Goal: Task Accomplishment & Management: Manage account settings

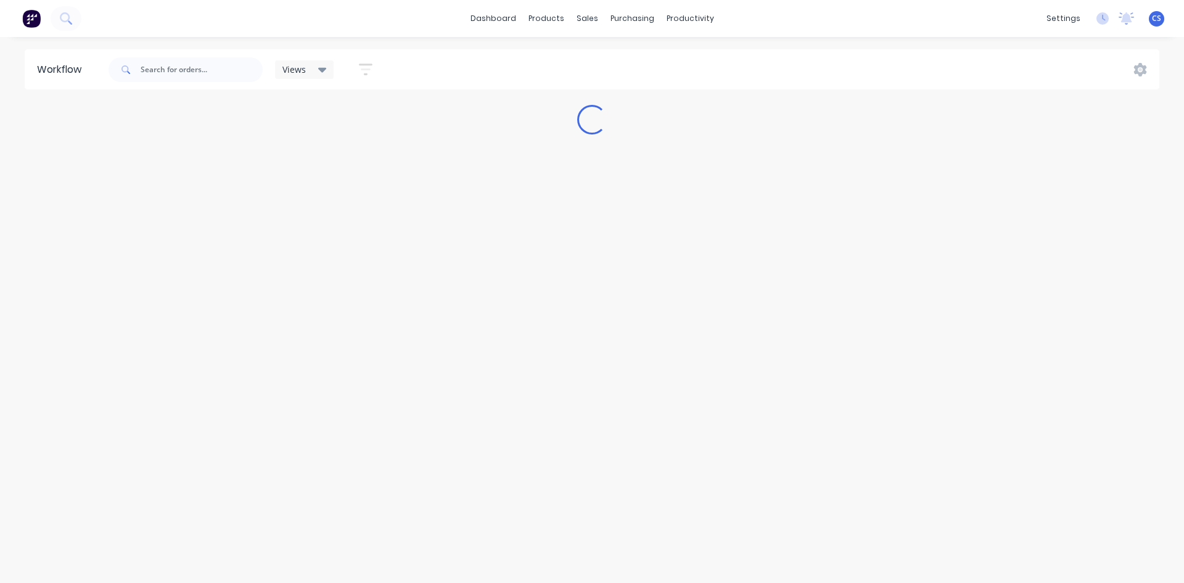
click at [385, 143] on div "Workflow Views Save new view None (Default) edit [PERSON_NAME] edit [PERSON_NAM…" at bounding box center [592, 303] width 1184 height 509
click at [596, 60] on icon at bounding box center [590, 59] width 11 height 11
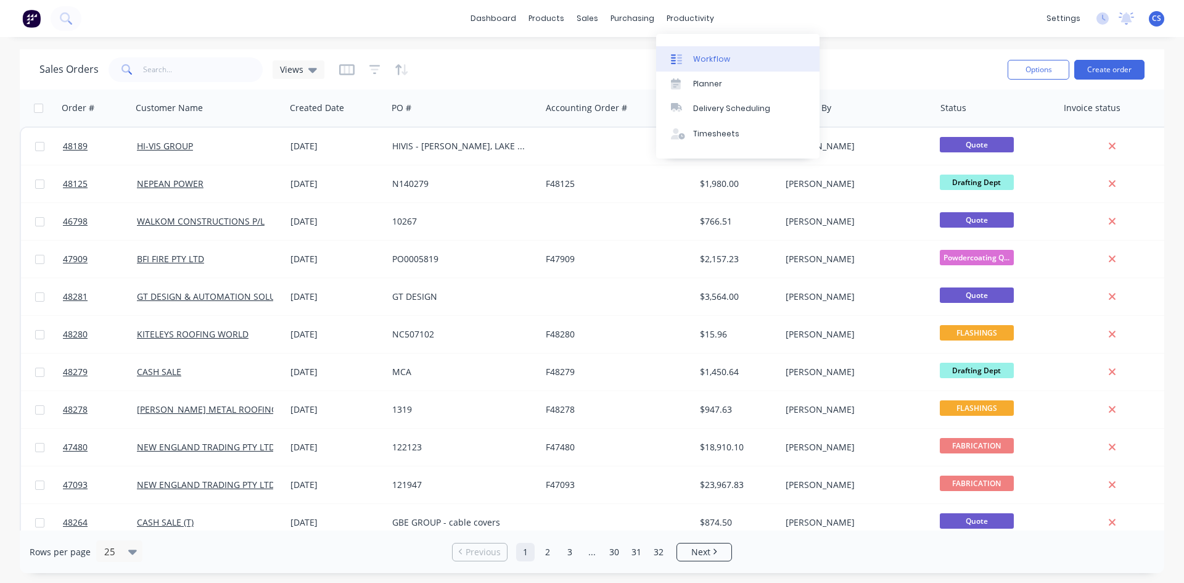
click at [682, 54] on div at bounding box center [680, 59] width 18 height 11
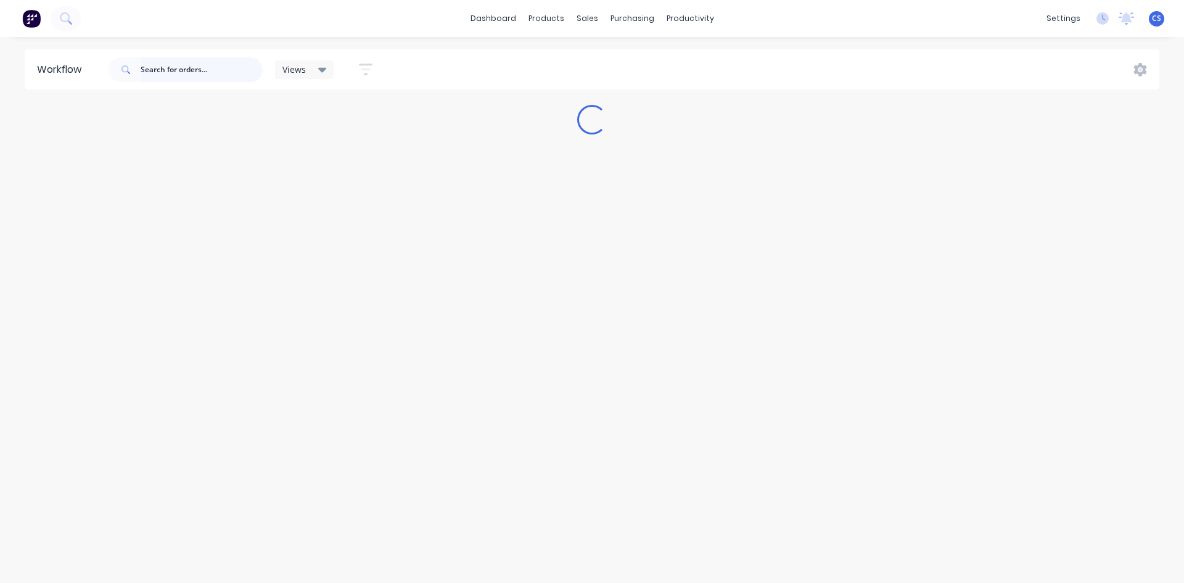
click at [191, 80] on input "text" at bounding box center [202, 69] width 122 height 25
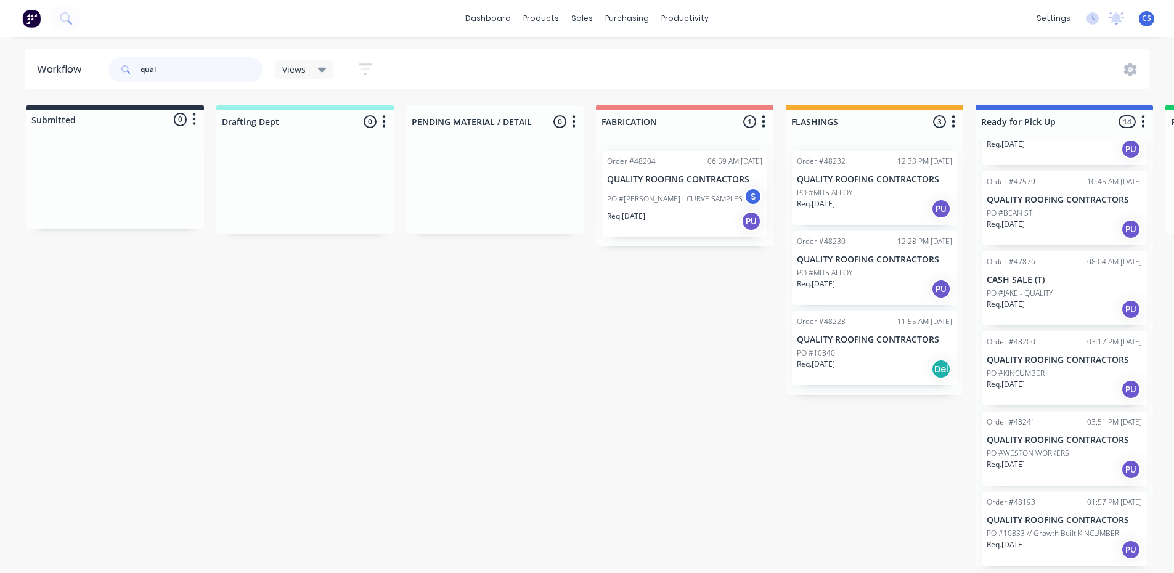
scroll to position [2, 0]
click at [867, 199] on div "Req. [DATE] PU" at bounding box center [874, 209] width 155 height 21
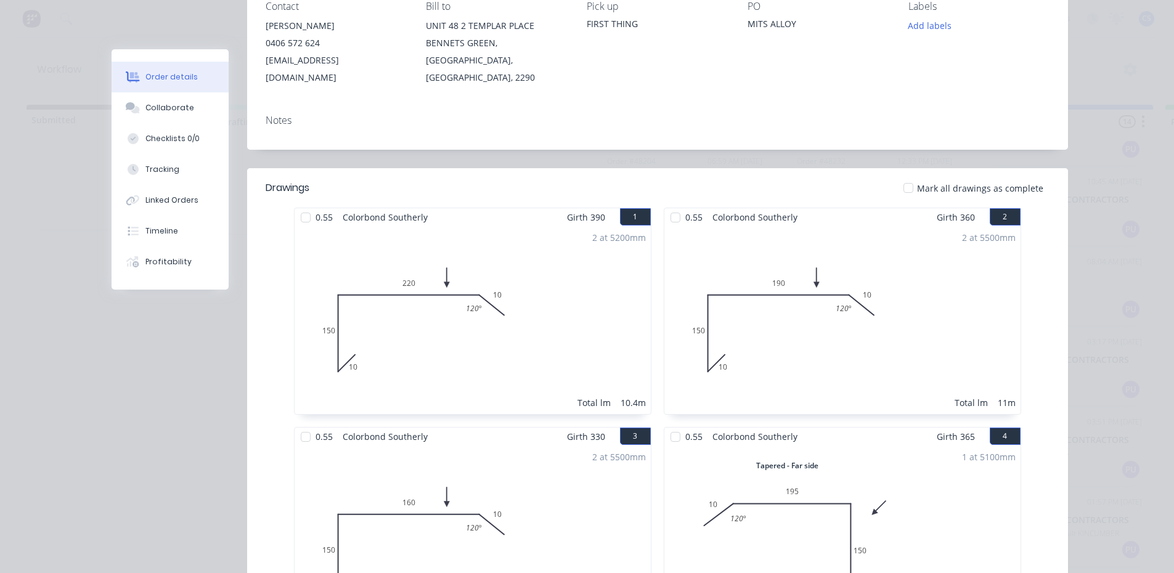
scroll to position [0, 0]
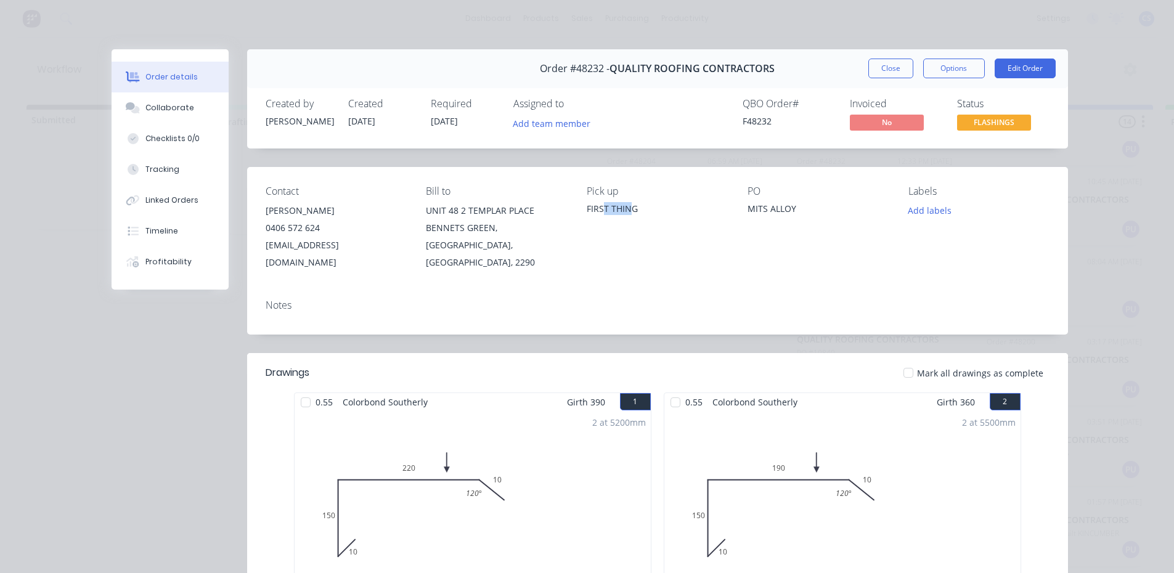
drag, startPoint x: 624, startPoint y: 216, endPoint x: 599, endPoint y: 211, distance: 25.8
click at [599, 211] on div "Pick up FIRST THING" at bounding box center [657, 229] width 141 height 86
click at [599, 211] on div "FIRST THING" at bounding box center [657, 208] width 141 height 13
click at [196, 105] on button "Collaborate" at bounding box center [170, 107] width 117 height 31
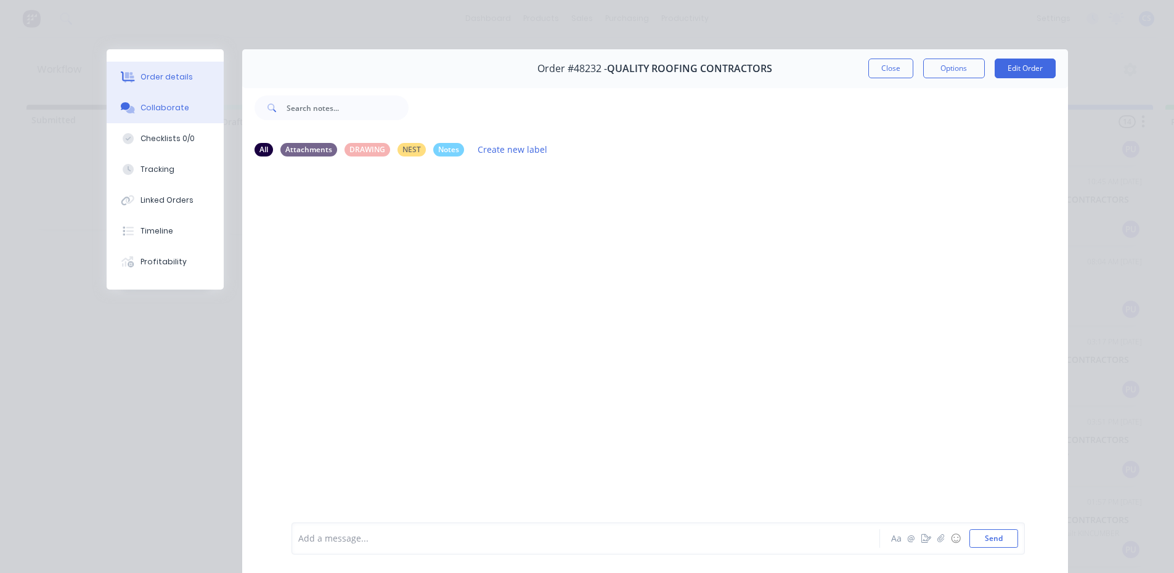
click at [191, 78] on button "Order details" at bounding box center [165, 77] width 117 height 31
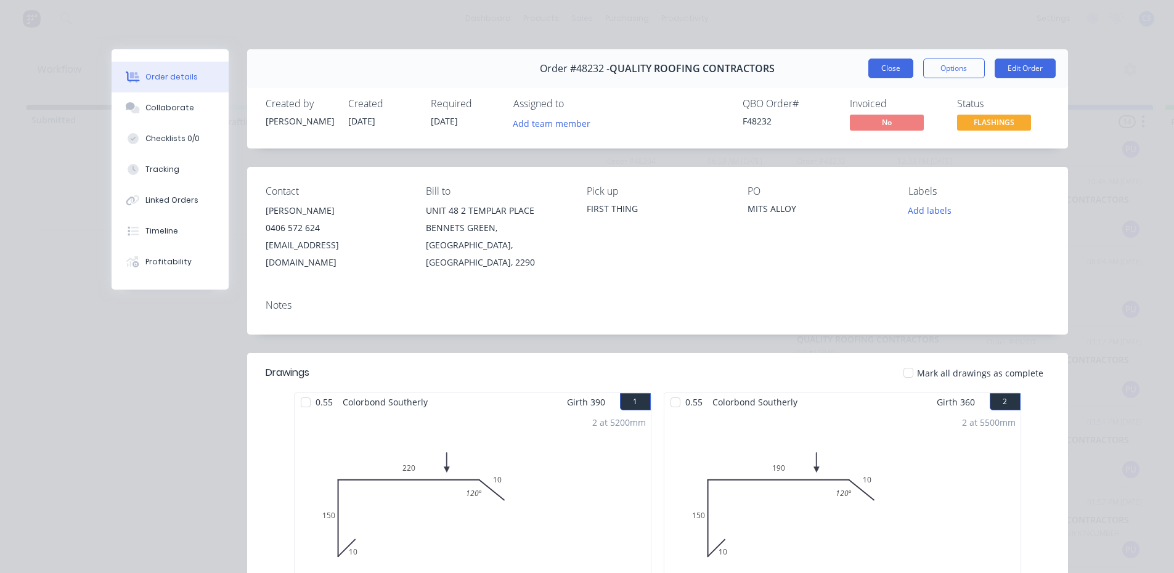
click at [882, 74] on button "Close" at bounding box center [891, 69] width 45 height 20
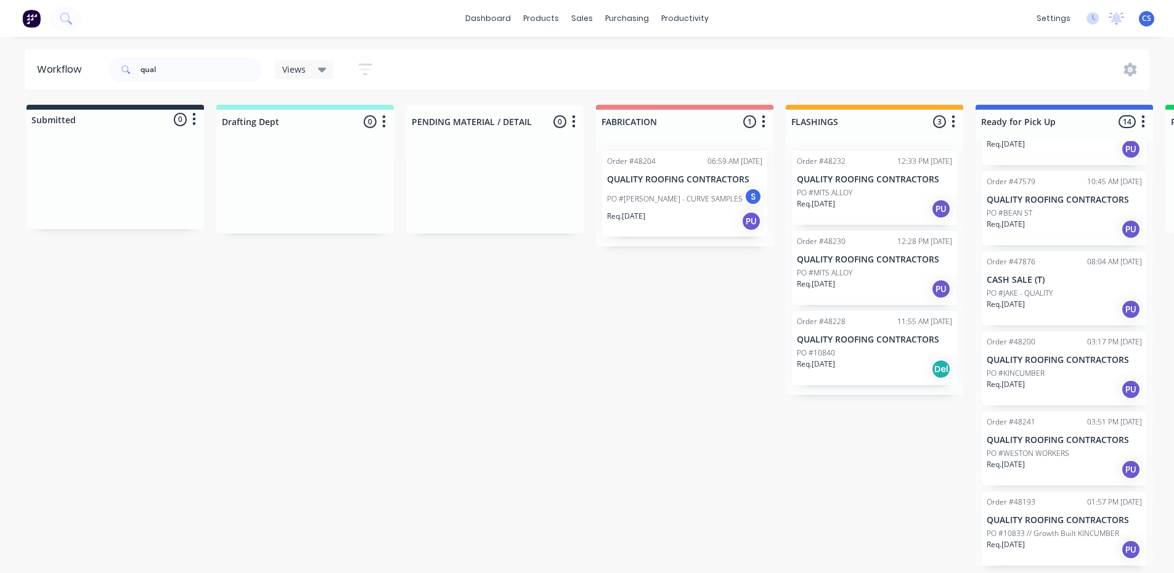
click at [880, 285] on div "Req. [DATE] PU" at bounding box center [874, 289] width 155 height 21
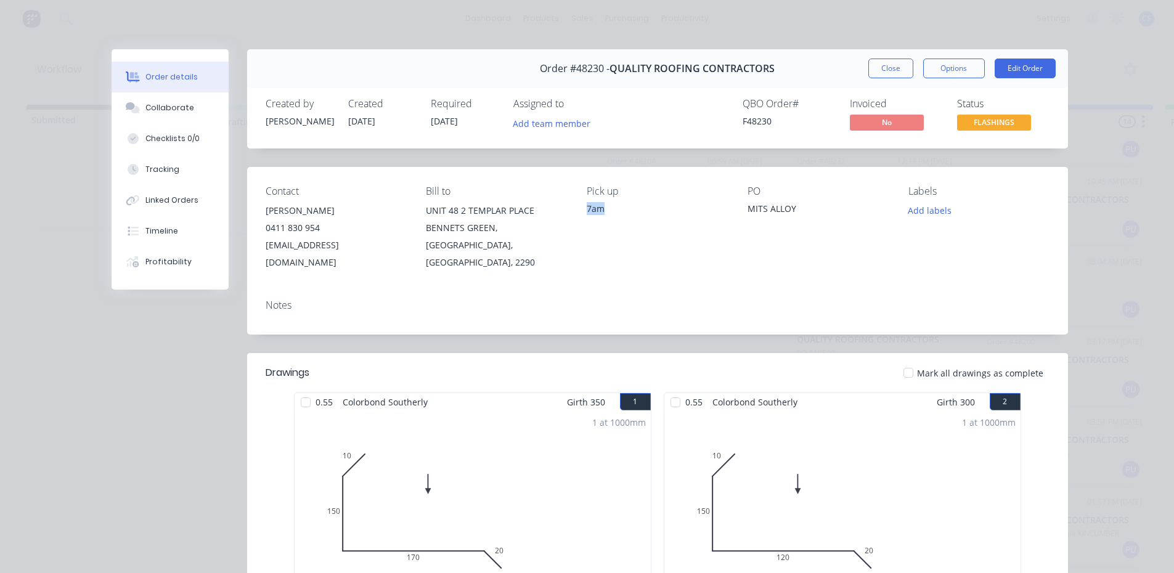
drag, startPoint x: 581, startPoint y: 213, endPoint x: 597, endPoint y: 217, distance: 16.5
click at [597, 217] on div "Contact [PERSON_NAME] [PHONE_NUMBER] [EMAIL_ADDRESS][DOMAIN_NAME] Bill to [STRE…" at bounding box center [657, 228] width 821 height 123
click at [597, 217] on div "Pick up 7am" at bounding box center [657, 229] width 141 height 86
drag, startPoint x: 580, startPoint y: 207, endPoint x: 596, endPoint y: 215, distance: 17.4
click at [596, 215] on div "Contact [PERSON_NAME] [PHONE_NUMBER] [EMAIL_ADDRESS][DOMAIN_NAME] Bill to [STRE…" at bounding box center [657, 228] width 821 height 123
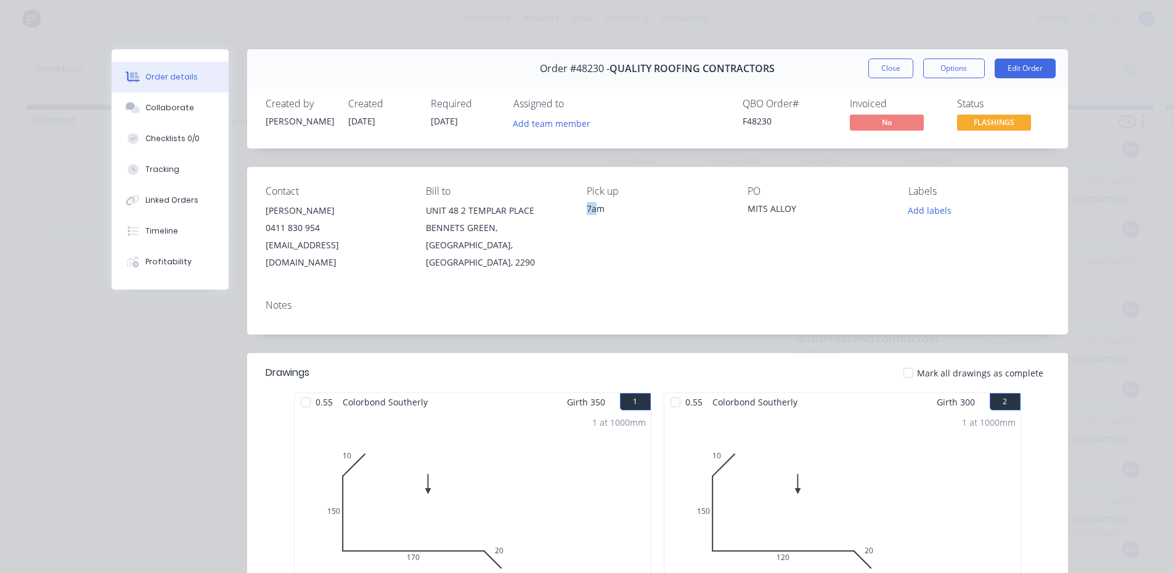
click at [596, 215] on div "Pick up 7am" at bounding box center [657, 229] width 141 height 86
click at [884, 62] on button "Close" at bounding box center [891, 69] width 45 height 20
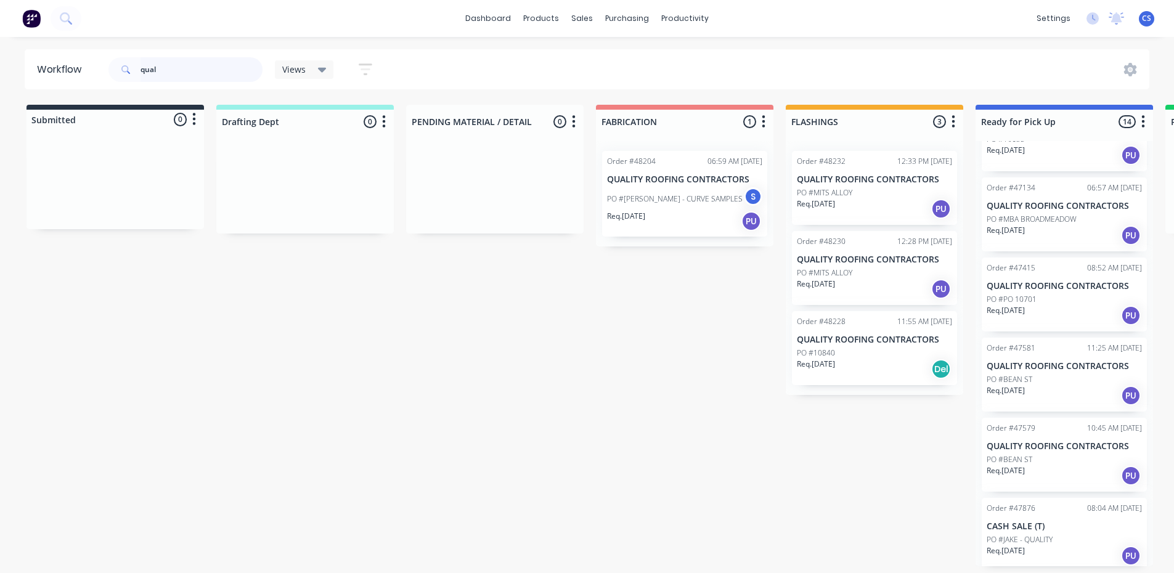
scroll to position [701, 0]
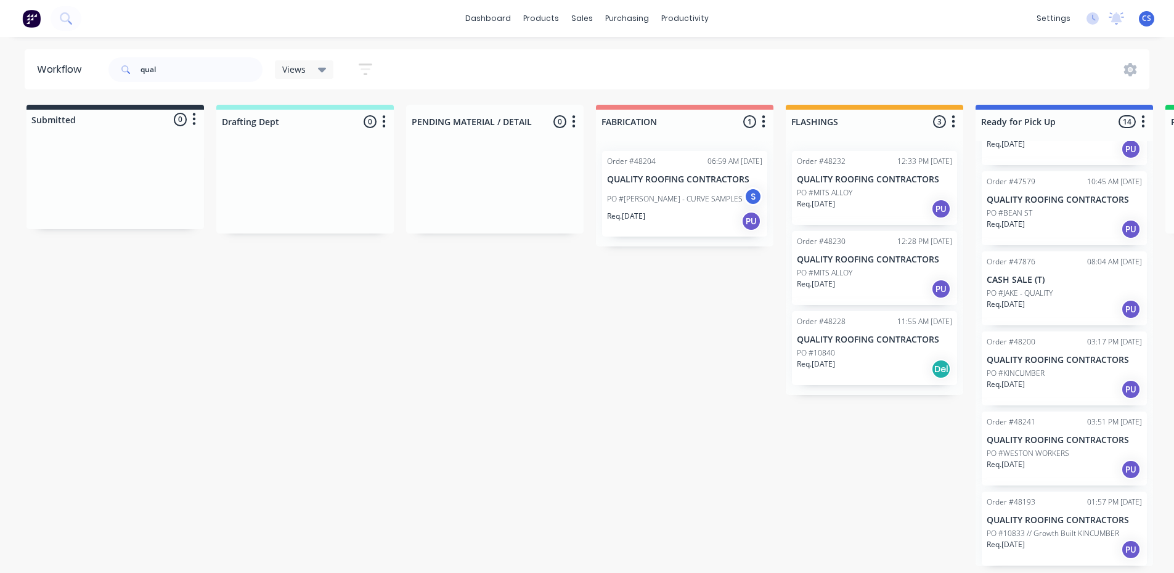
click at [896, 268] on div "PO #MITS ALLOY" at bounding box center [874, 273] width 155 height 11
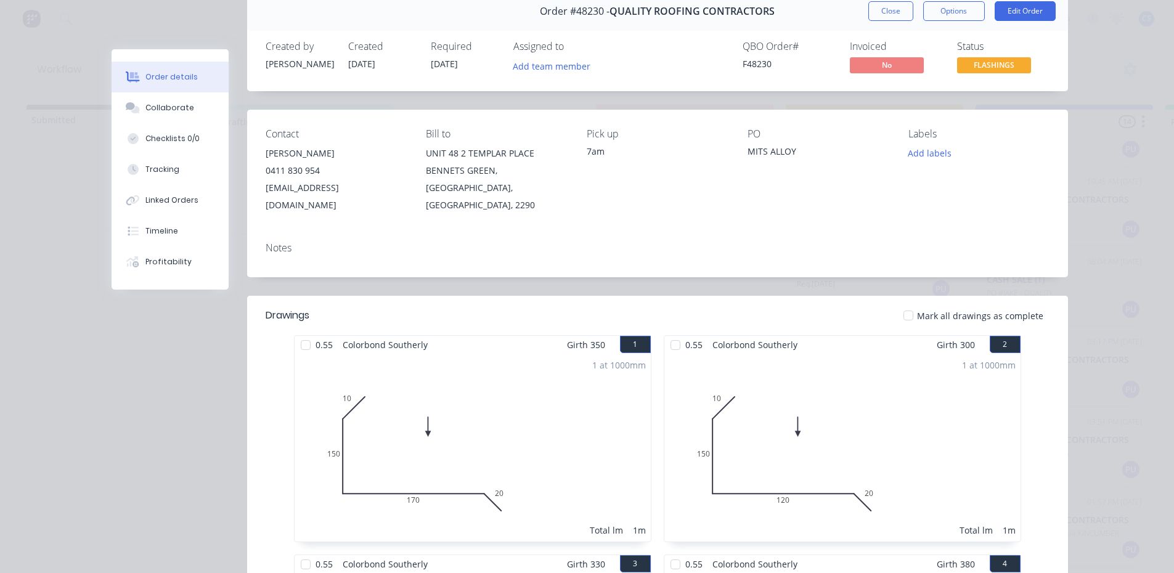
scroll to position [0, 0]
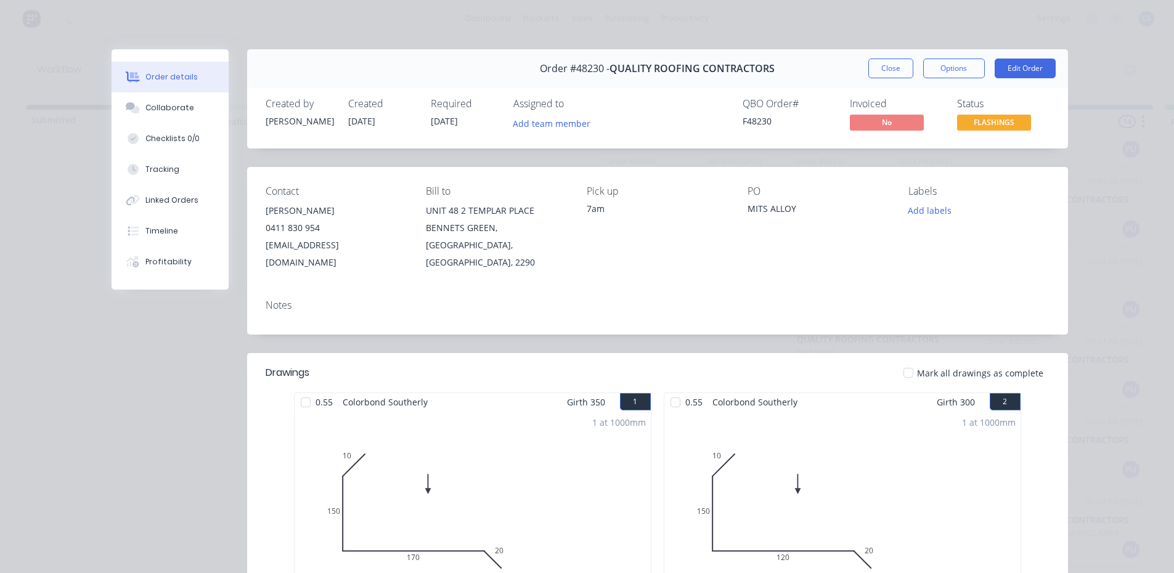
drag, startPoint x: 597, startPoint y: 150, endPoint x: 896, endPoint y: 72, distance: 309.1
click at [896, 72] on button "Close" at bounding box center [891, 69] width 45 height 20
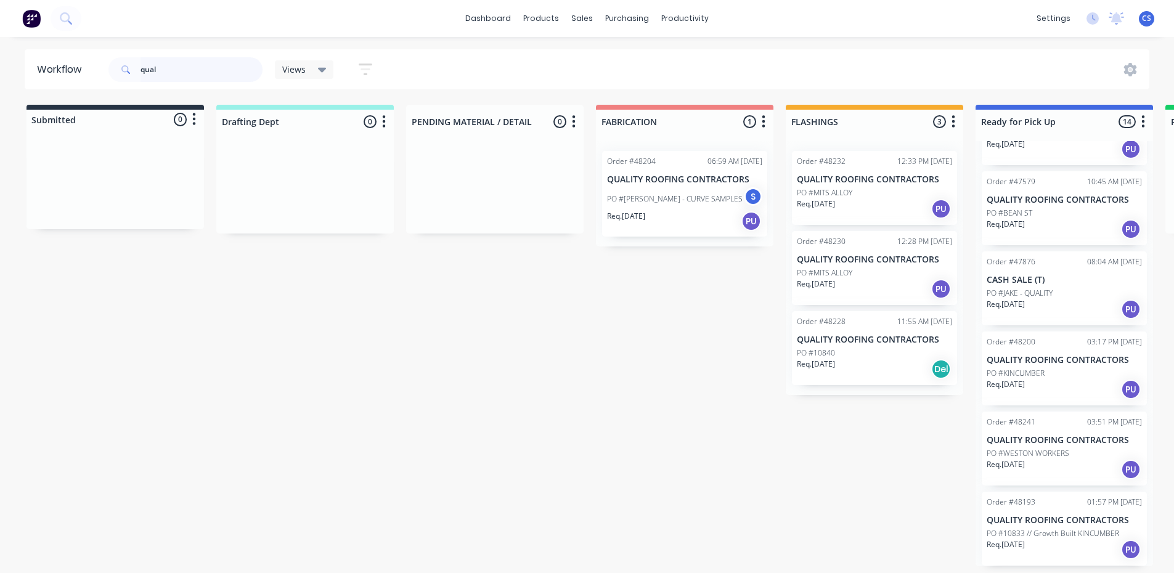
drag, startPoint x: 203, startPoint y: 76, endPoint x: 0, endPoint y: 86, distance: 203.7
click at [0, 86] on div "Workflow qual Views Save new view None (Default) edit [PERSON_NAME] edit [PERSO…" at bounding box center [587, 69] width 1174 height 40
type input "rj"
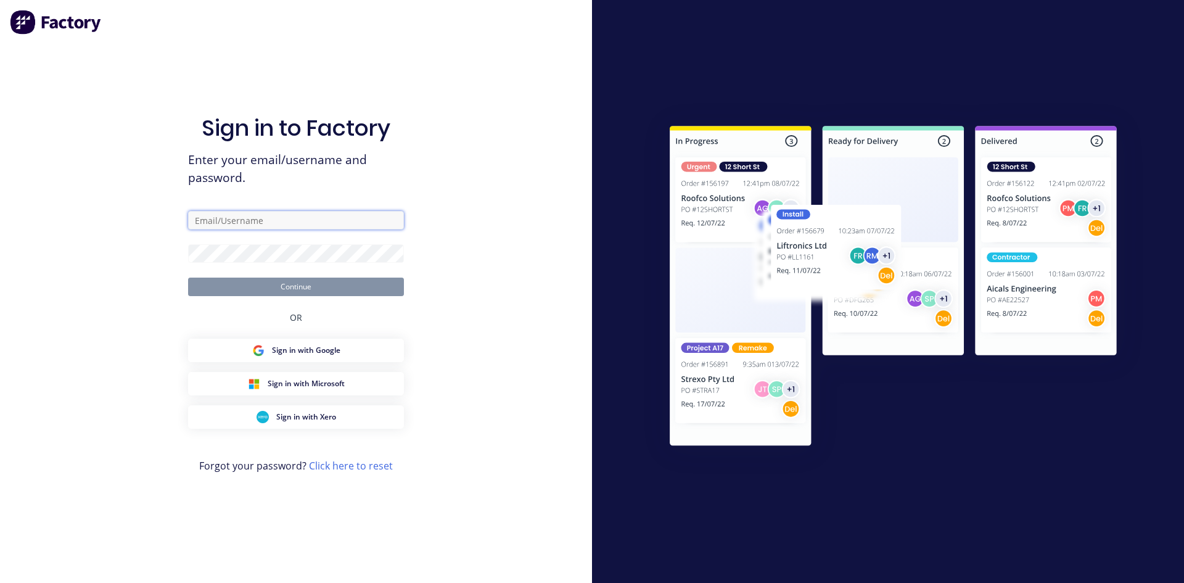
type input "[EMAIL_ADDRESS][DOMAIN_NAME]"
click at [303, 286] on button "Continue" at bounding box center [296, 286] width 216 height 18
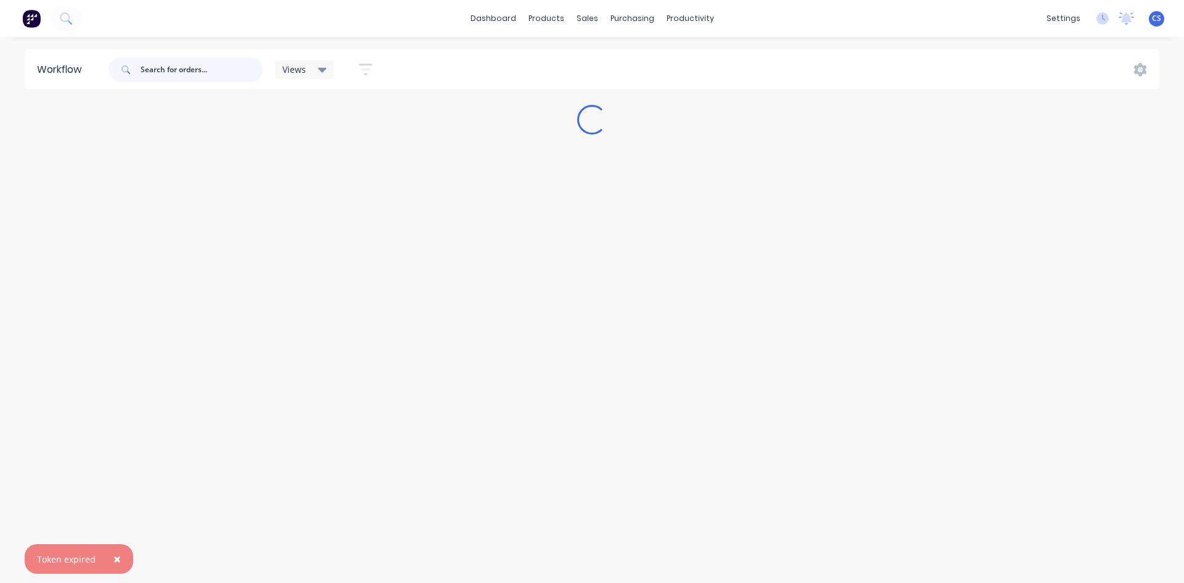
click at [203, 69] on input "text" at bounding box center [202, 69] width 122 height 25
click at [608, 50] on link "Sales Orders" at bounding box center [651, 58] width 163 height 25
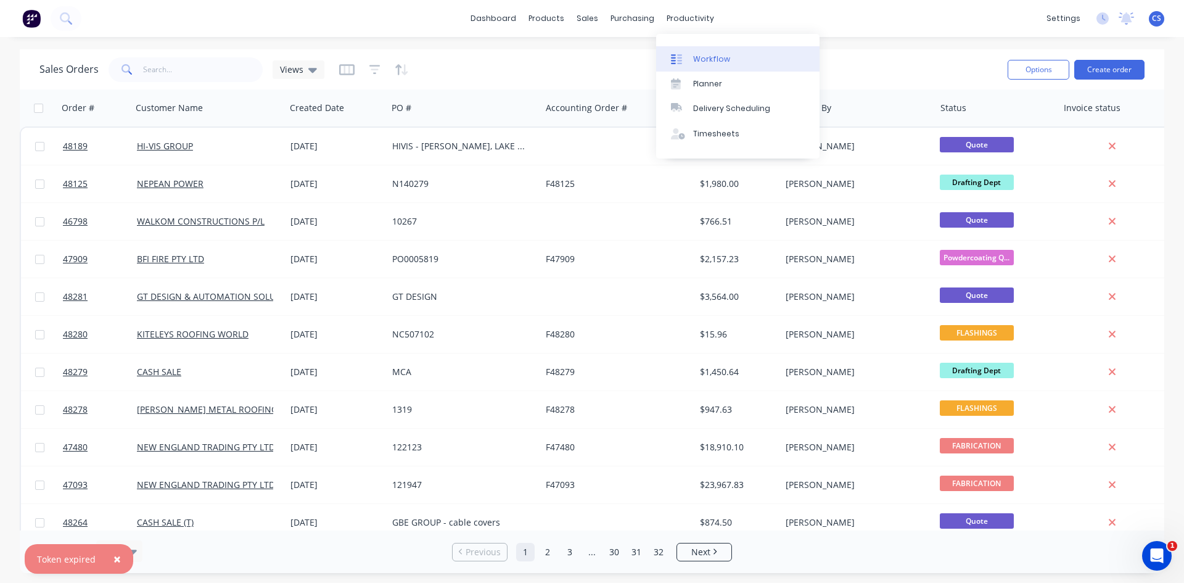
click at [684, 52] on link "Workflow" at bounding box center [737, 58] width 163 height 25
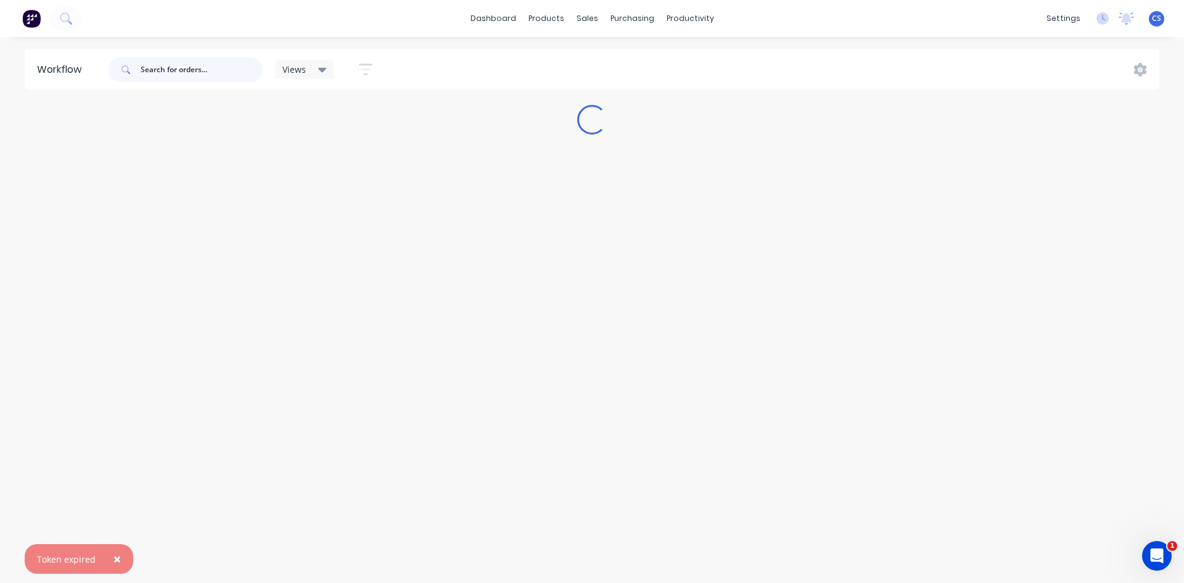
click at [226, 70] on input "text" at bounding box center [202, 69] width 122 height 25
click at [223, 66] on input "rj" at bounding box center [202, 69] width 122 height 25
type input "r"
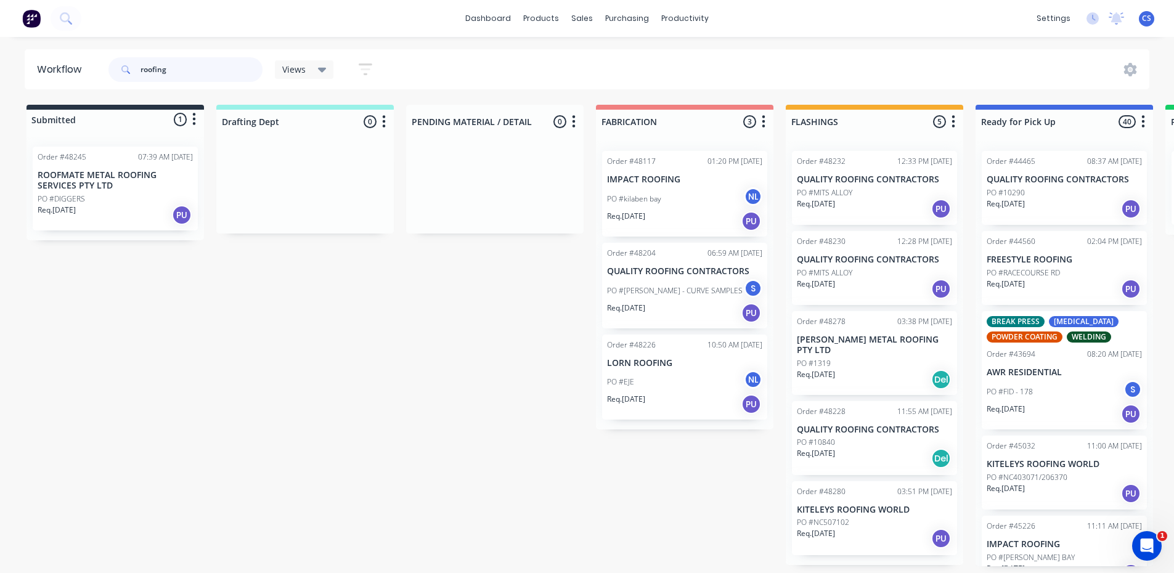
drag, startPoint x: 173, startPoint y: 70, endPoint x: 63, endPoint y: 60, distance: 110.1
click at [64, 61] on header "Workflow roofing Views Save new view None (Default) edit [PERSON_NAME] edit [PE…" at bounding box center [588, 69] width 1126 height 40
type input "rj"
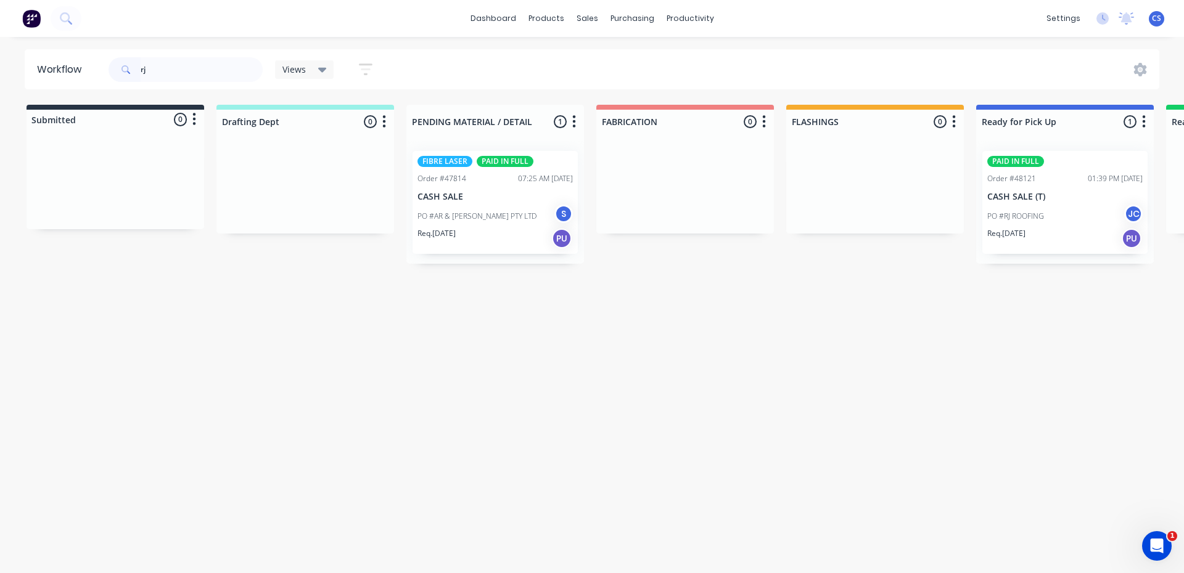
click at [1072, 212] on div "PO #RJ ROOFING JC" at bounding box center [1064, 216] width 155 height 23
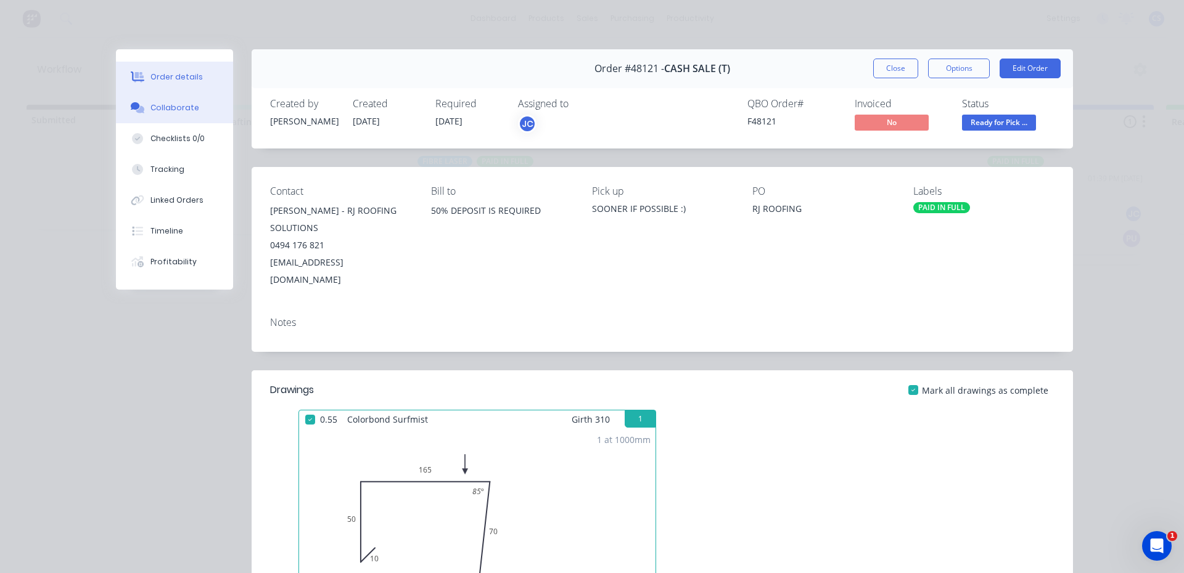
click at [156, 107] on div "Collaborate" at bounding box center [174, 107] width 49 height 11
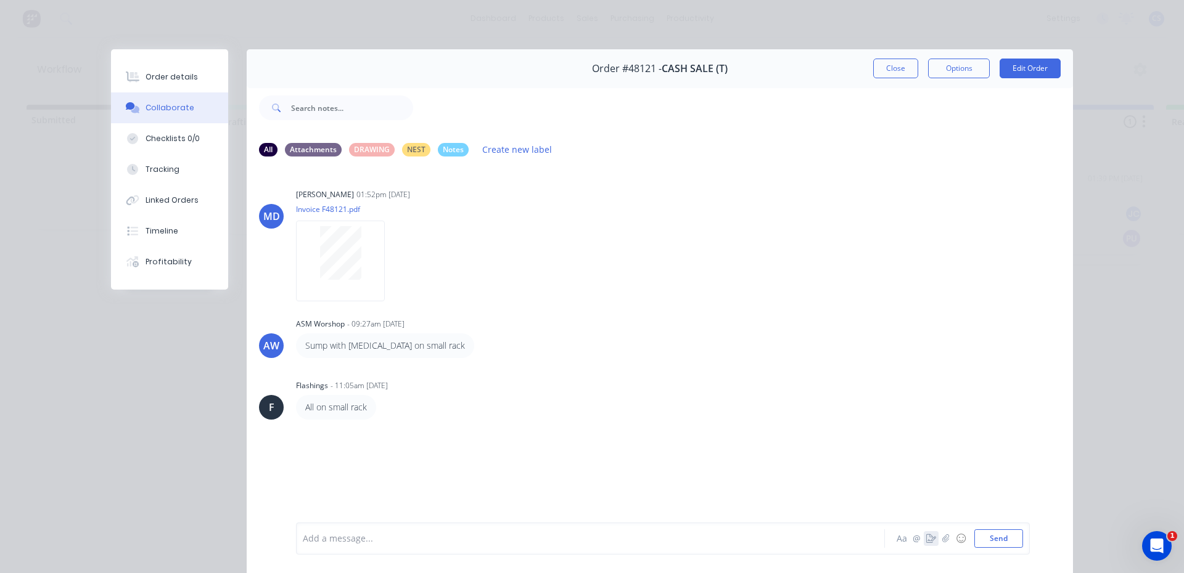
click at [928, 545] on button "button" at bounding box center [931, 538] width 15 height 15
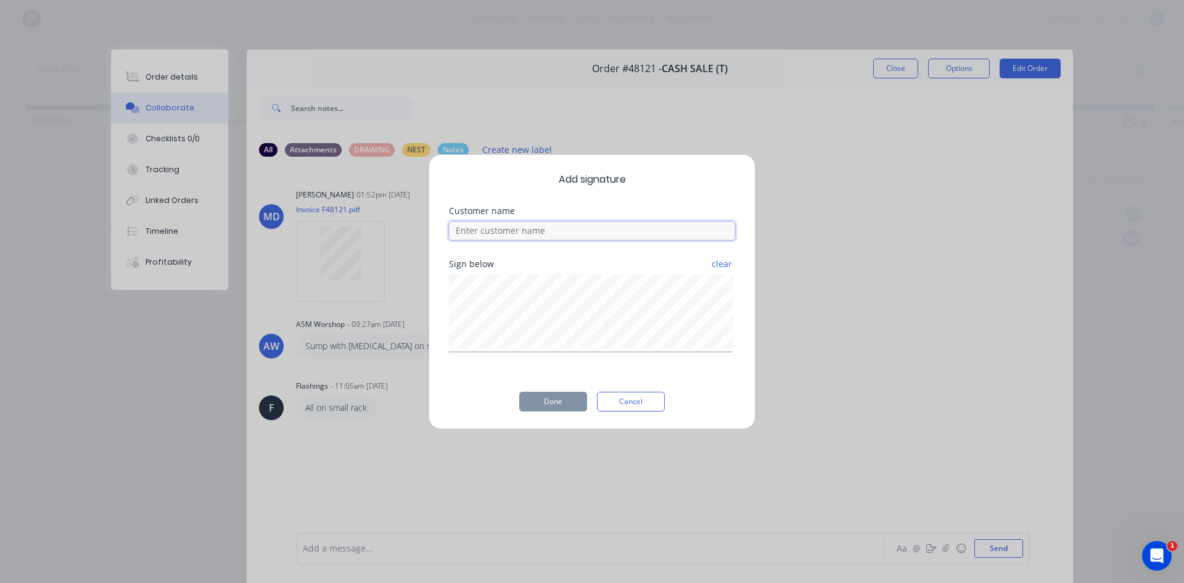
click at [514, 229] on input at bounding box center [592, 230] width 286 height 18
type input "[PERSON_NAME]"
click at [557, 401] on button "Done" at bounding box center [553, 401] width 68 height 20
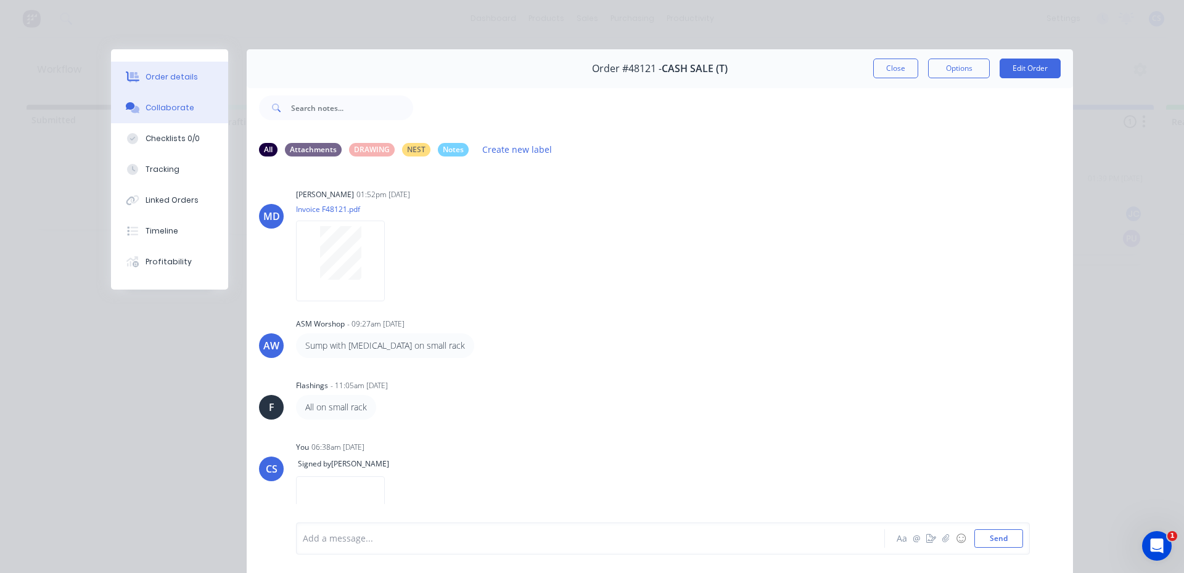
click at [181, 75] on div "Order details" at bounding box center [171, 77] width 52 height 11
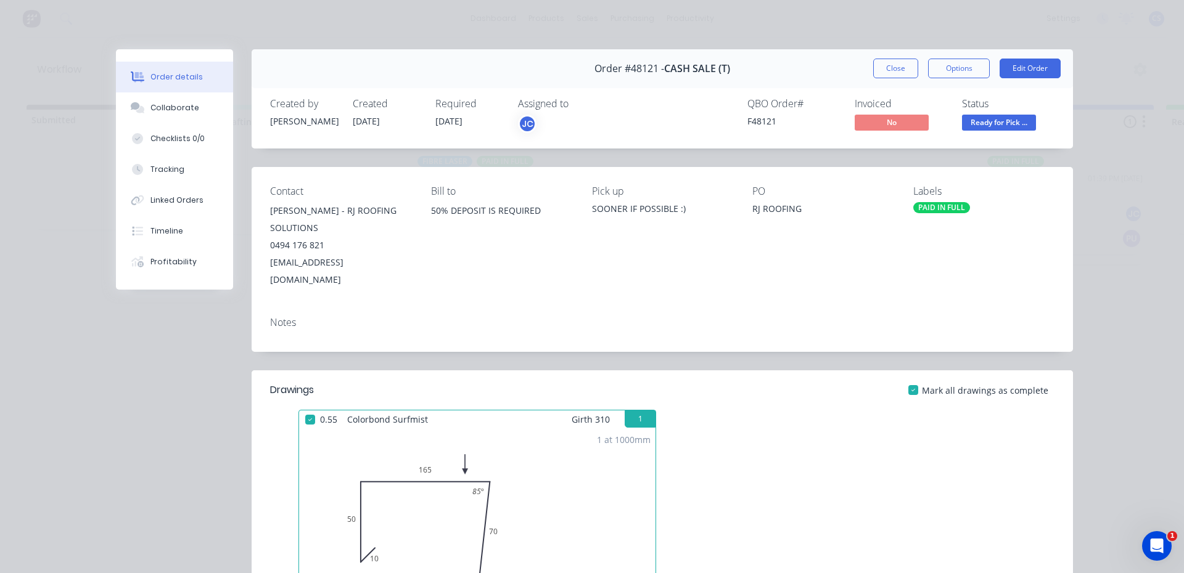
click at [1027, 125] on span "Ready for Pick ..." at bounding box center [999, 122] width 74 height 15
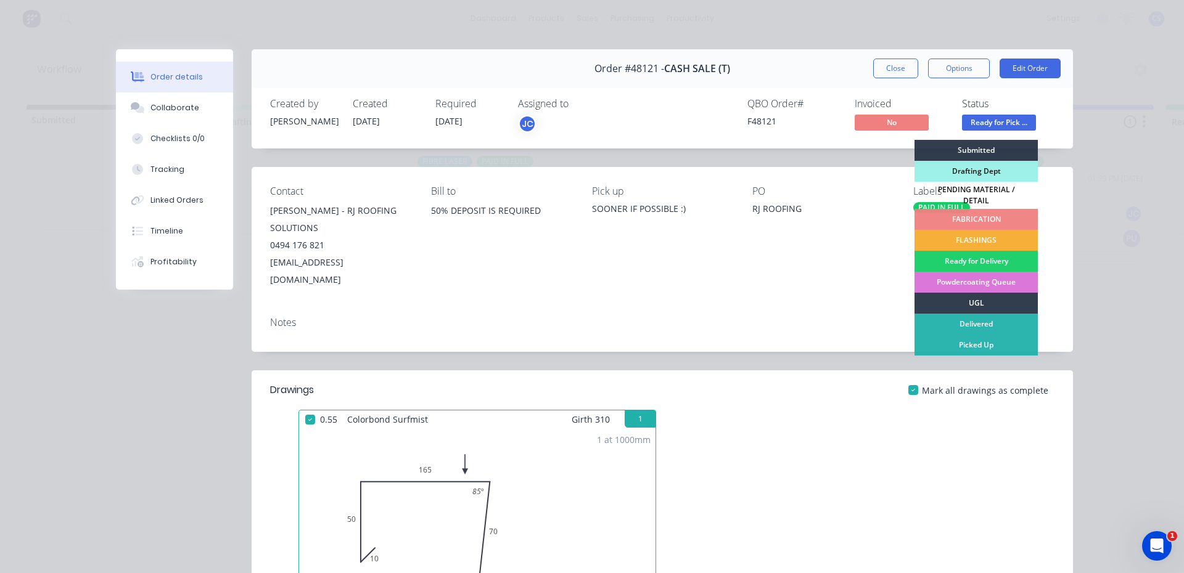
click at [710, 384] on div "Mark all drawings as complete" at bounding box center [745, 390] width 618 height 13
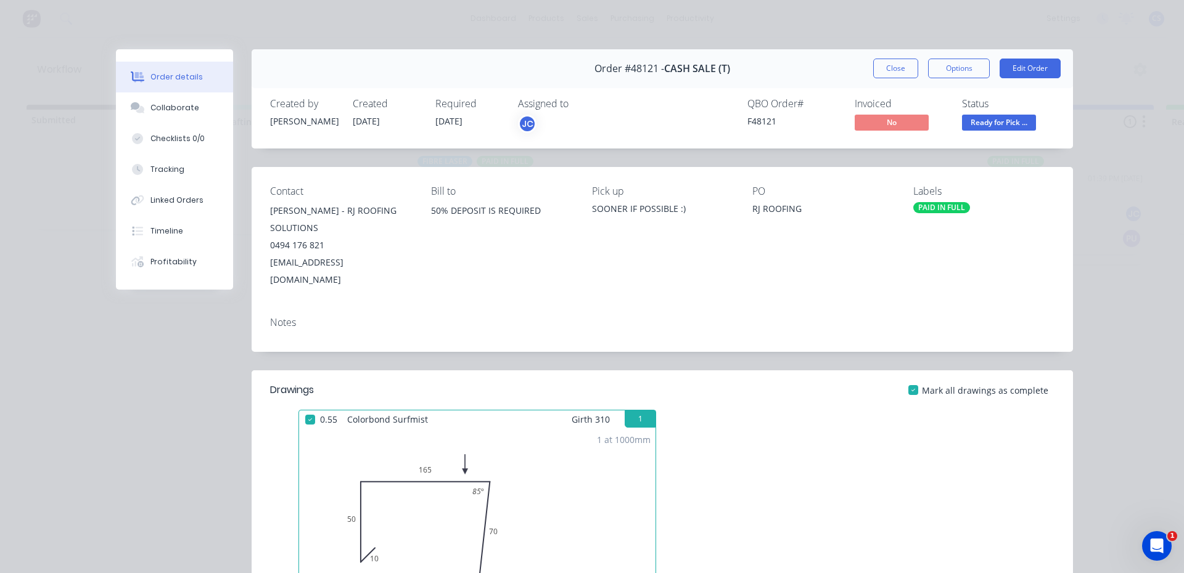
scroll to position [419, 0]
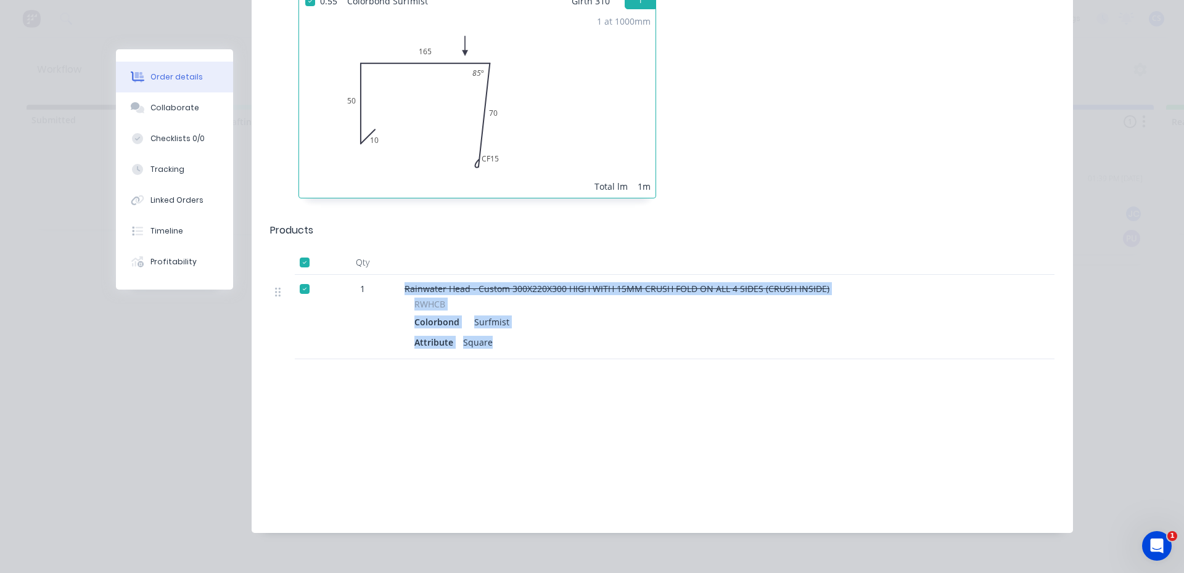
drag, startPoint x: 367, startPoint y: 261, endPoint x: 795, endPoint y: 322, distance: 431.7
click at [795, 322] on div "1 Rainwater Head - Custom 300X220X300 HIGH WITH 15MM CRUSH FOLD ON ALL 4 SIDES …" at bounding box center [662, 317] width 784 height 84
click at [798, 313] on div "Colorbond Surfmist" at bounding box center [707, 322] width 587 height 18
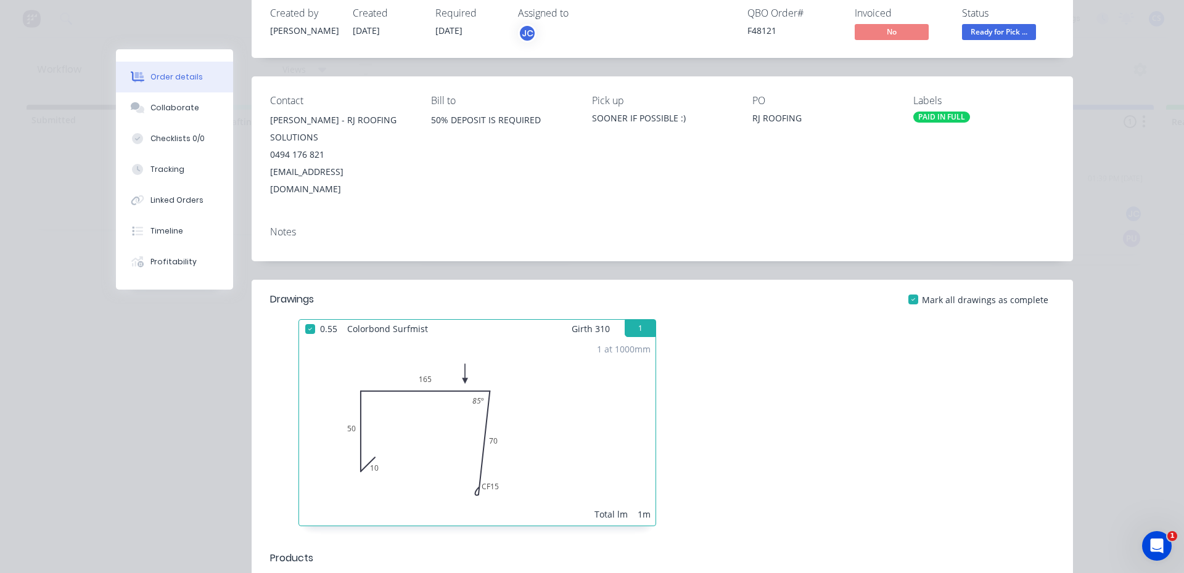
scroll to position [0, 0]
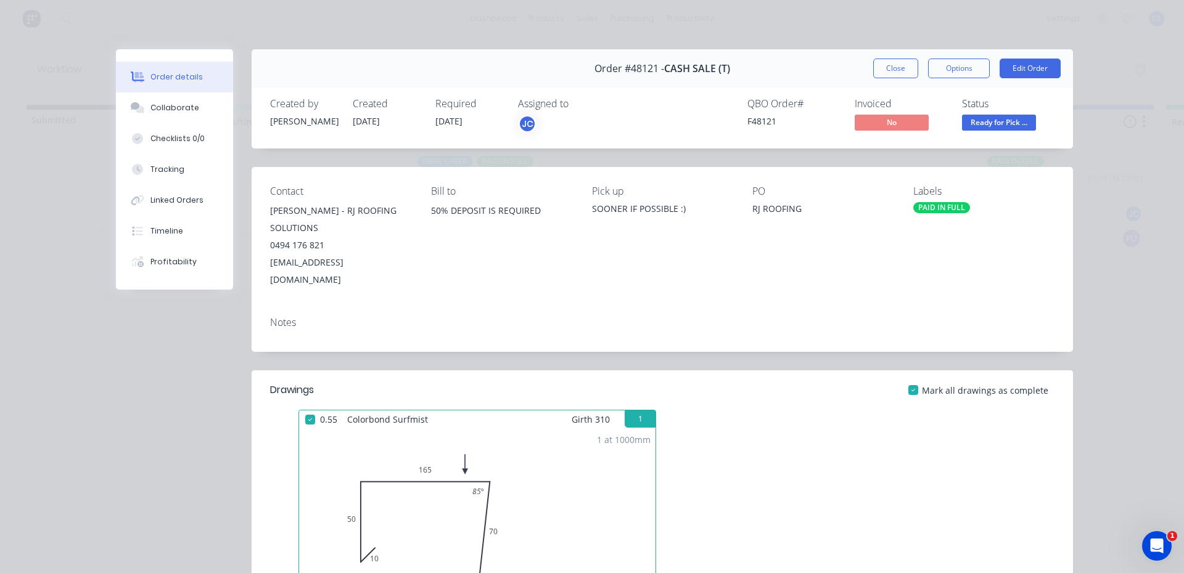
click at [980, 126] on span "Ready for Pick ..." at bounding box center [999, 122] width 74 height 15
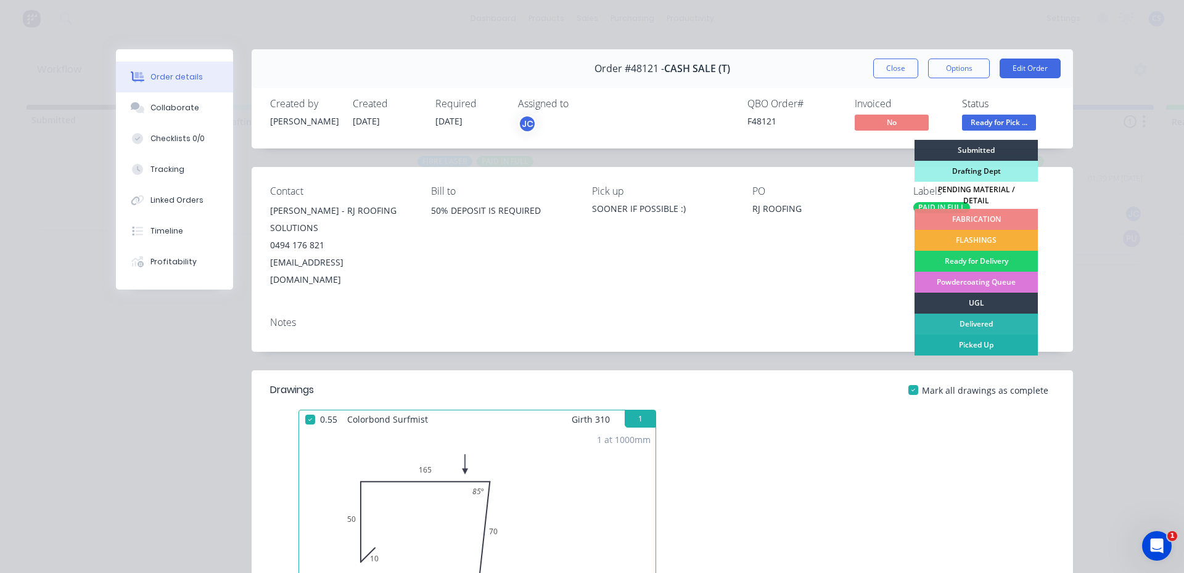
click at [962, 336] on div "Picked Up" at bounding box center [975, 345] width 123 height 21
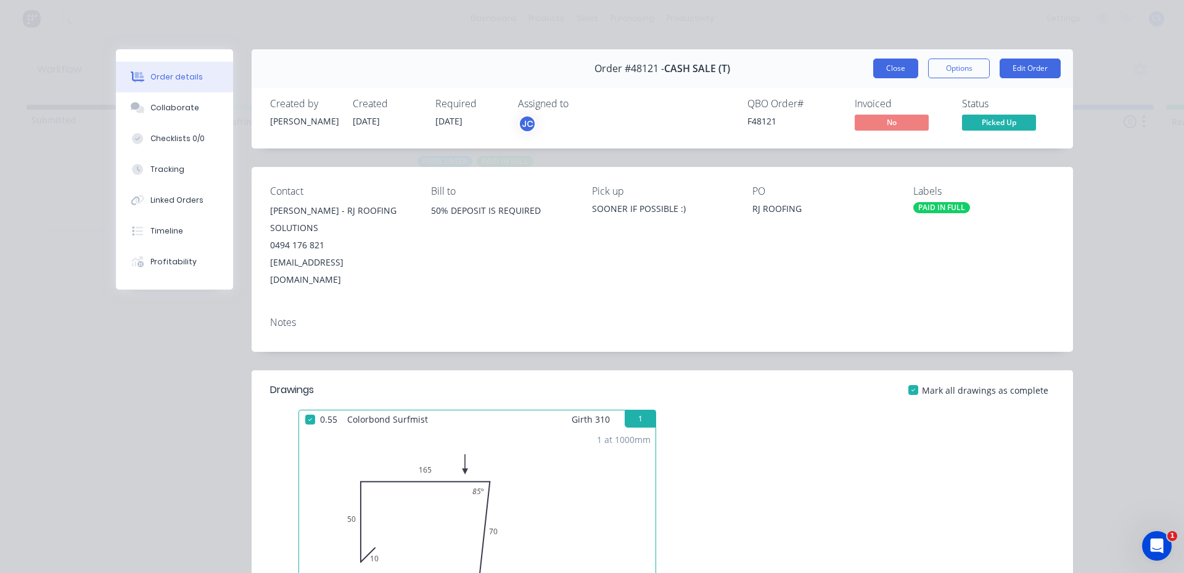
click at [879, 65] on button "Close" at bounding box center [895, 69] width 45 height 20
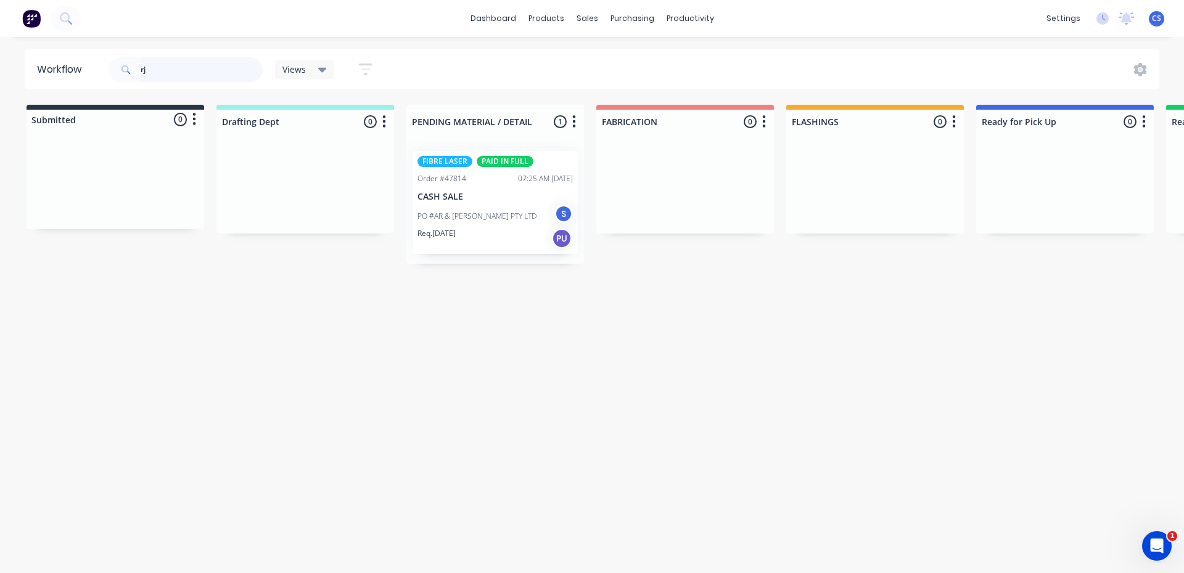
drag, startPoint x: 161, startPoint y: 77, endPoint x: 120, endPoint y: 76, distance: 40.7
click at [120, 76] on div "rj" at bounding box center [186, 69] width 154 height 25
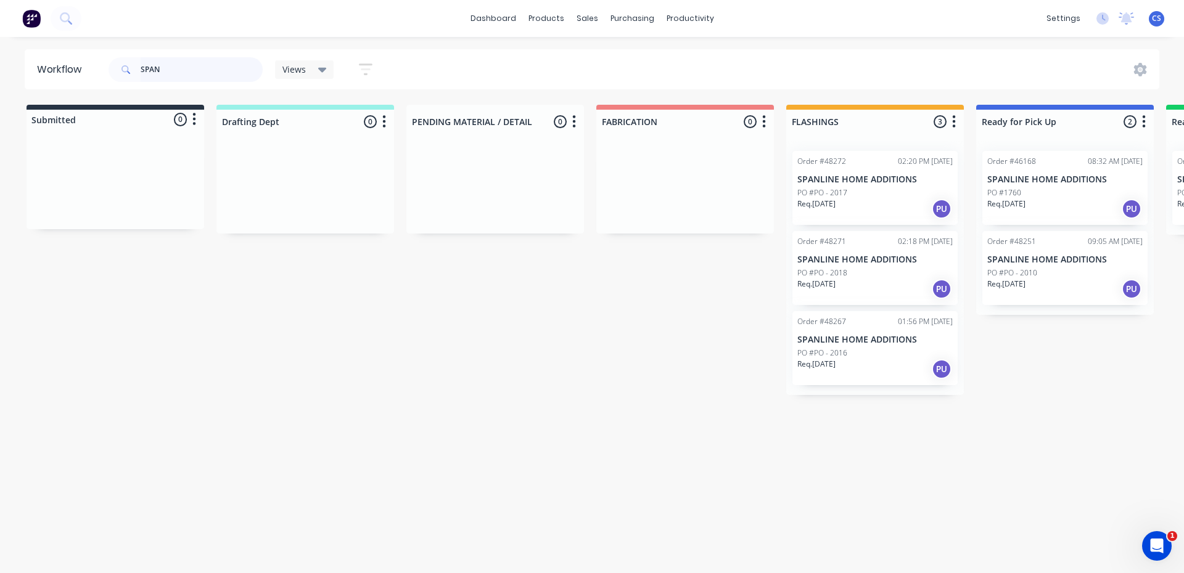
drag, startPoint x: 179, startPoint y: 68, endPoint x: 118, endPoint y: 59, distance: 61.2
click at [137, 62] on div "SPAN" at bounding box center [186, 69] width 154 height 25
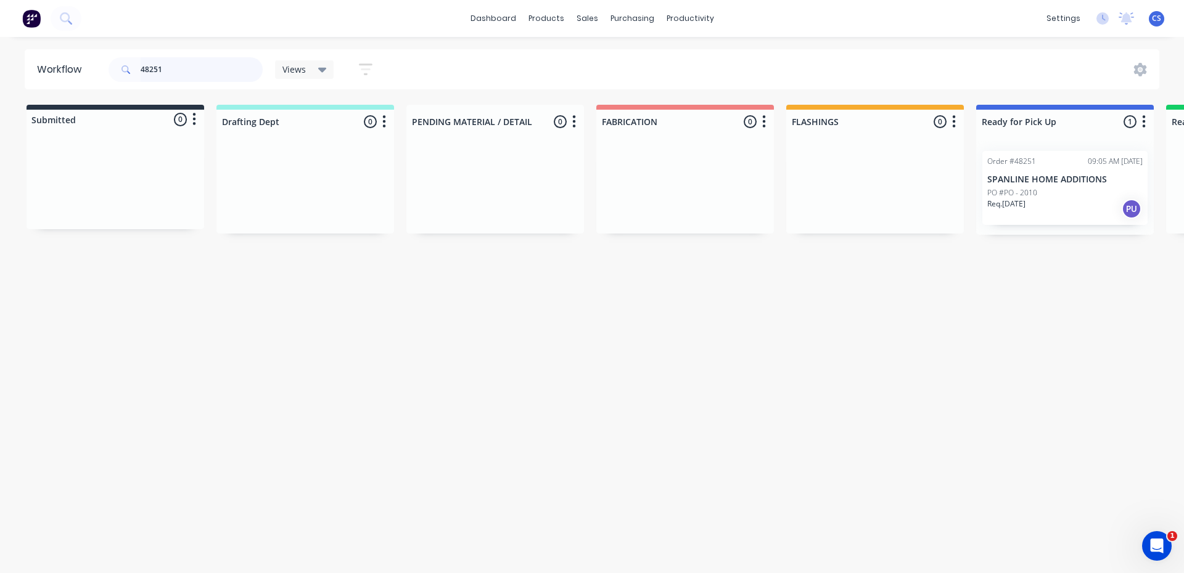
type input "48251"
click at [1070, 196] on div "PO #PO - 2010" at bounding box center [1064, 192] width 155 height 11
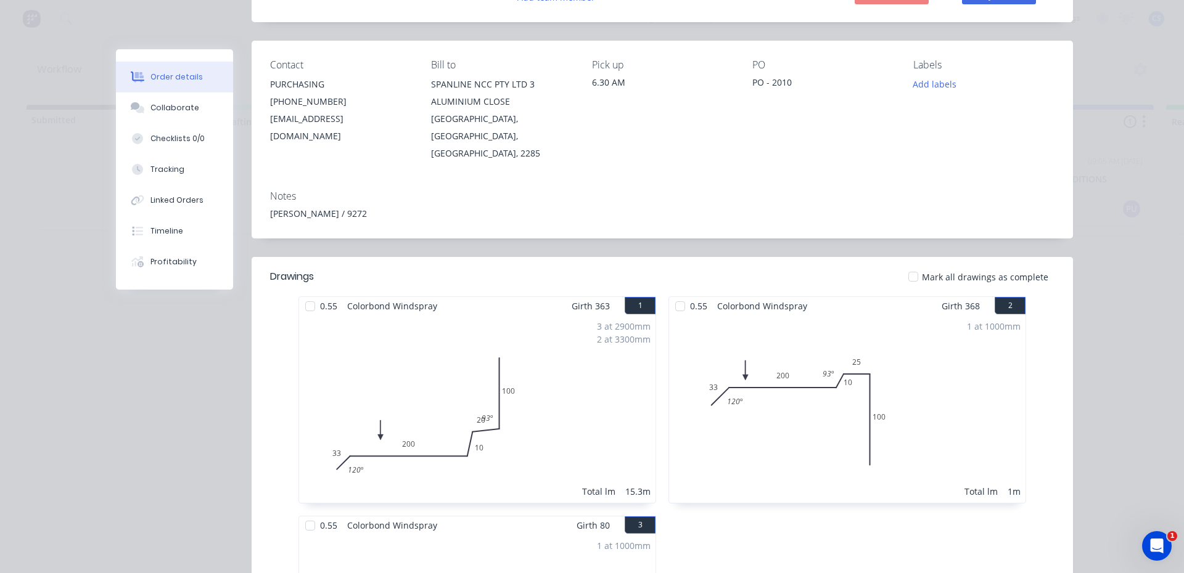
scroll to position [308, 0]
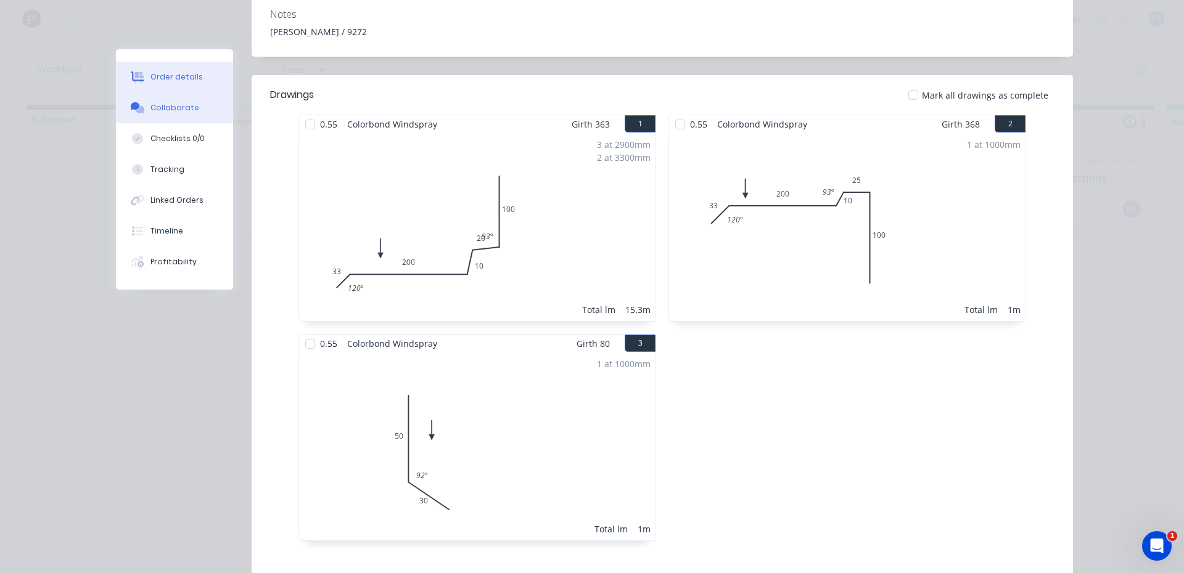
click at [198, 101] on button "Collaborate" at bounding box center [174, 107] width 117 height 31
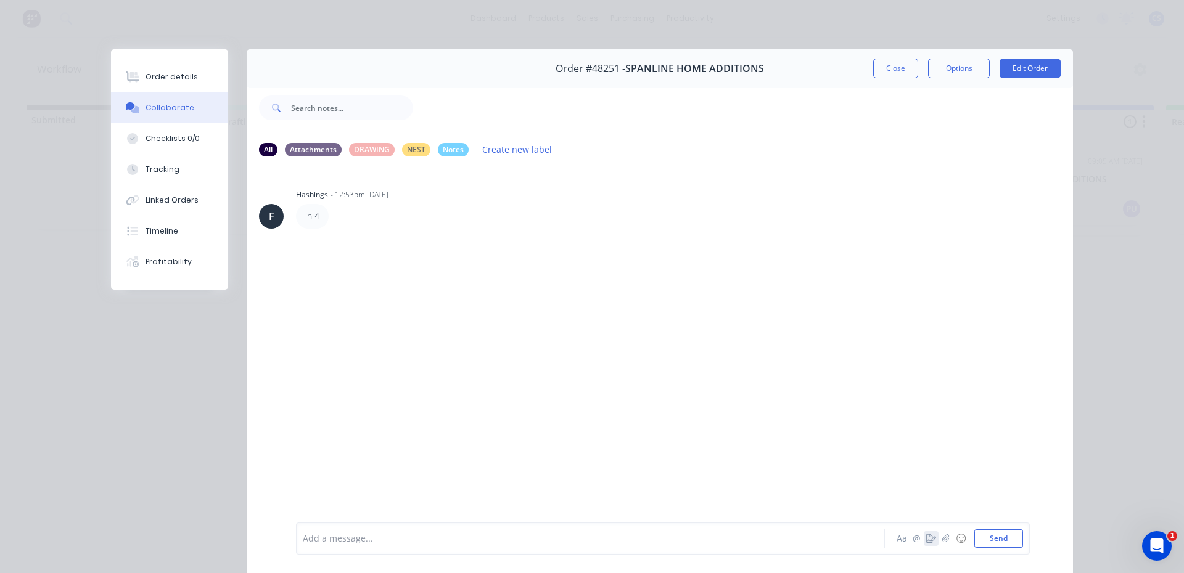
click at [926, 535] on icon "button" at bounding box center [931, 539] width 10 height 9
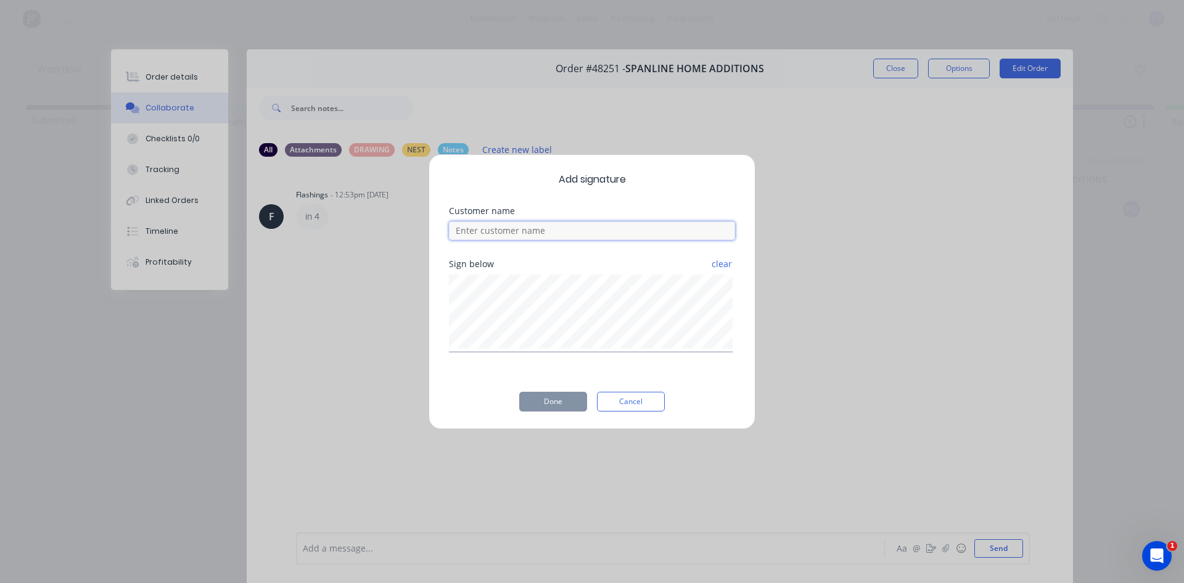
click at [595, 231] on input at bounding box center [592, 230] width 286 height 18
type input "[PERSON_NAME]"
click at [547, 402] on button "Done" at bounding box center [553, 401] width 68 height 20
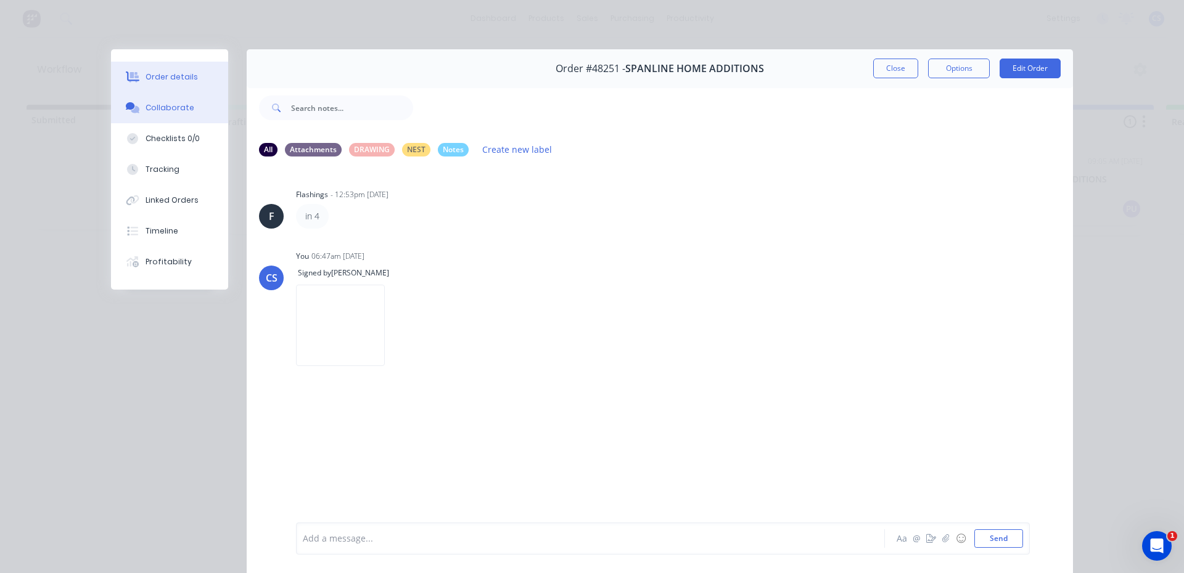
click at [164, 78] on div "Order details" at bounding box center [171, 77] width 52 height 11
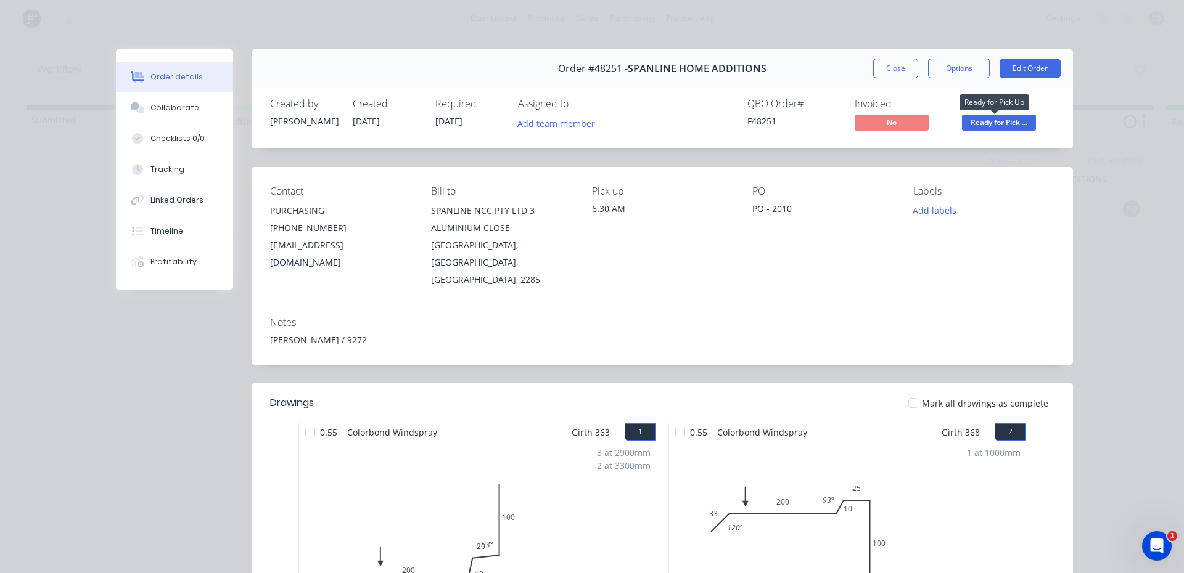
click at [989, 117] on span "Ready for Pick ..." at bounding box center [999, 122] width 74 height 15
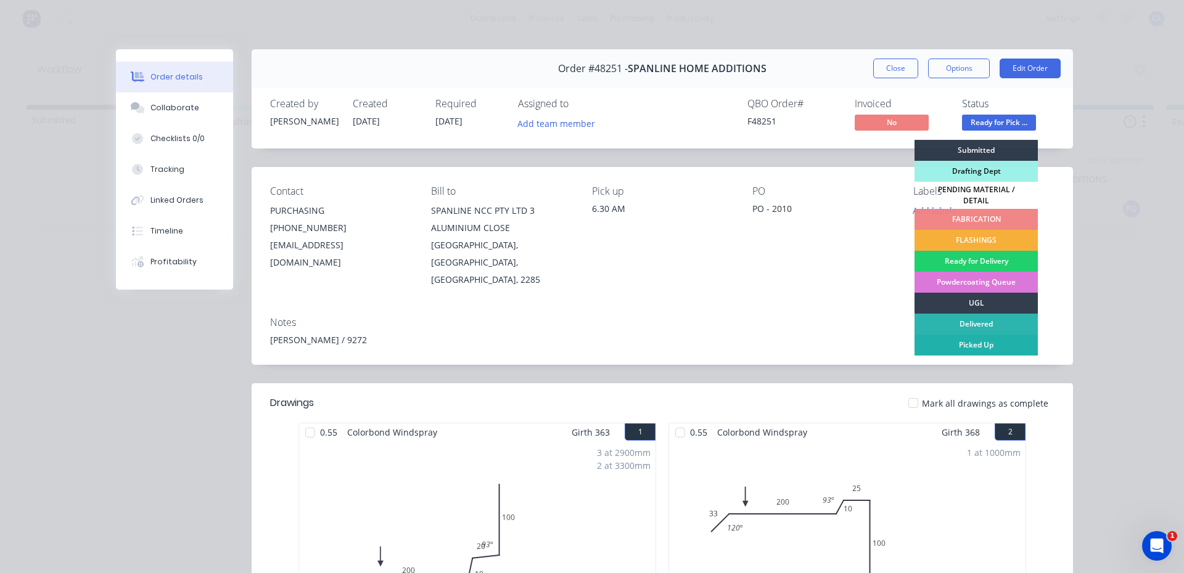
click at [971, 343] on div "Picked Up" at bounding box center [975, 345] width 123 height 21
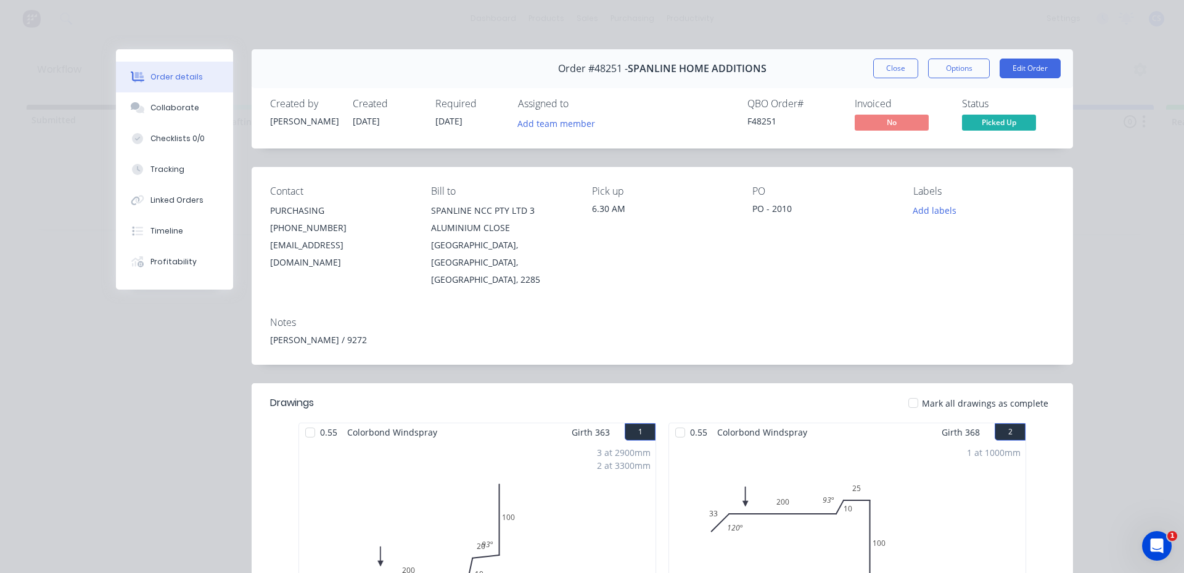
drag, startPoint x: 885, startPoint y: 64, endPoint x: 518, endPoint y: 0, distance: 372.9
click at [886, 63] on button "Close" at bounding box center [895, 69] width 45 height 20
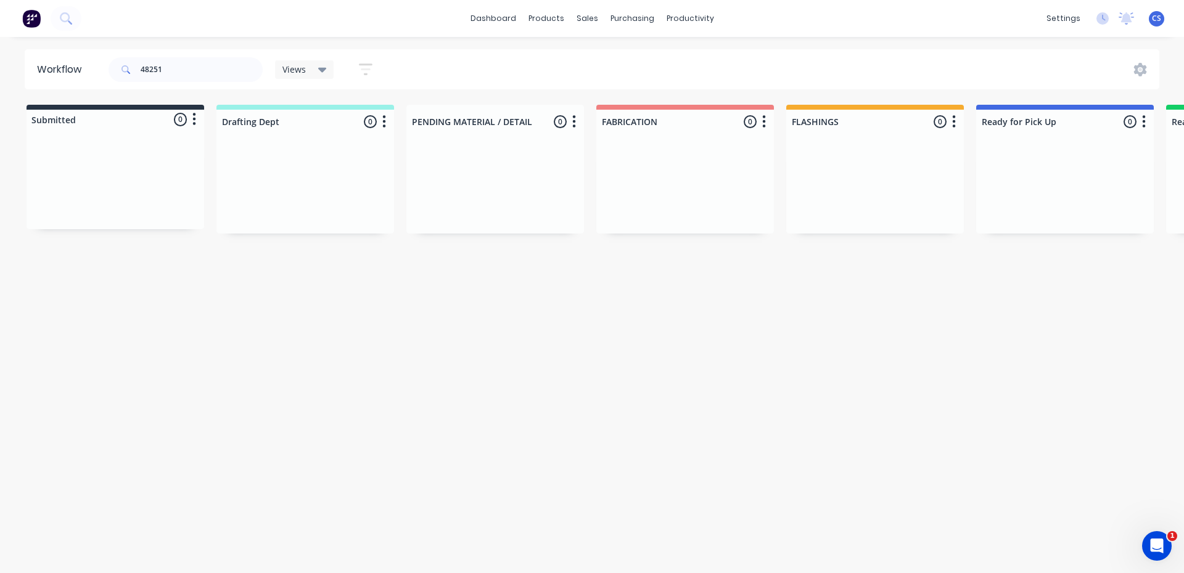
drag, startPoint x: 166, startPoint y: 55, endPoint x: 155, endPoint y: 59, distance: 10.9
click at [156, 57] on div "48251" at bounding box center [186, 69] width 154 height 37
drag, startPoint x: 144, startPoint y: 70, endPoint x: 138, endPoint y: 71, distance: 6.2
click at [138, 71] on div "48251" at bounding box center [186, 69] width 154 height 25
type input "[PERSON_NAME]"
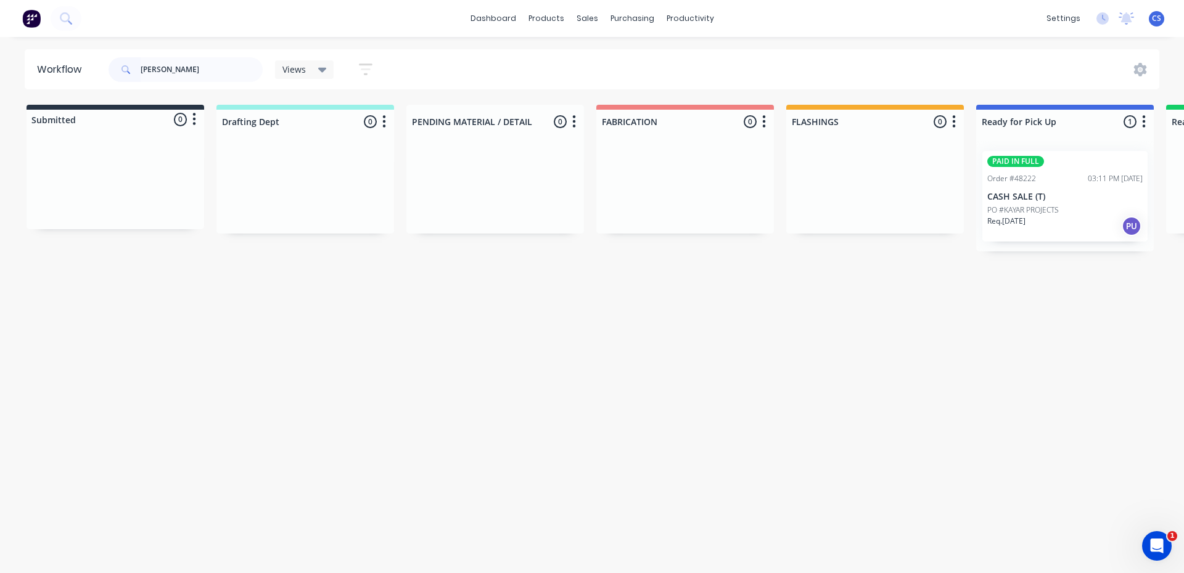
click at [1055, 200] on p "CASH SALE (T)" at bounding box center [1064, 197] width 155 height 10
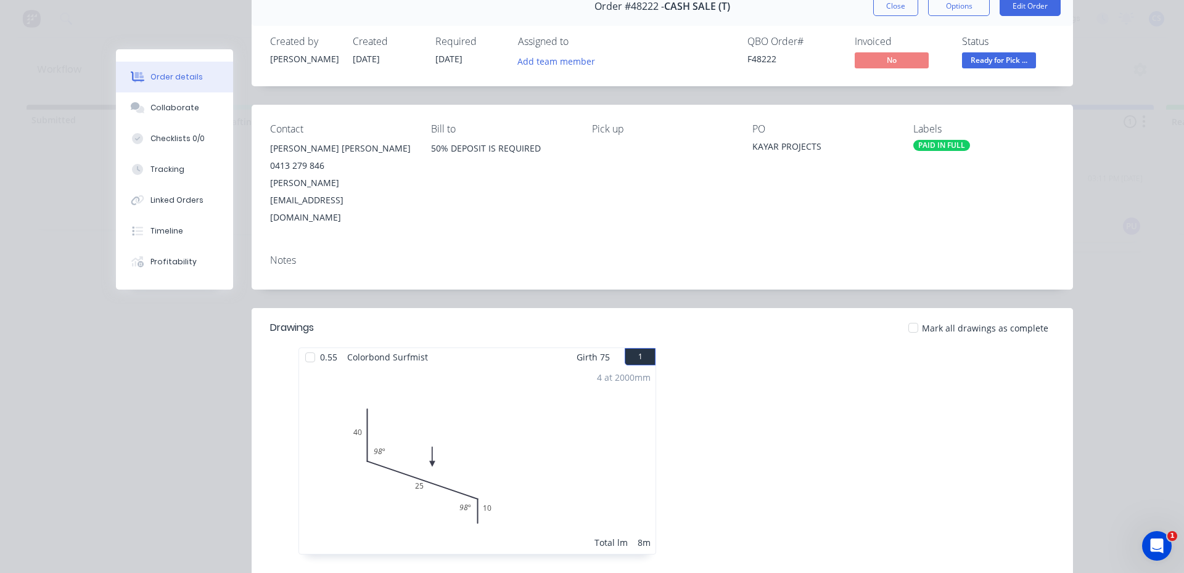
scroll to position [62, 0]
click at [181, 113] on div "Collaborate" at bounding box center [174, 107] width 49 height 11
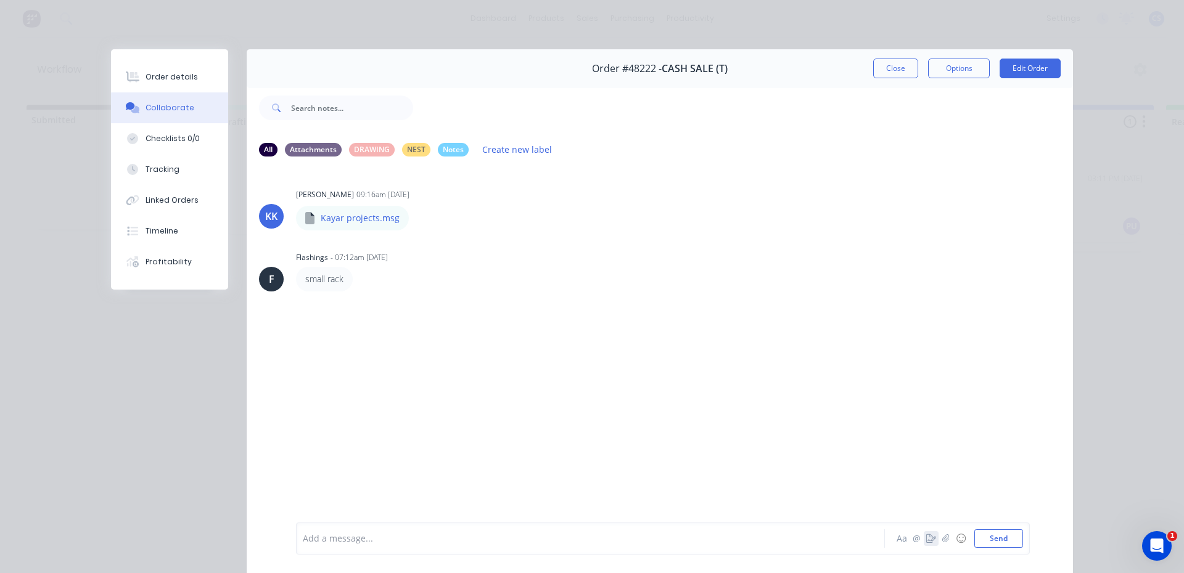
click at [928, 541] on icon "button" at bounding box center [931, 539] width 10 height 9
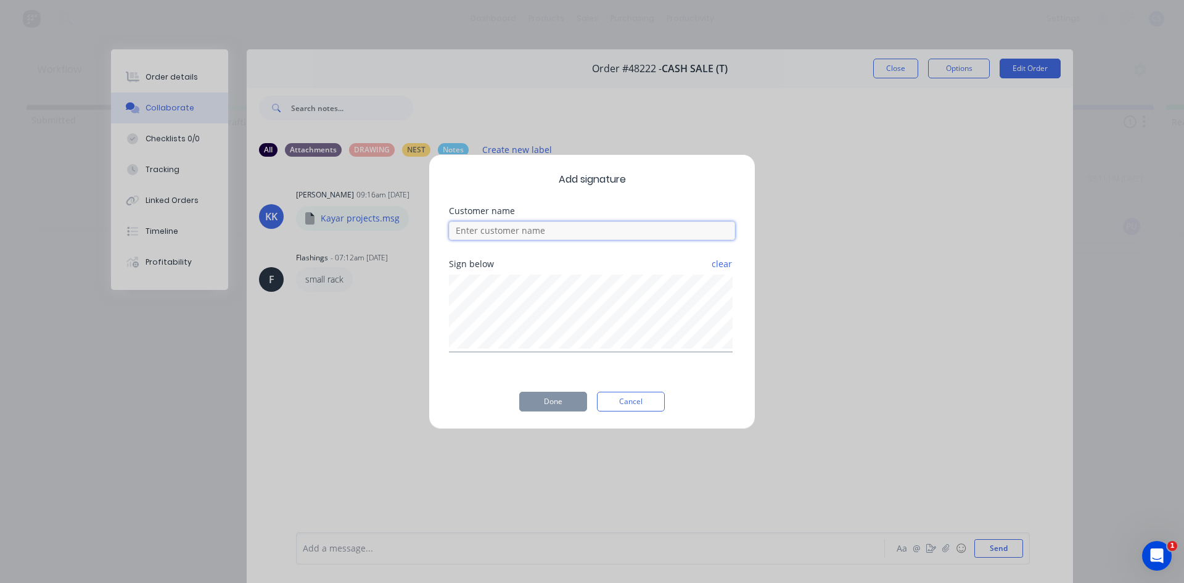
click at [535, 231] on input at bounding box center [592, 230] width 286 height 18
type input "[PERSON_NAME]"
click at [552, 398] on button "Done" at bounding box center [553, 401] width 68 height 20
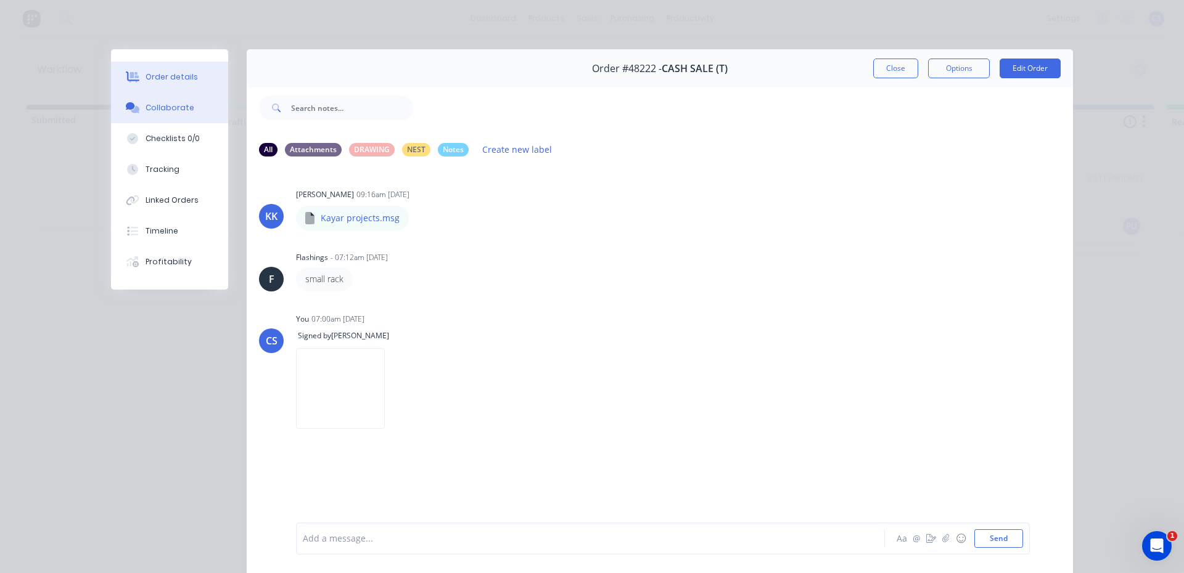
click at [168, 81] on div "Order details" at bounding box center [171, 77] width 52 height 11
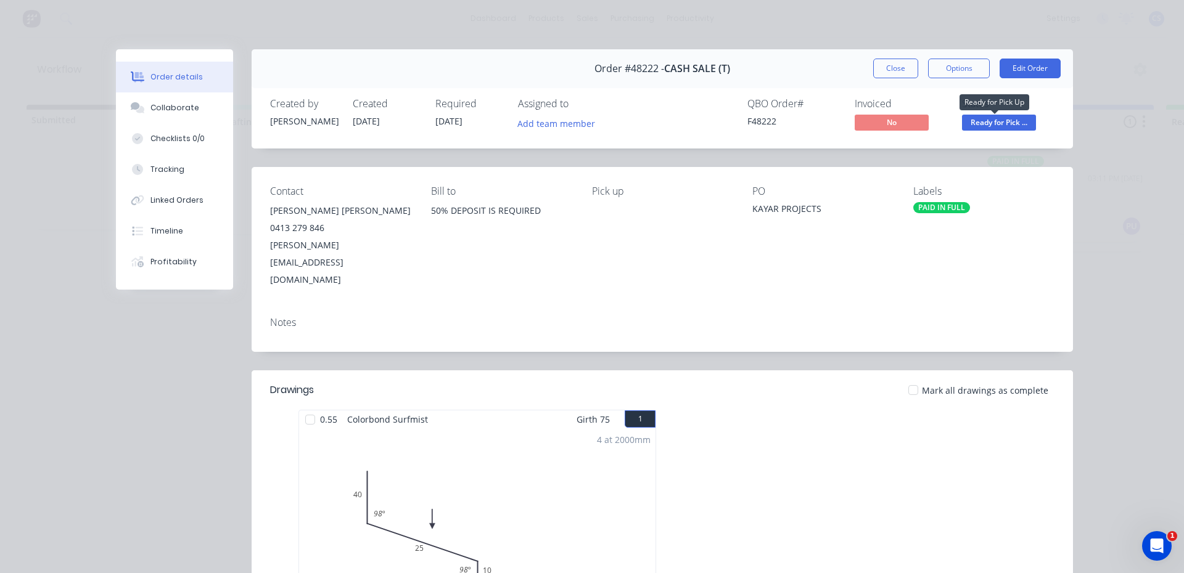
click at [983, 125] on span "Ready for Pick ..." at bounding box center [999, 122] width 74 height 15
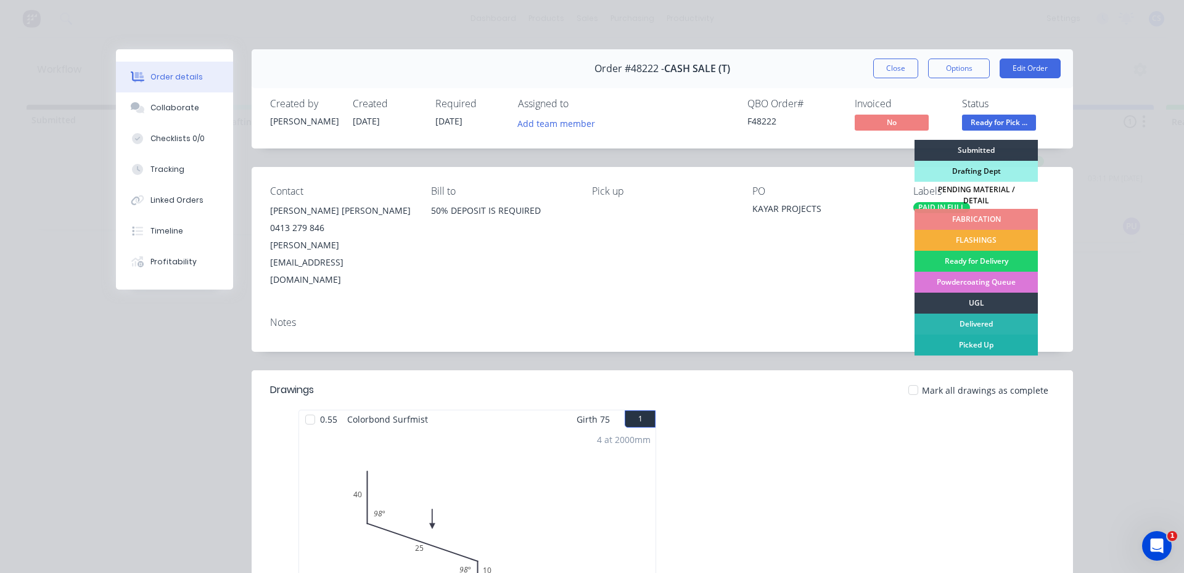
click at [1007, 337] on div "Picked Up" at bounding box center [975, 345] width 123 height 21
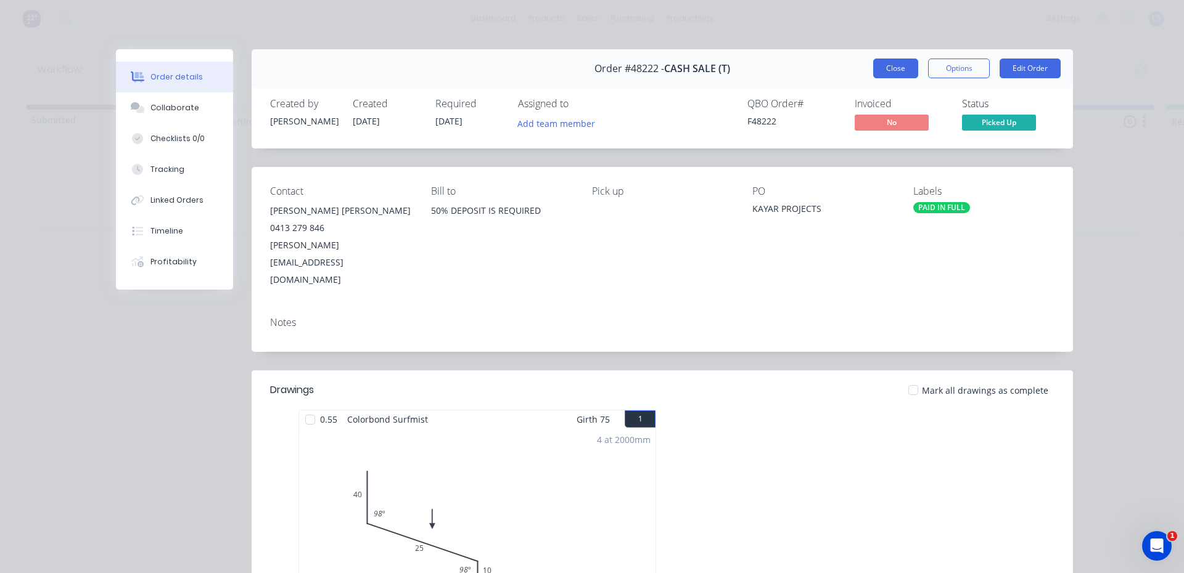
click at [892, 70] on button "Close" at bounding box center [895, 69] width 45 height 20
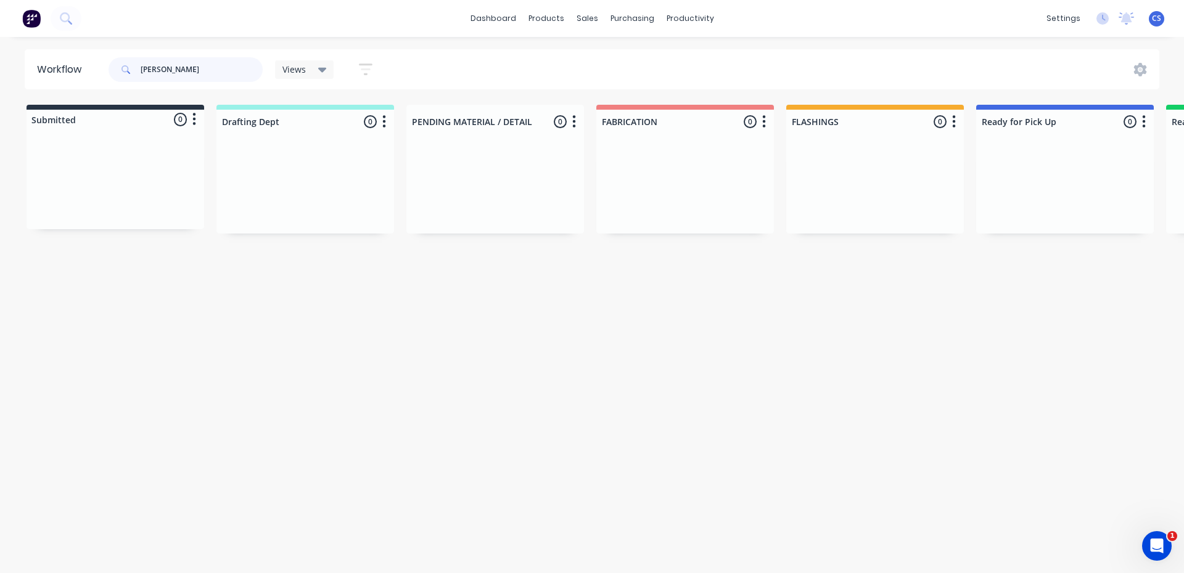
drag, startPoint x: 226, startPoint y: 73, endPoint x: 54, endPoint y: 81, distance: 172.8
click at [117, 64] on div "[PERSON_NAME]" at bounding box center [186, 69] width 154 height 25
type input "NC505072"
click at [1031, 182] on p "KITELEYS ROOFING WORLD" at bounding box center [1064, 179] width 155 height 10
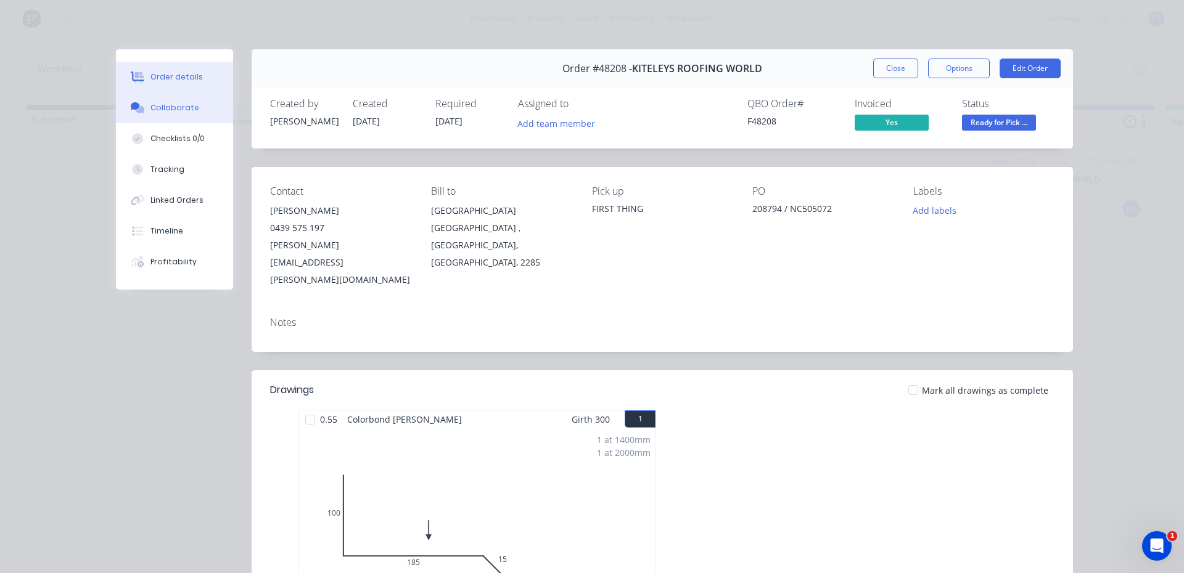
click at [194, 110] on button "Collaborate" at bounding box center [174, 107] width 117 height 31
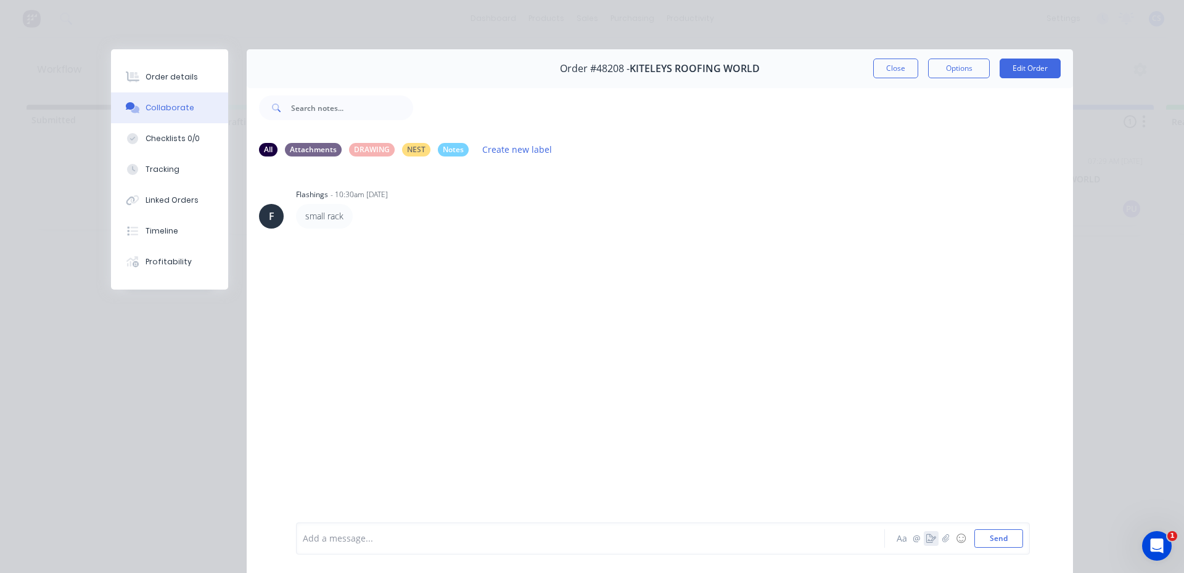
click at [924, 543] on button "button" at bounding box center [931, 538] width 15 height 15
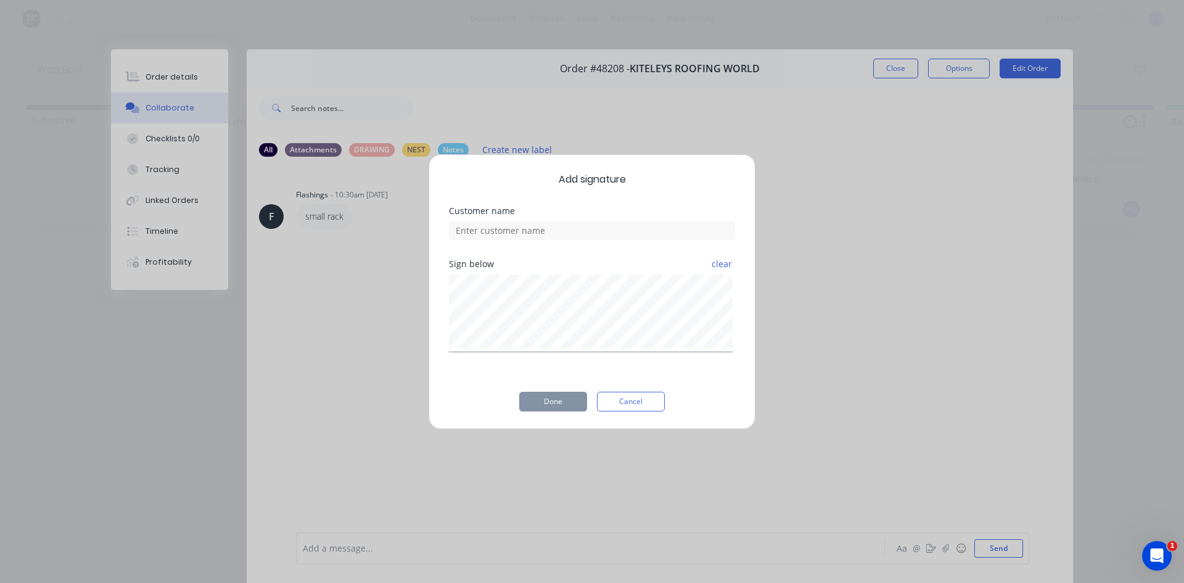
click at [549, 414] on div "Add signature Customer name Sign below clear Done Cancel" at bounding box center [591, 291] width 327 height 275
click at [544, 227] on input at bounding box center [592, 230] width 286 height 18
type input "[PERSON_NAME]"
click at [581, 406] on button "Done" at bounding box center [553, 401] width 68 height 20
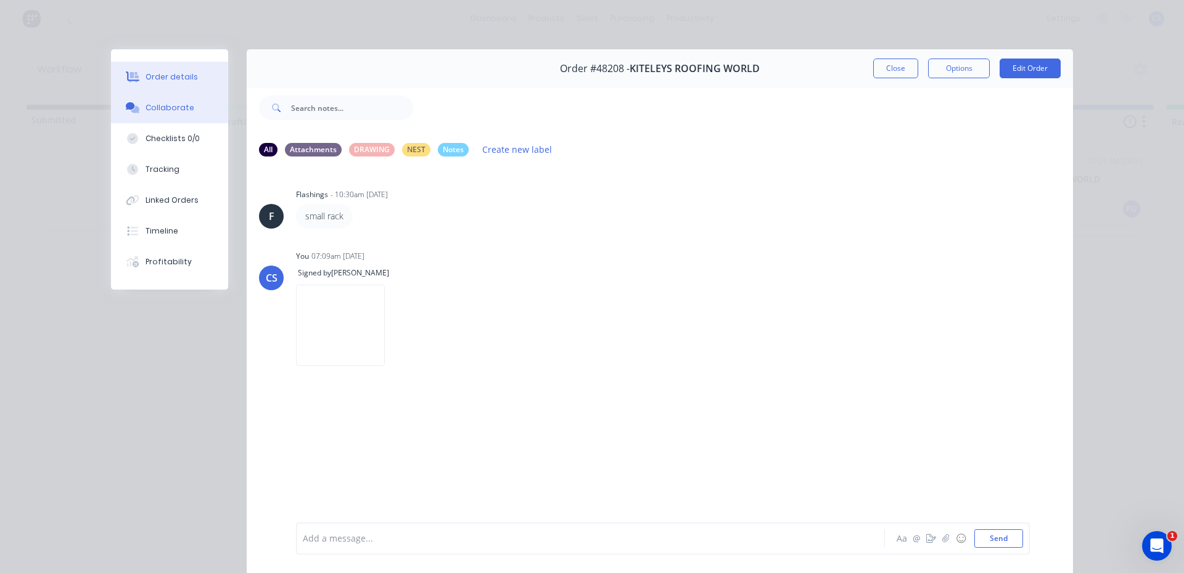
click at [181, 72] on div "Order details" at bounding box center [171, 77] width 52 height 11
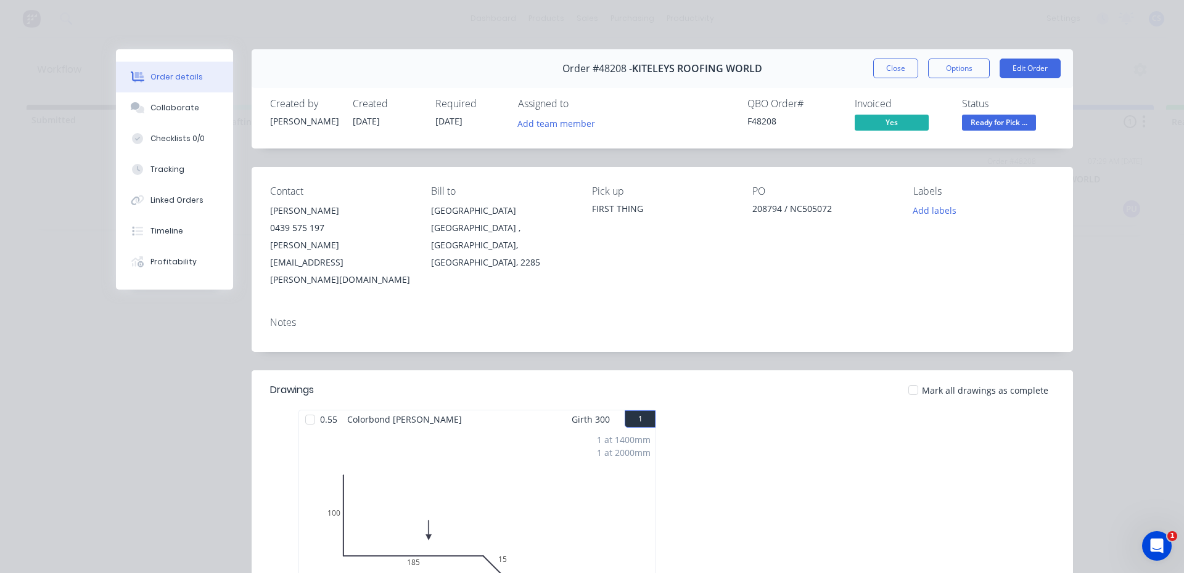
click at [991, 121] on span "Ready for Pick ..." at bounding box center [999, 122] width 74 height 15
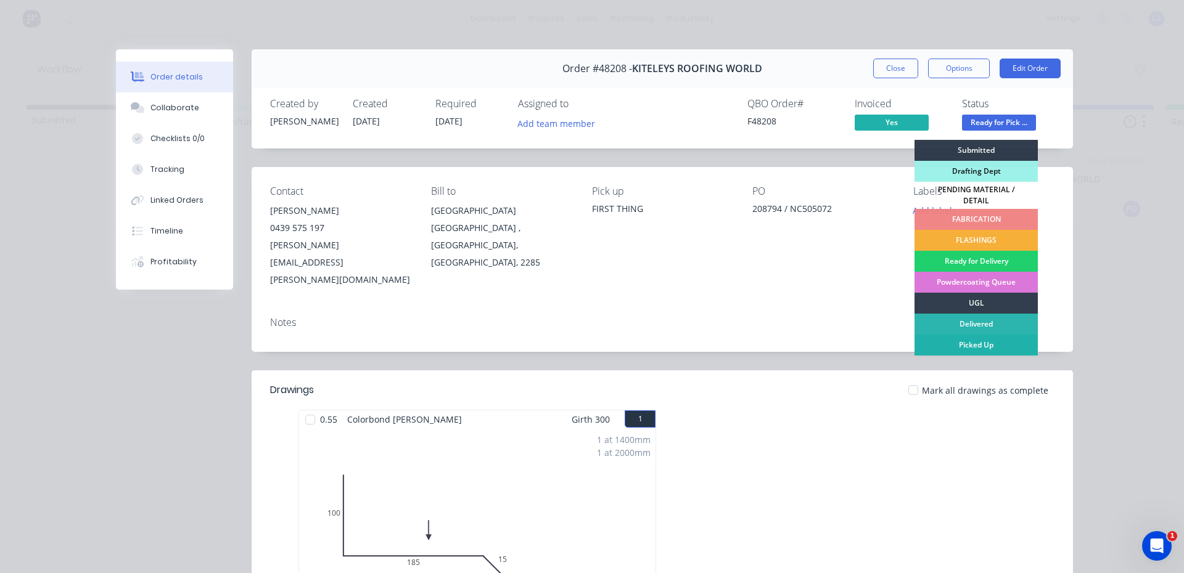
click at [1012, 343] on div "Picked Up" at bounding box center [975, 345] width 123 height 21
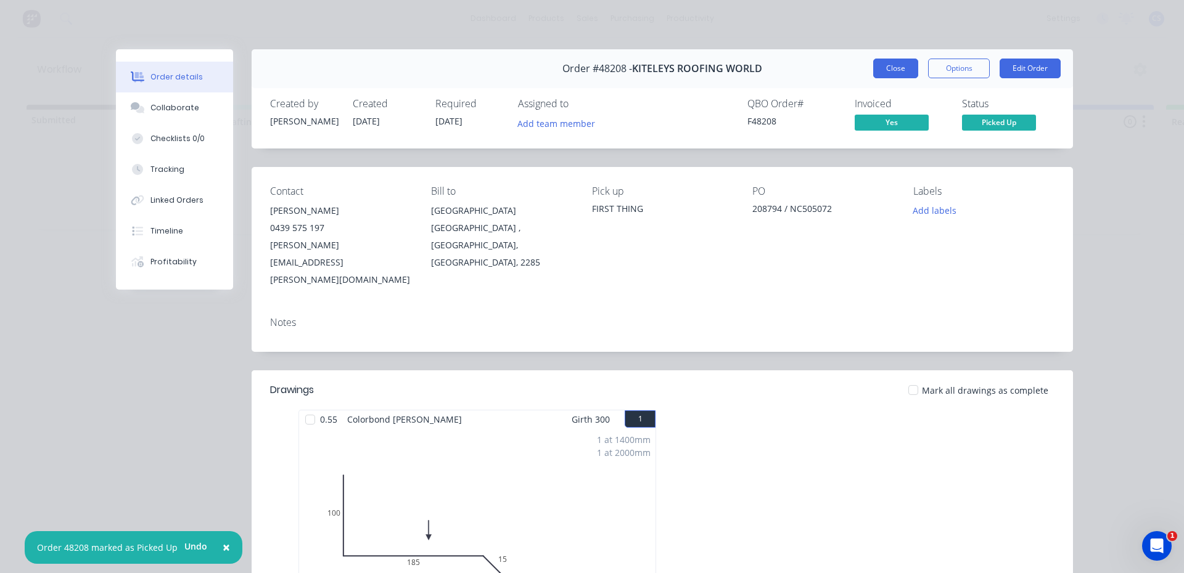
click at [879, 76] on button "Close" at bounding box center [895, 69] width 45 height 20
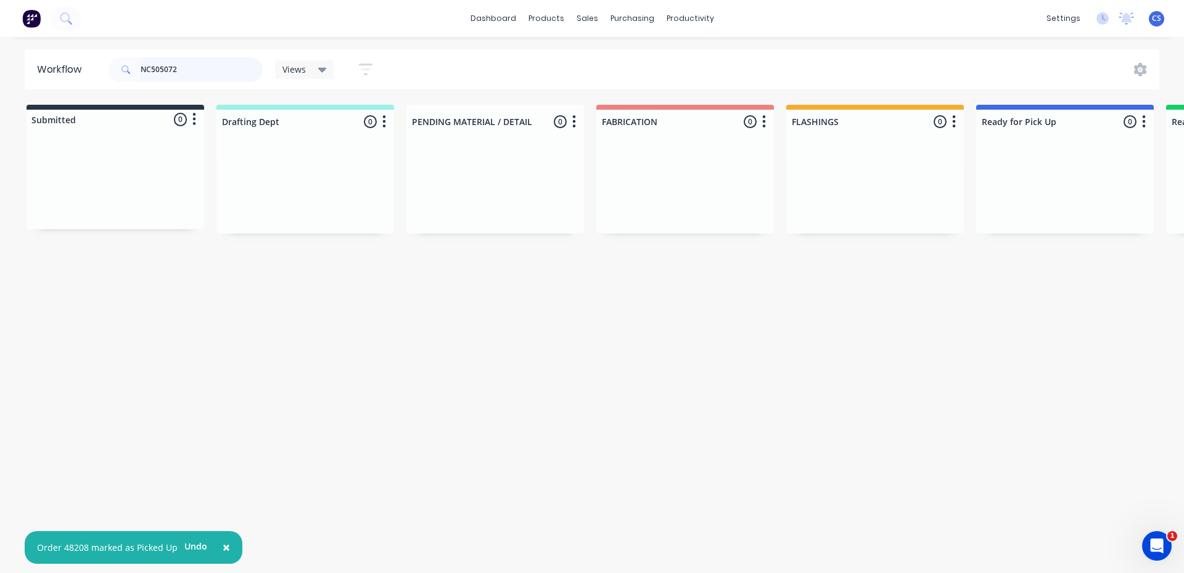
drag, startPoint x: 228, startPoint y: 72, endPoint x: 139, endPoint y: 70, distance: 88.8
click at [141, 70] on input "NC505072" at bounding box center [202, 69] width 122 height 25
type input "INSITE"
click at [691, 205] on div "PO #INSITE PROJECTS" at bounding box center [684, 210] width 155 height 11
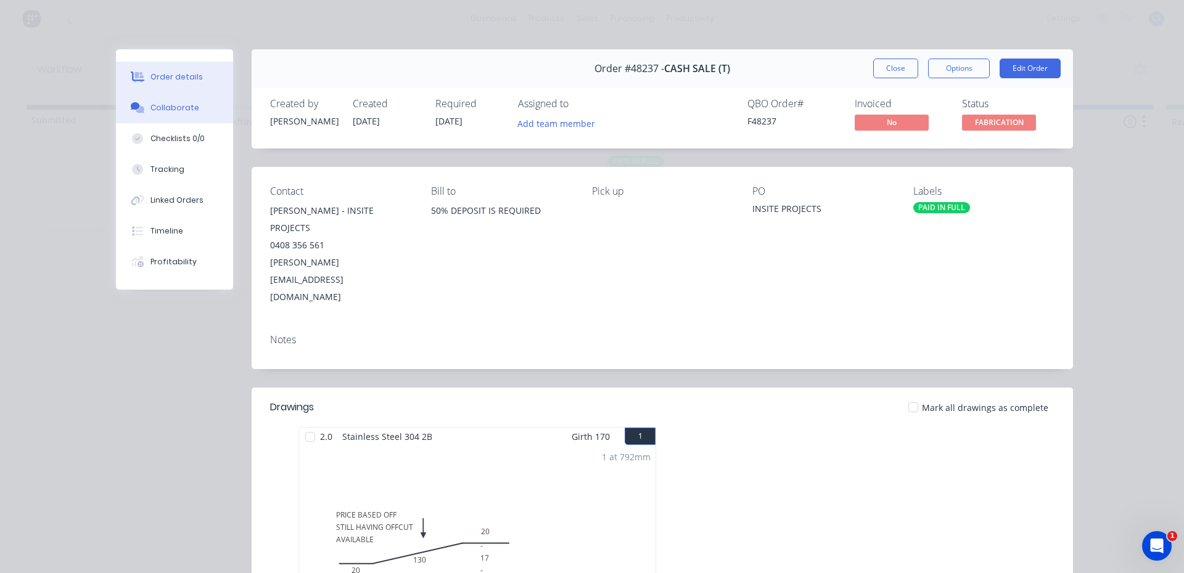
click at [146, 116] on button "Collaborate" at bounding box center [174, 107] width 117 height 31
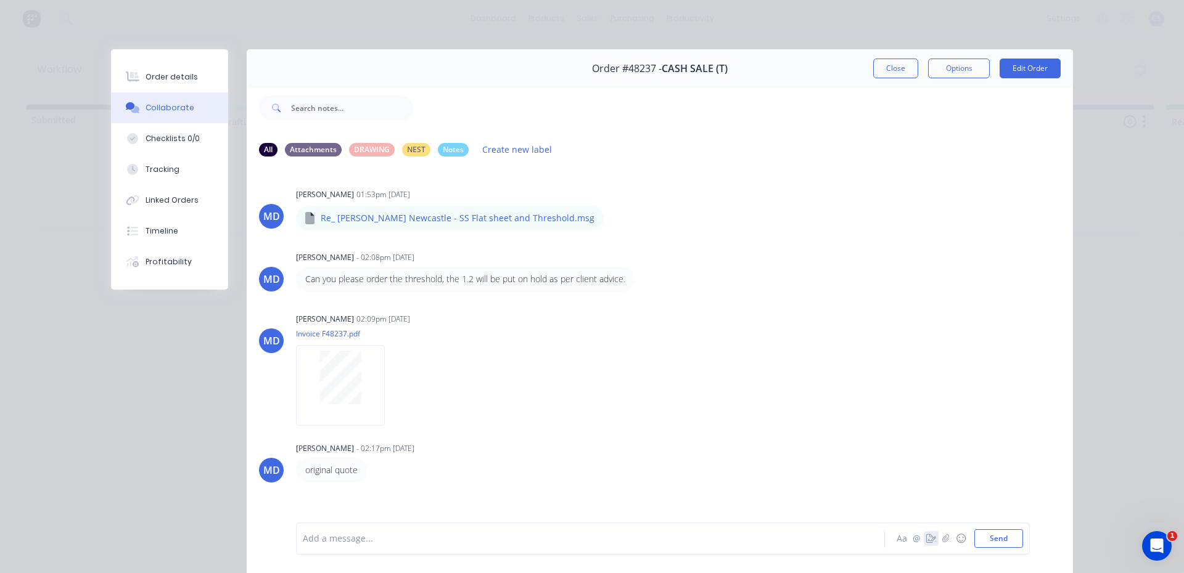
click at [927, 536] on icon "button" at bounding box center [931, 539] width 10 height 9
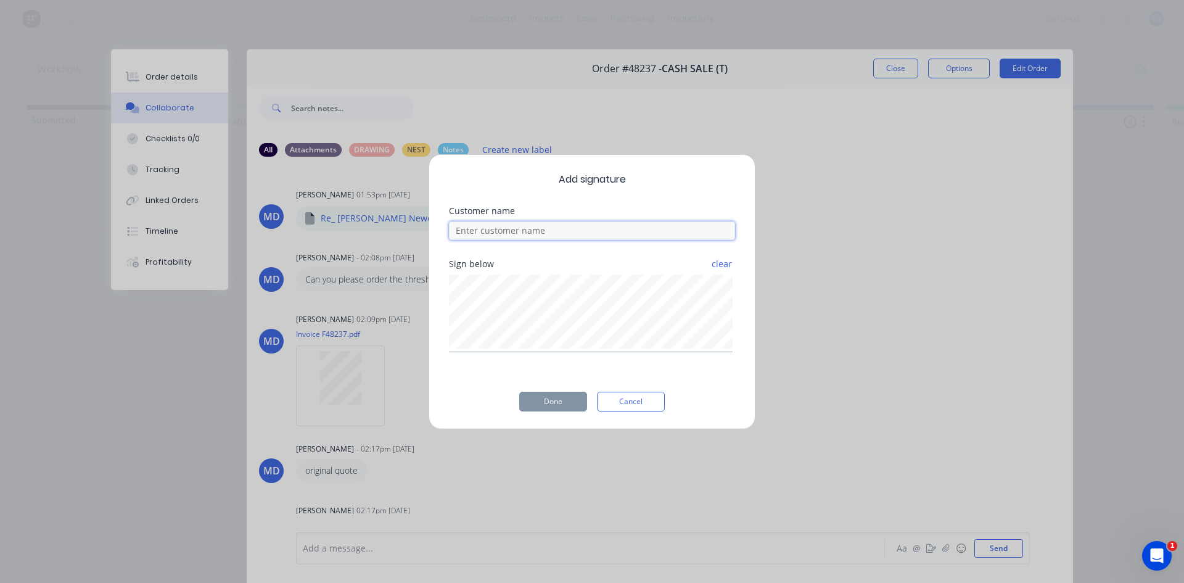
click at [520, 228] on input at bounding box center [592, 230] width 286 height 18
click at [160, 79] on div "Add signature Customer name Sign below clear Done Cancel" at bounding box center [592, 291] width 1184 height 583
click at [630, 401] on button "Cancel" at bounding box center [631, 401] width 68 height 20
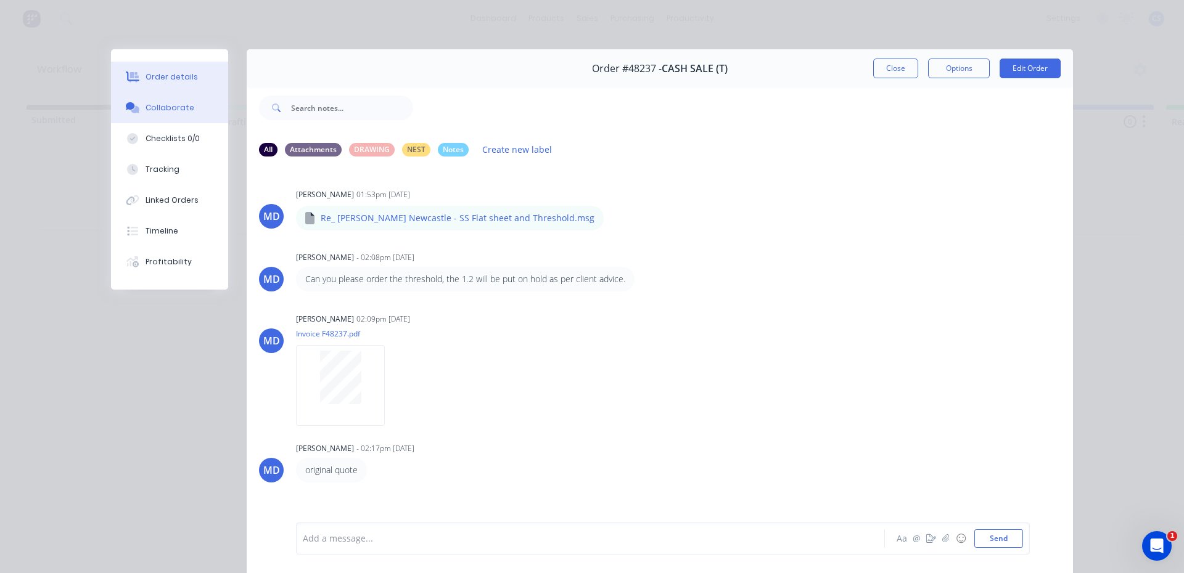
click at [174, 77] on div "Order details" at bounding box center [171, 77] width 52 height 11
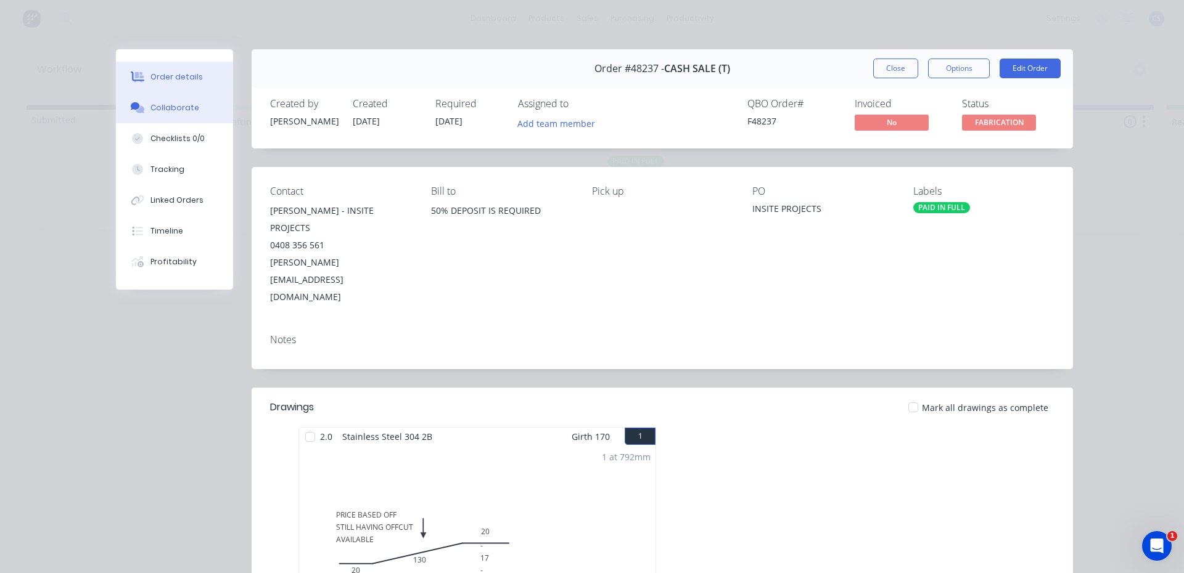
click at [166, 107] on div "Collaborate" at bounding box center [174, 107] width 49 height 11
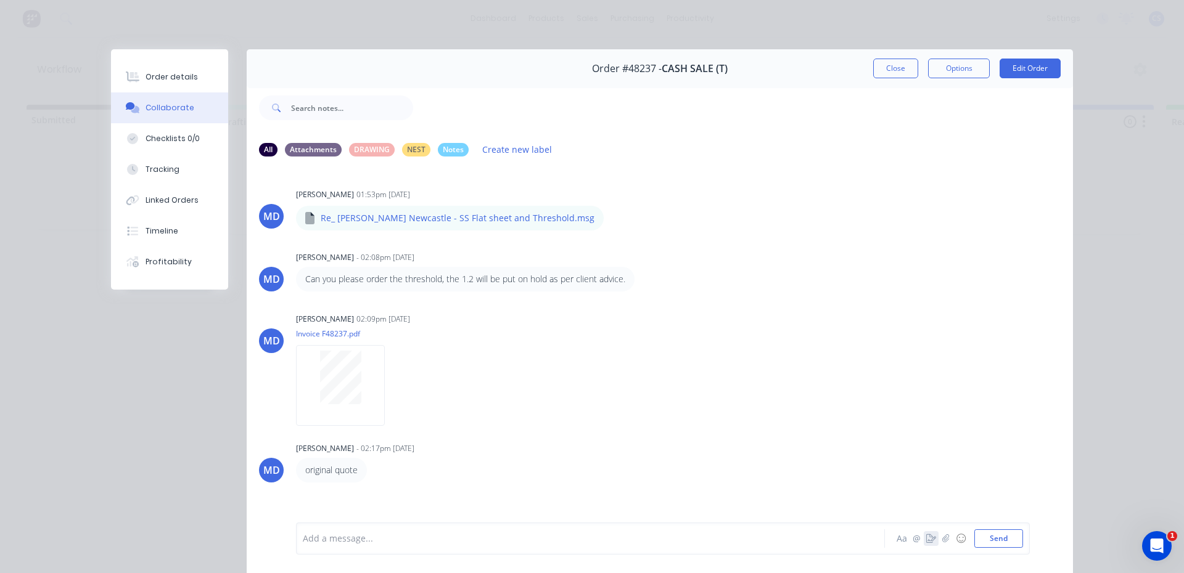
click at [926, 541] on icon "button" at bounding box center [931, 539] width 10 height 9
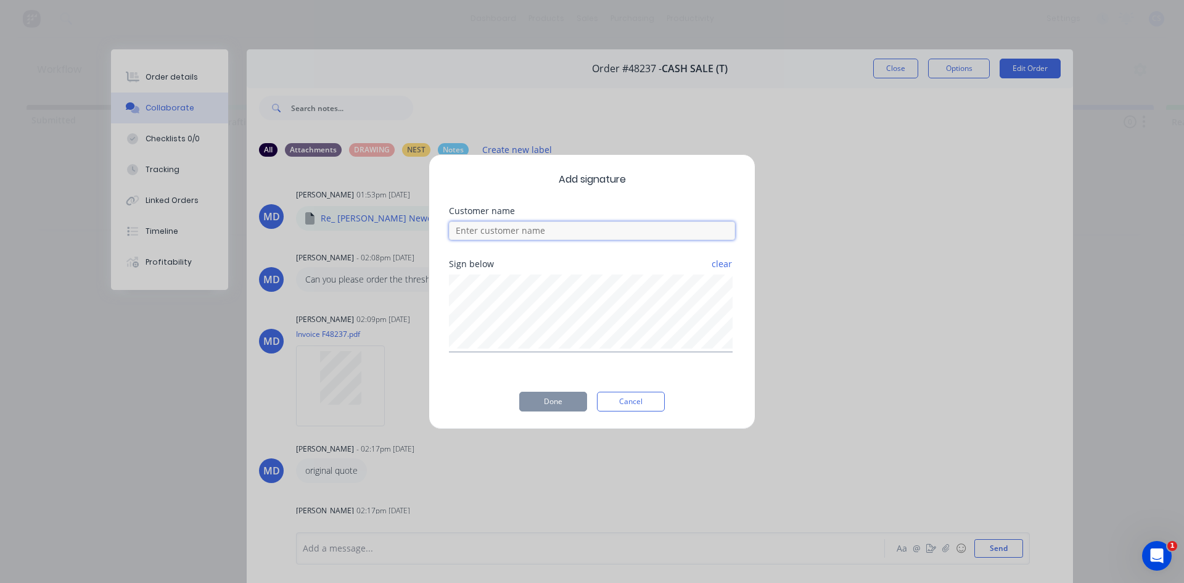
click at [546, 228] on input at bounding box center [592, 230] width 286 height 18
type input "[PERSON_NAME]"
click at [559, 398] on button "Done" at bounding box center [553, 401] width 68 height 20
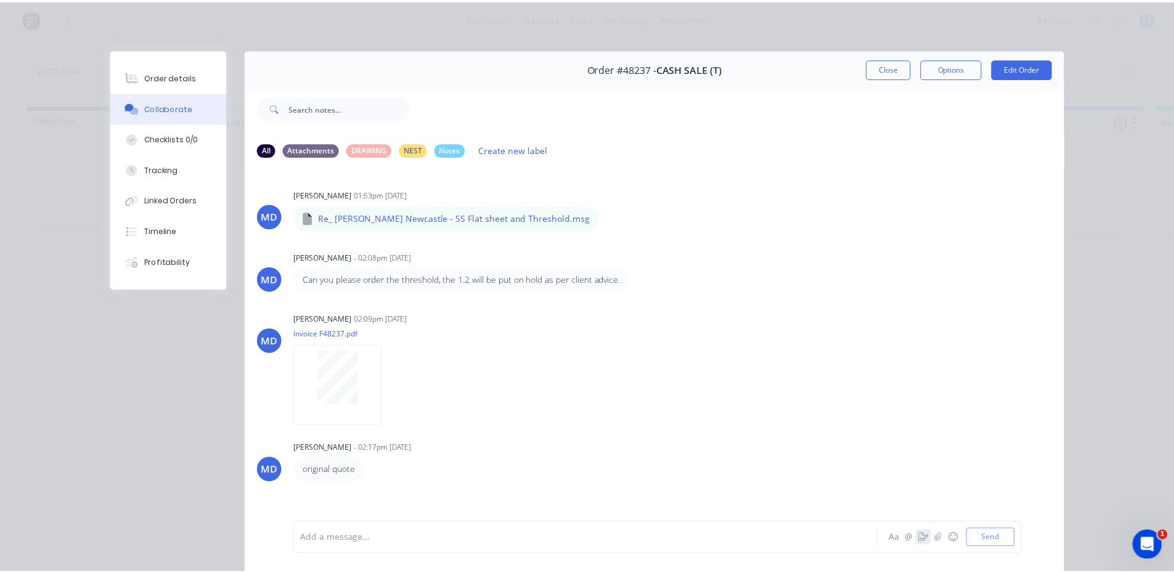
scroll to position [223, 0]
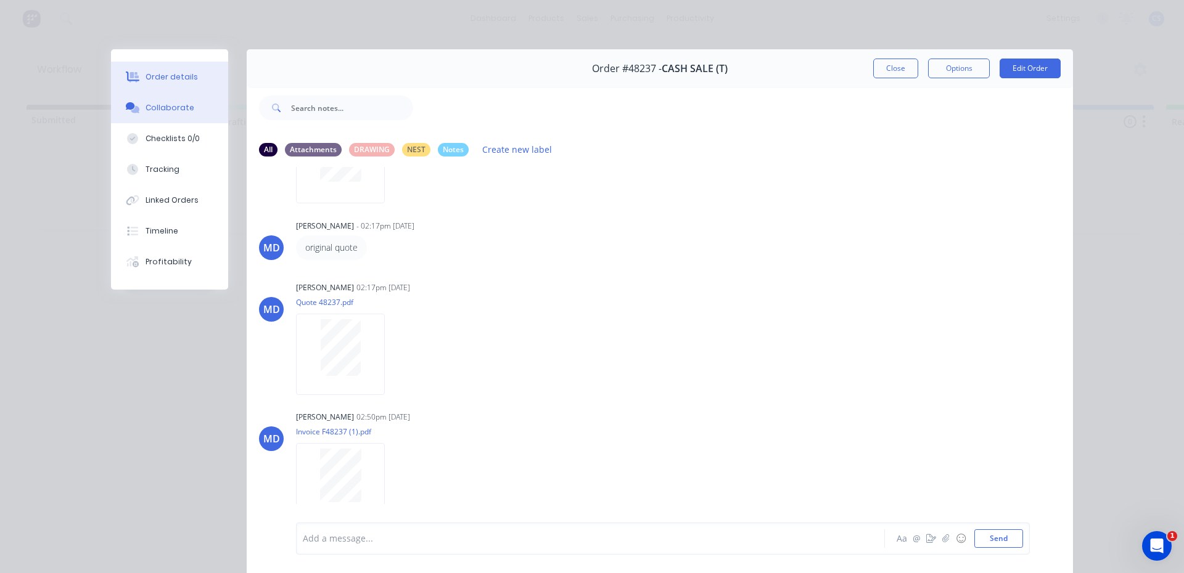
click at [190, 72] on button "Order details" at bounding box center [169, 77] width 117 height 31
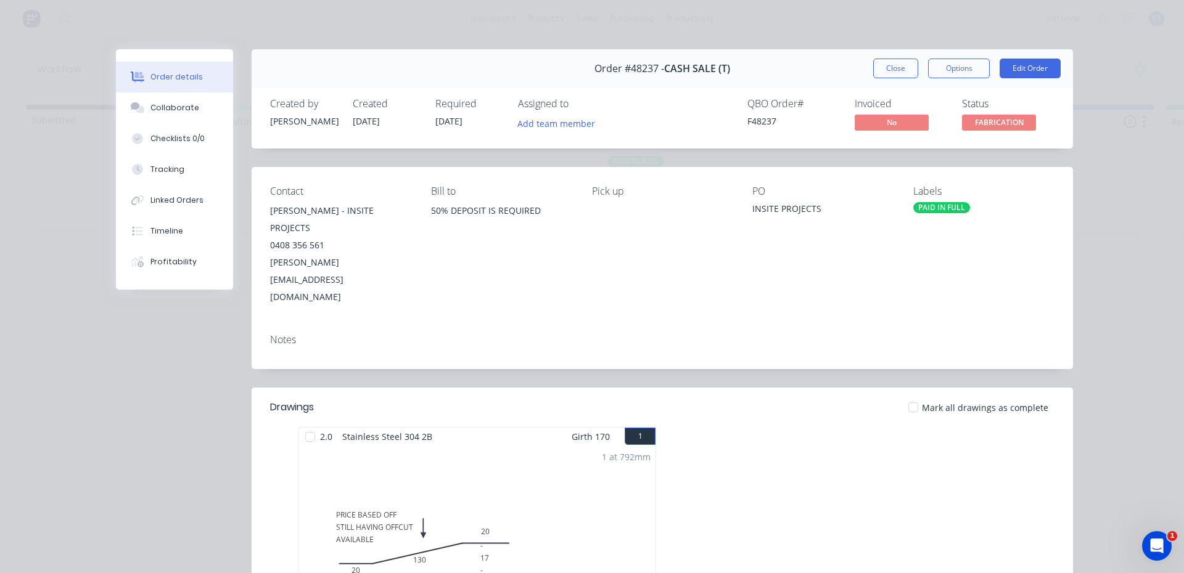
click at [1023, 123] on span "FABRICATION" at bounding box center [999, 122] width 74 height 15
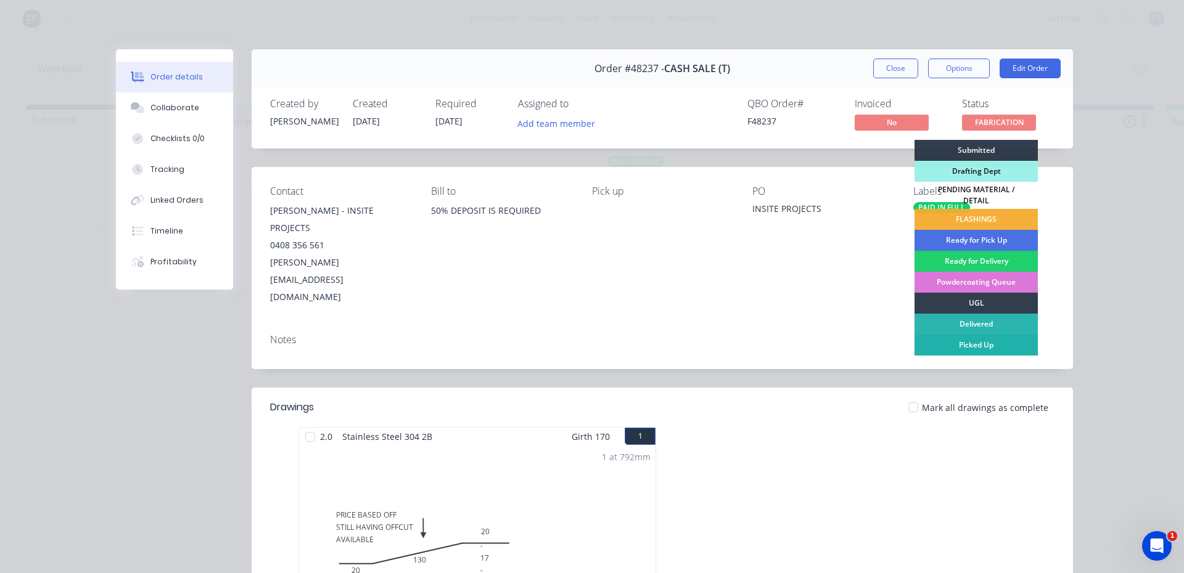
click at [975, 335] on div "Picked Up" at bounding box center [975, 345] width 123 height 21
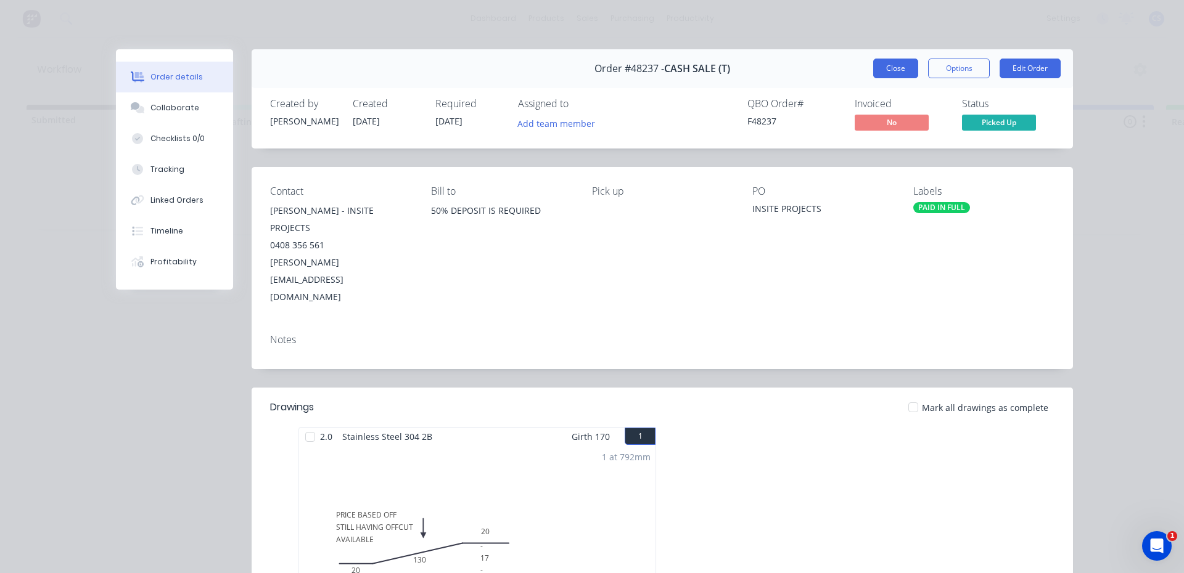
click at [885, 68] on button "Close" at bounding box center [895, 69] width 45 height 20
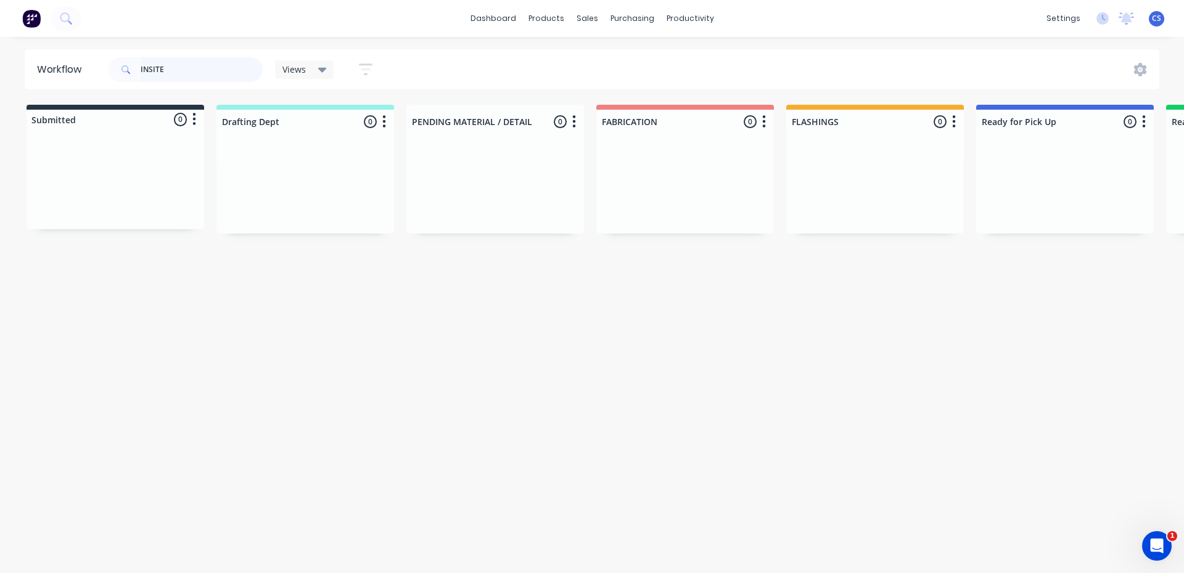
drag, startPoint x: 170, startPoint y: 74, endPoint x: 136, endPoint y: 66, distance: 34.8
click at [136, 66] on div "INSITE" at bounding box center [186, 69] width 154 height 25
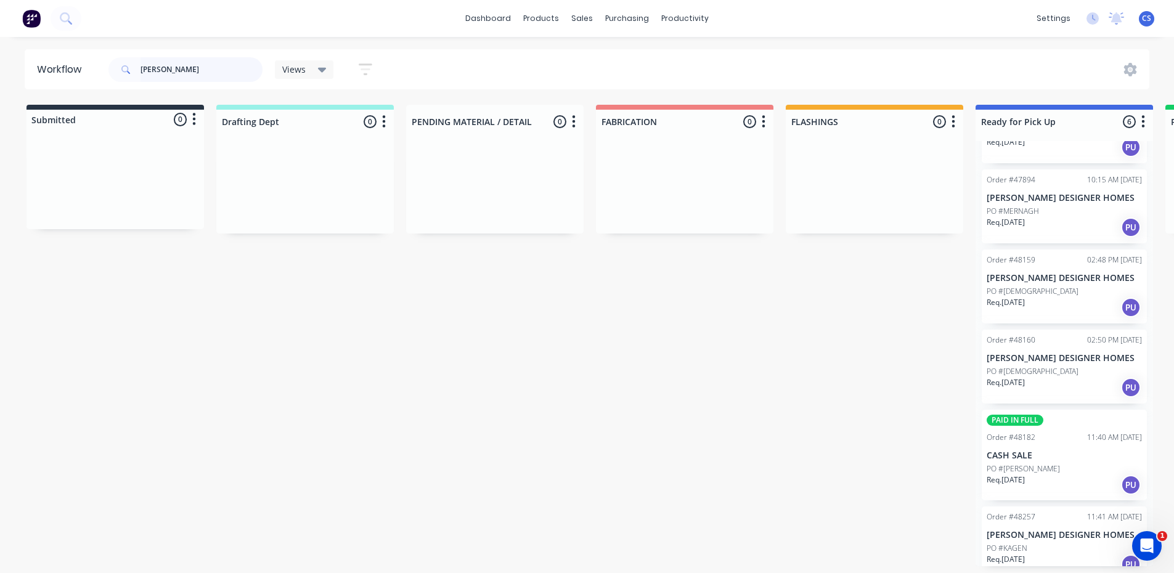
scroll to position [76, 0]
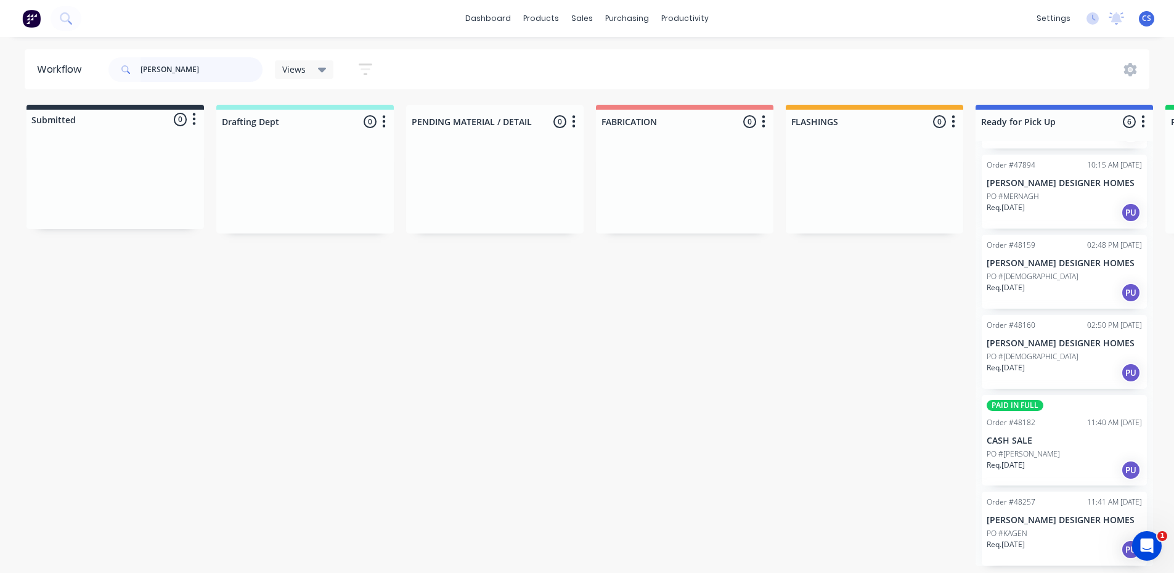
type input "[PERSON_NAME]"
click at [1065, 543] on div "Req. [DATE] PU" at bounding box center [1064, 549] width 155 height 21
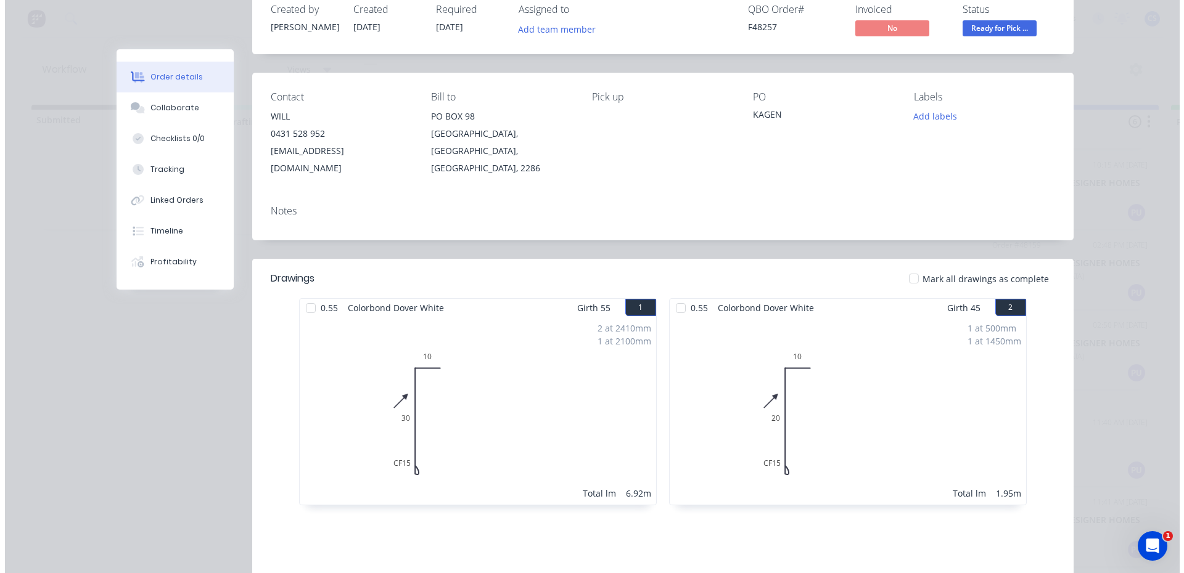
scroll to position [0, 0]
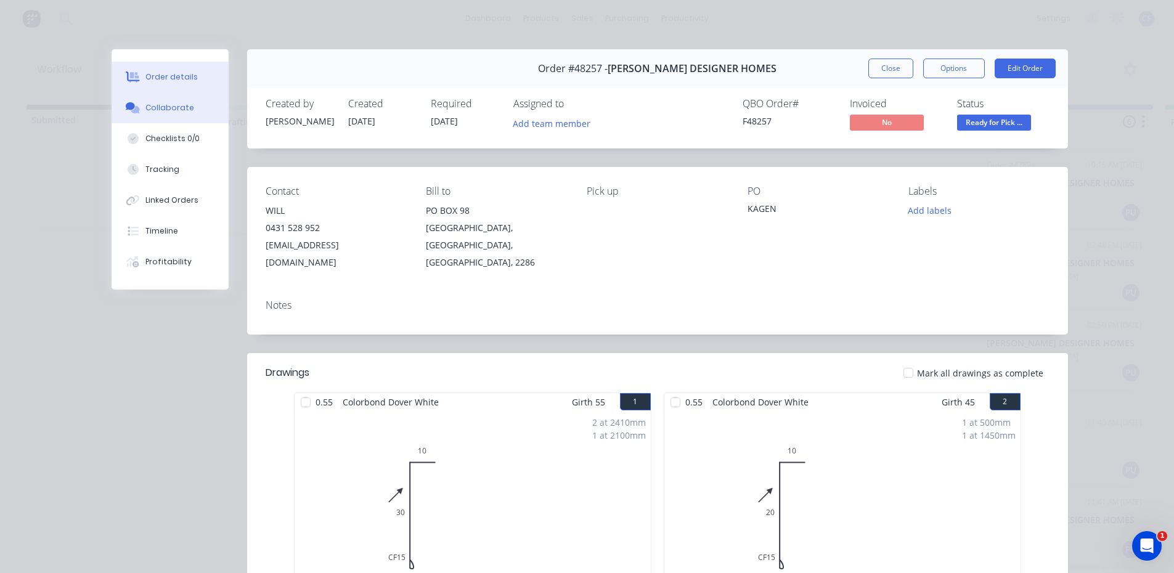
click at [149, 99] on button "Collaborate" at bounding box center [170, 107] width 117 height 31
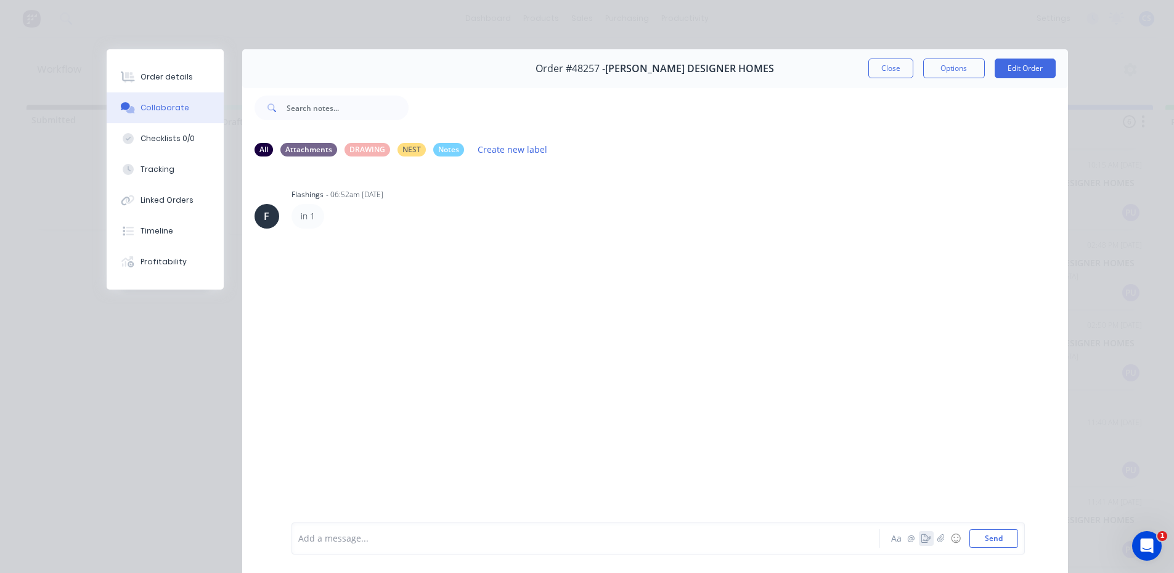
click at [922, 535] on icon "button" at bounding box center [927, 539] width 10 height 9
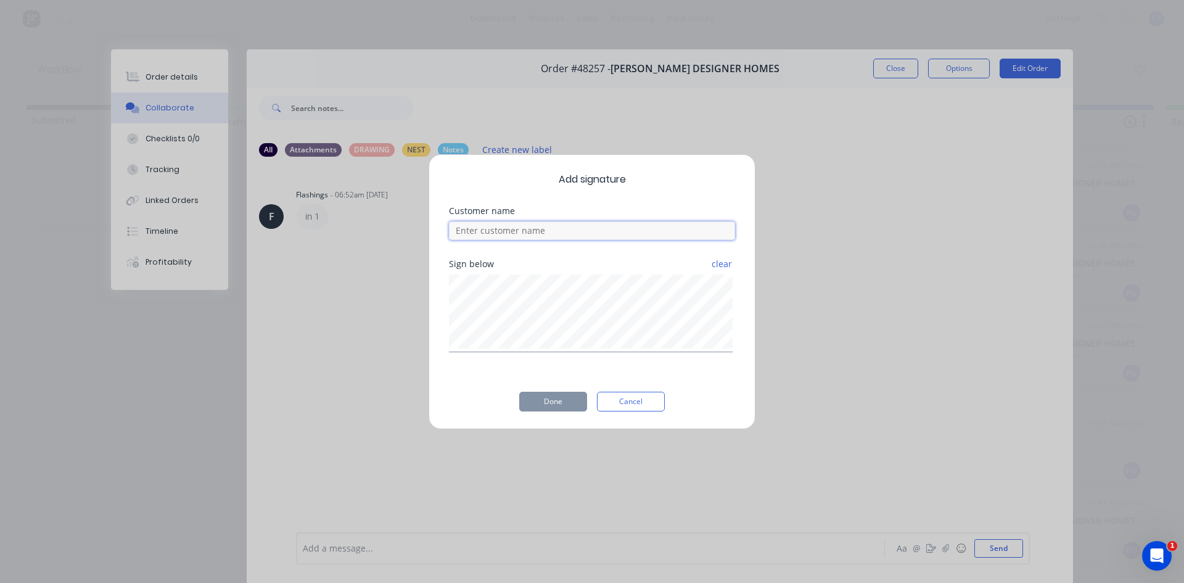
click at [502, 232] on input at bounding box center [592, 230] width 286 height 18
type input "WILL"
click at [561, 393] on button "Done" at bounding box center [553, 401] width 68 height 20
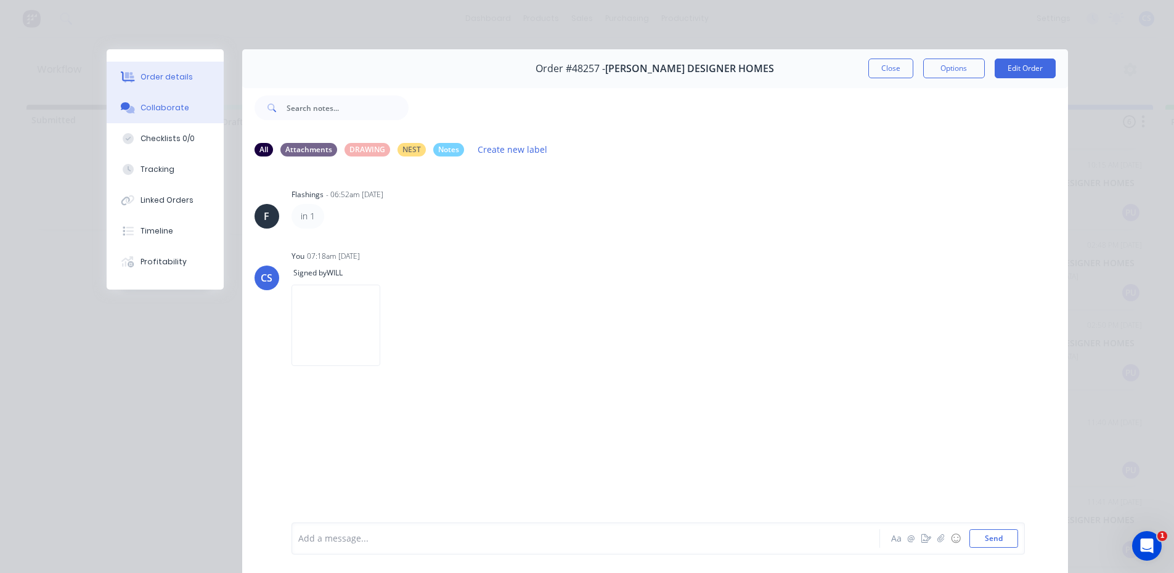
click at [182, 80] on div "Order details" at bounding box center [167, 77] width 52 height 11
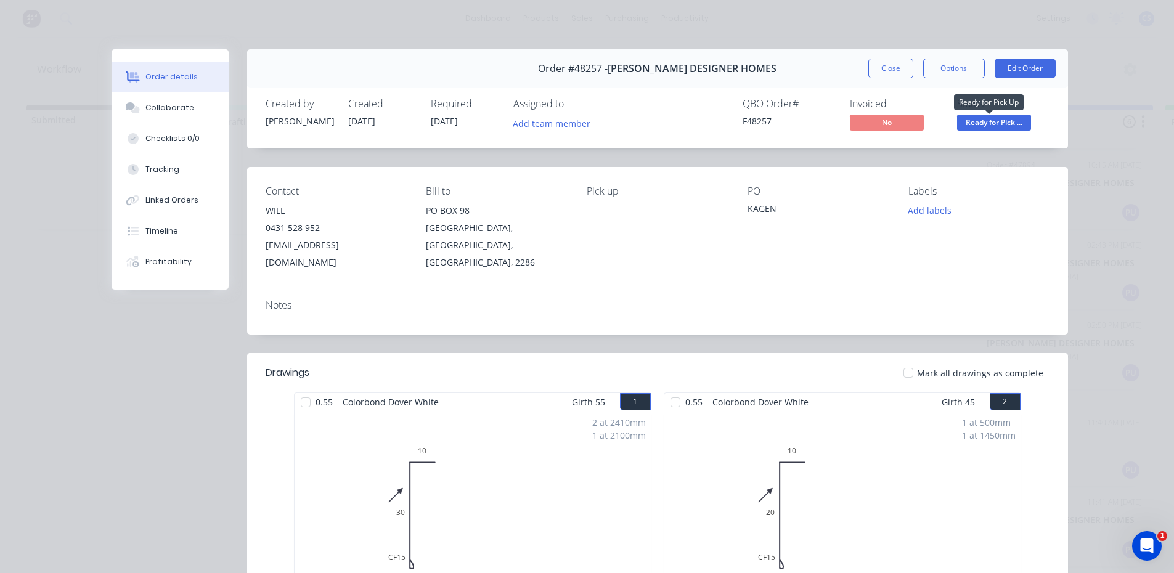
click at [975, 121] on span "Ready for Pick ..." at bounding box center [994, 122] width 74 height 15
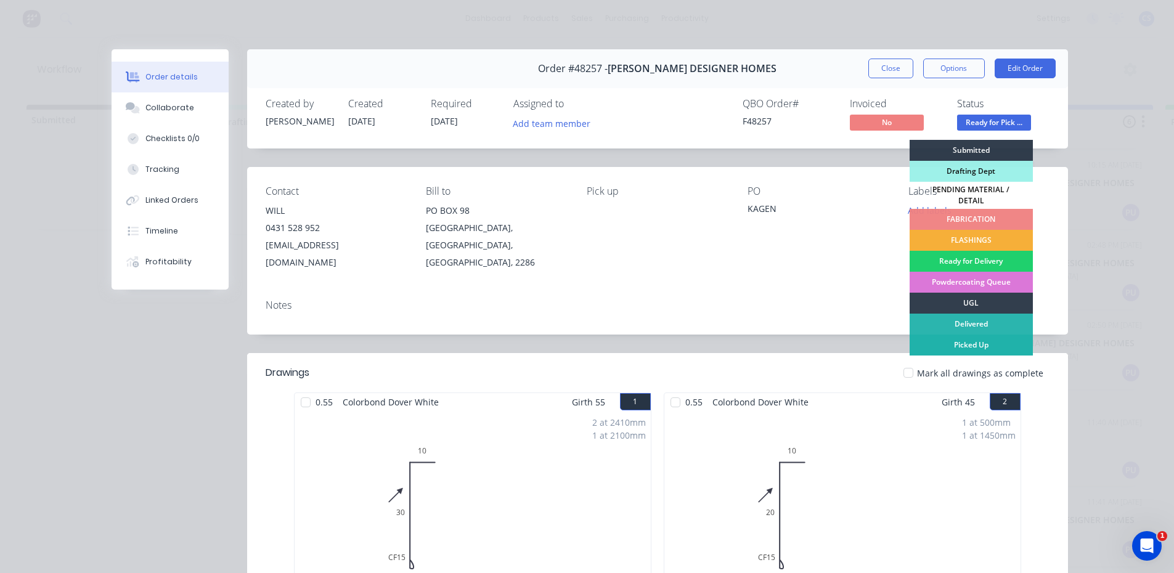
click at [969, 338] on div "Picked Up" at bounding box center [971, 345] width 123 height 21
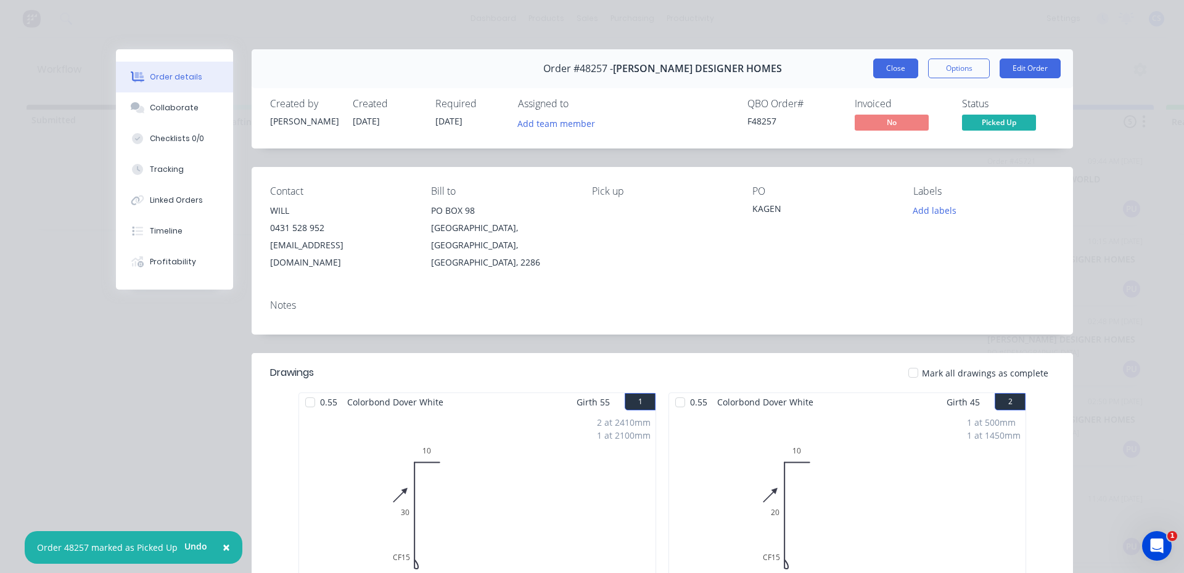
click at [890, 70] on button "Close" at bounding box center [895, 69] width 45 height 20
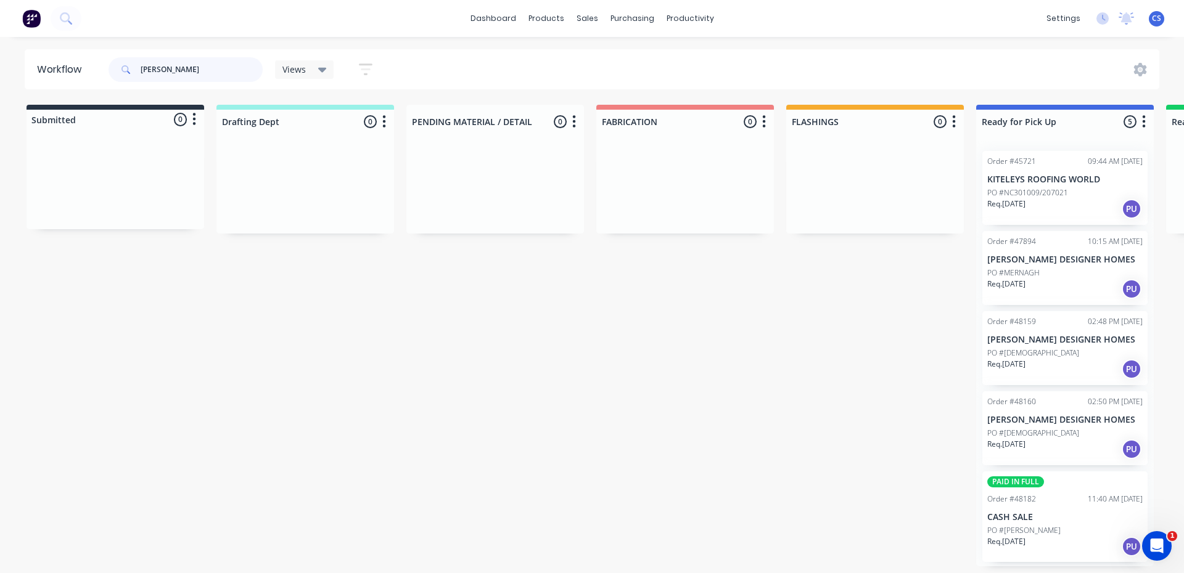
drag, startPoint x: 159, startPoint y: 64, endPoint x: 104, endPoint y: 67, distance: 54.9
click at [104, 67] on header "Workflow WILLI Views Save new view None (Default) edit [PERSON_NAME] edit [PERS…" at bounding box center [592, 69] width 1135 height 40
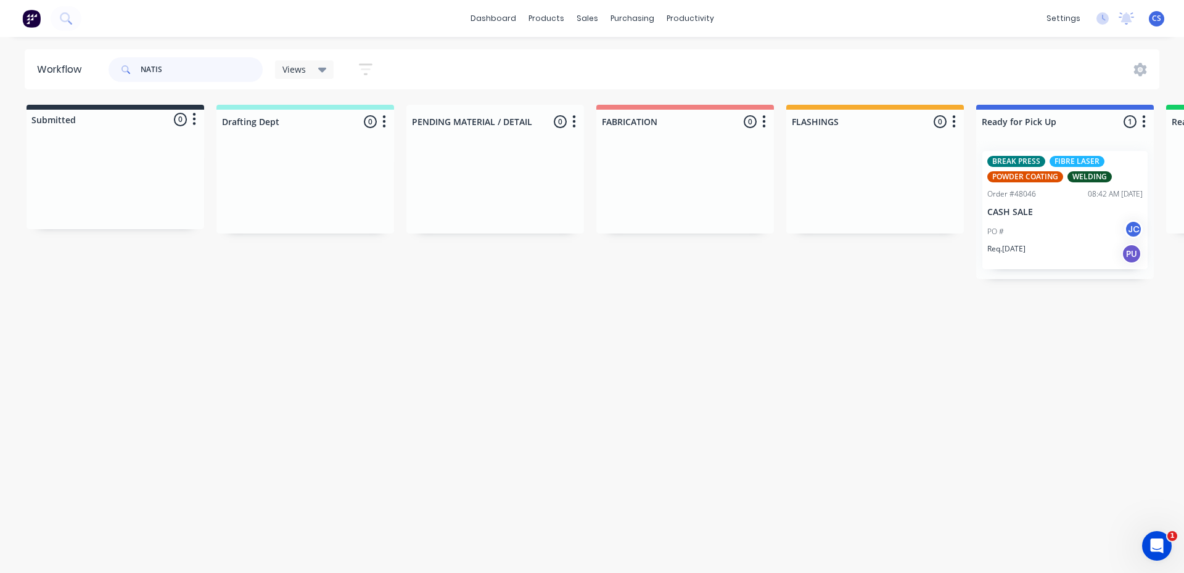
type input "NATIS"
click at [1063, 205] on div "BREAK PRESS FIBRE LASER POWDER COATING WELDING Order #48046 08:42 AM [DATE] CAS…" at bounding box center [1064, 210] width 165 height 118
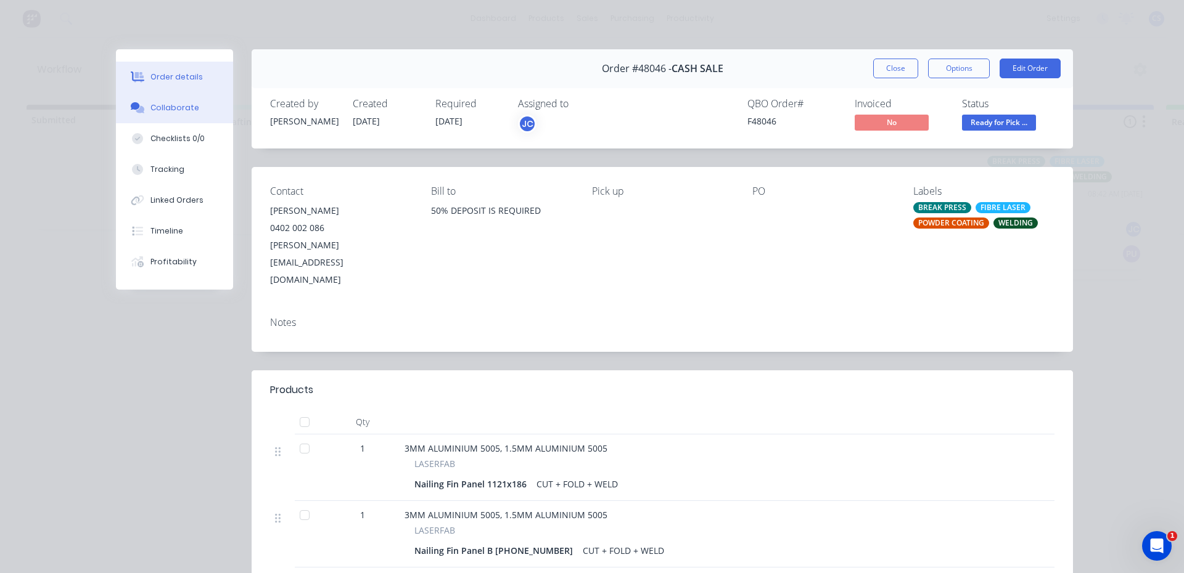
click at [162, 112] on div "Collaborate" at bounding box center [174, 107] width 49 height 11
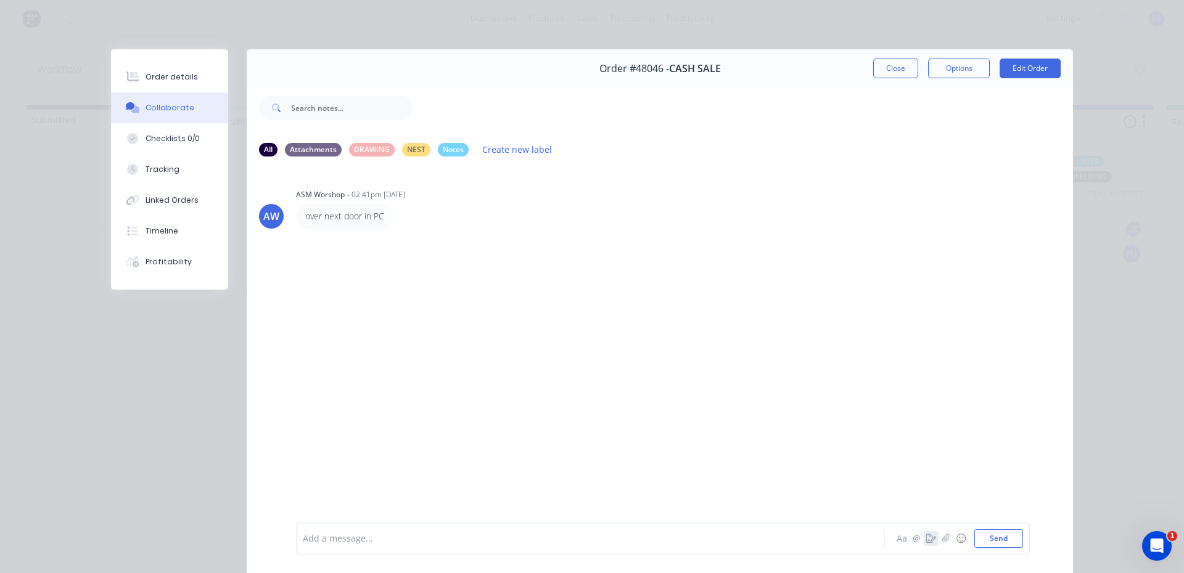
click at [928, 533] on button "button" at bounding box center [931, 538] width 15 height 15
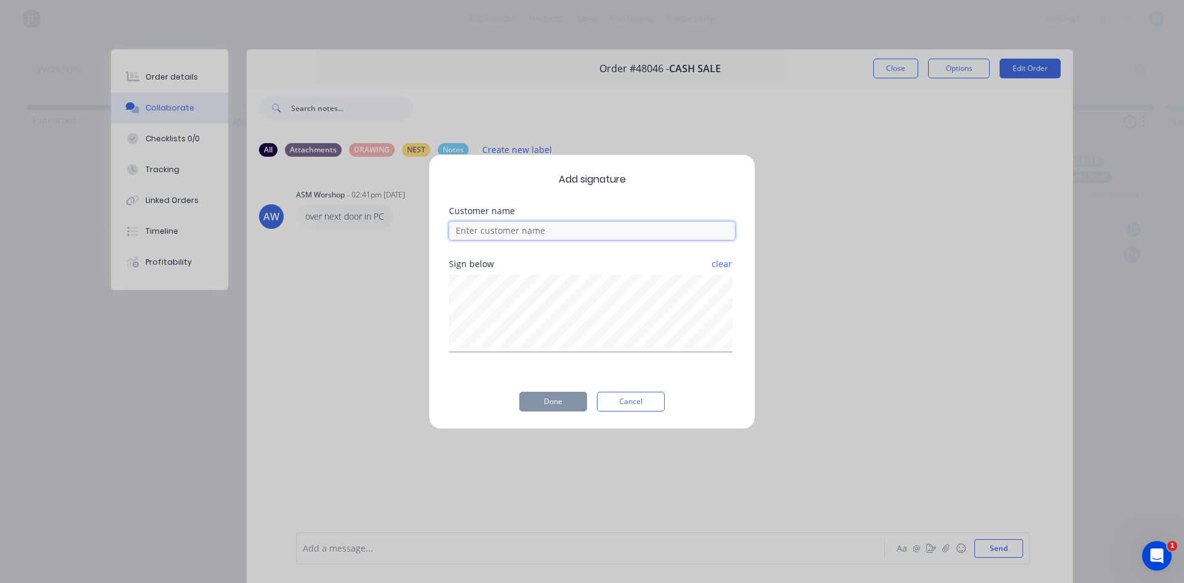
click at [487, 232] on input at bounding box center [592, 230] width 286 height 18
type input "JEMMA"
click at [555, 406] on button "Done" at bounding box center [553, 401] width 68 height 20
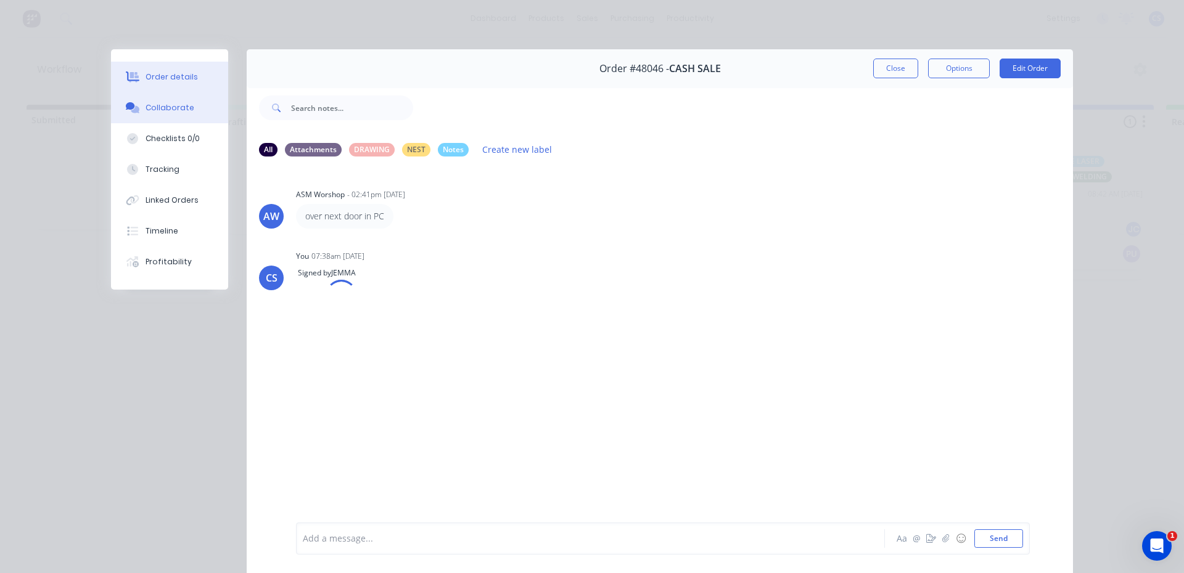
click at [182, 88] on button "Order details" at bounding box center [169, 77] width 117 height 31
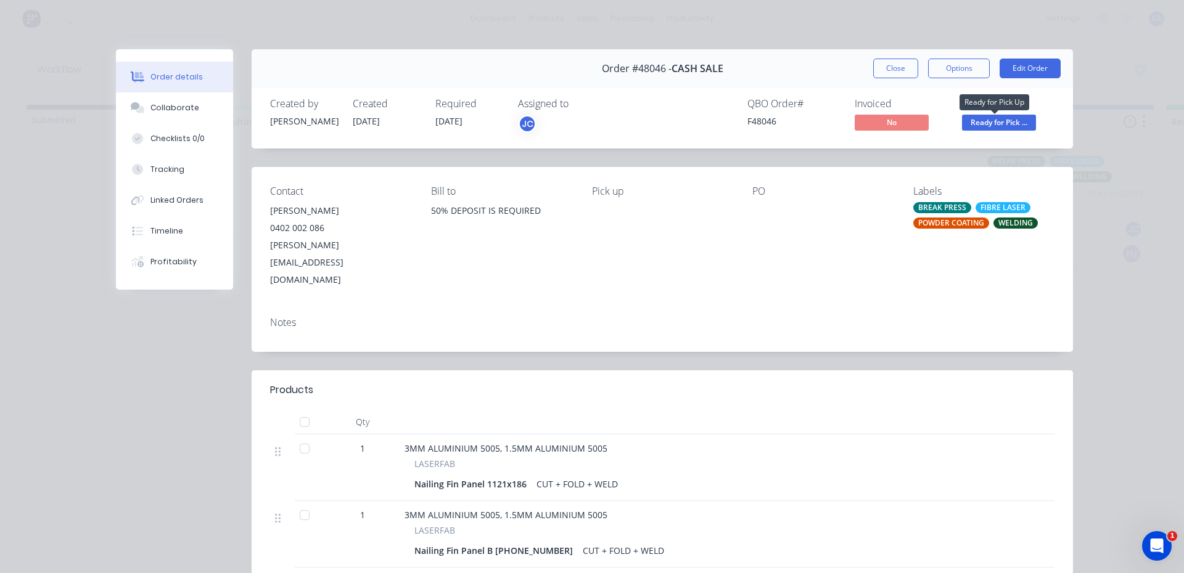
click at [974, 115] on span "Ready for Pick ..." at bounding box center [999, 122] width 74 height 15
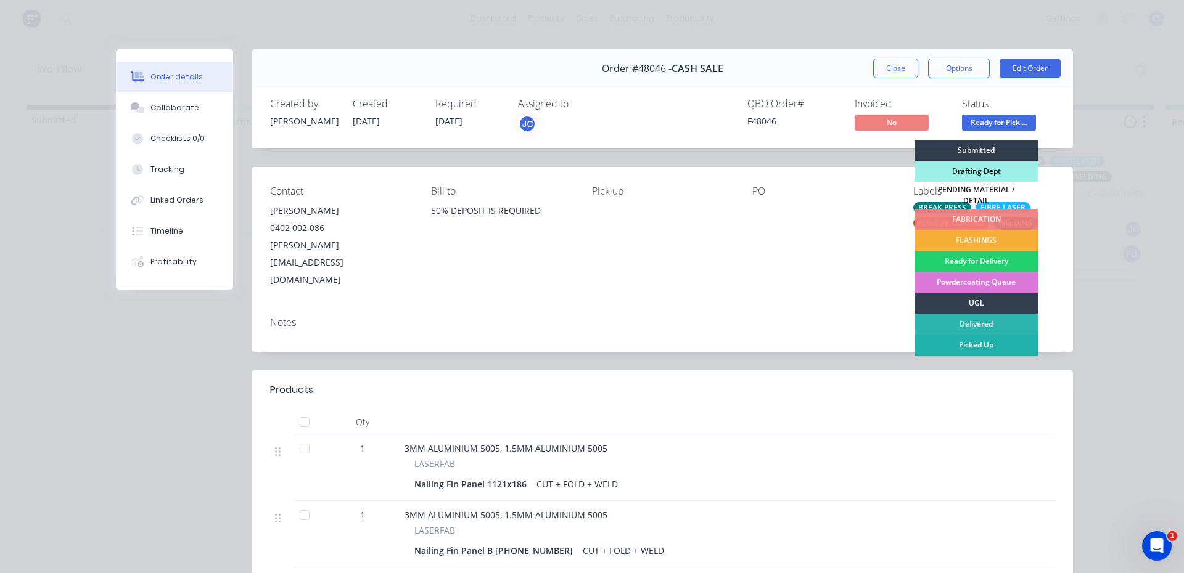
click at [991, 335] on div "Picked Up" at bounding box center [975, 345] width 123 height 21
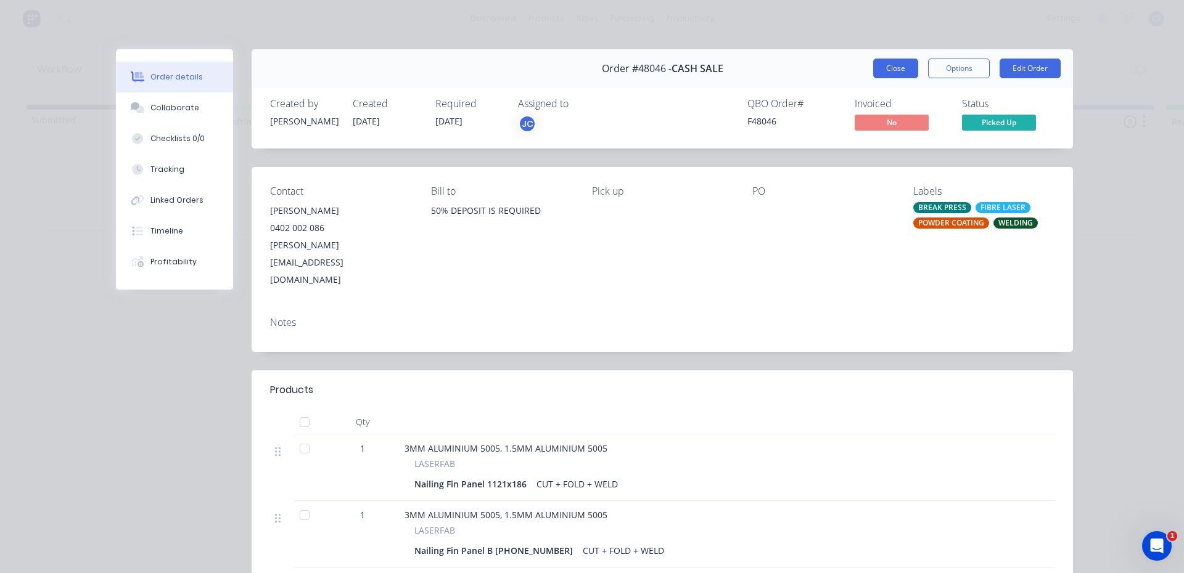
click at [892, 74] on button "Close" at bounding box center [895, 69] width 45 height 20
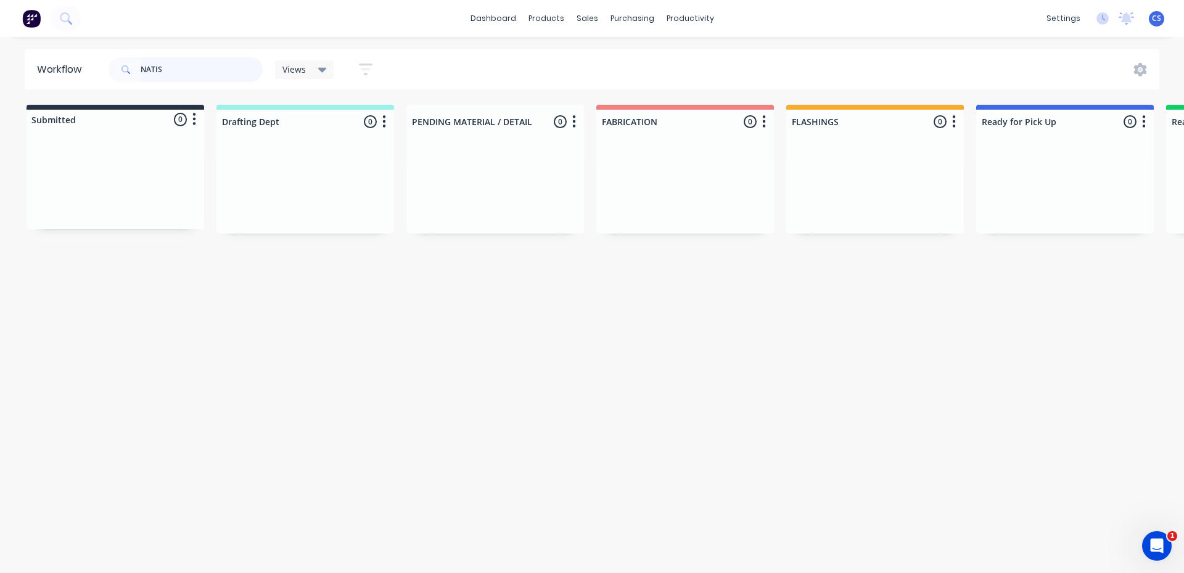
drag, startPoint x: 170, startPoint y: 70, endPoint x: 137, endPoint y: 60, distance: 34.3
click at [137, 60] on div "NATIS" at bounding box center [186, 69] width 154 height 25
type input "[PERSON_NAME]"
click at [1062, 217] on div "PO #N1-204/551.4 NL" at bounding box center [1064, 216] width 155 height 23
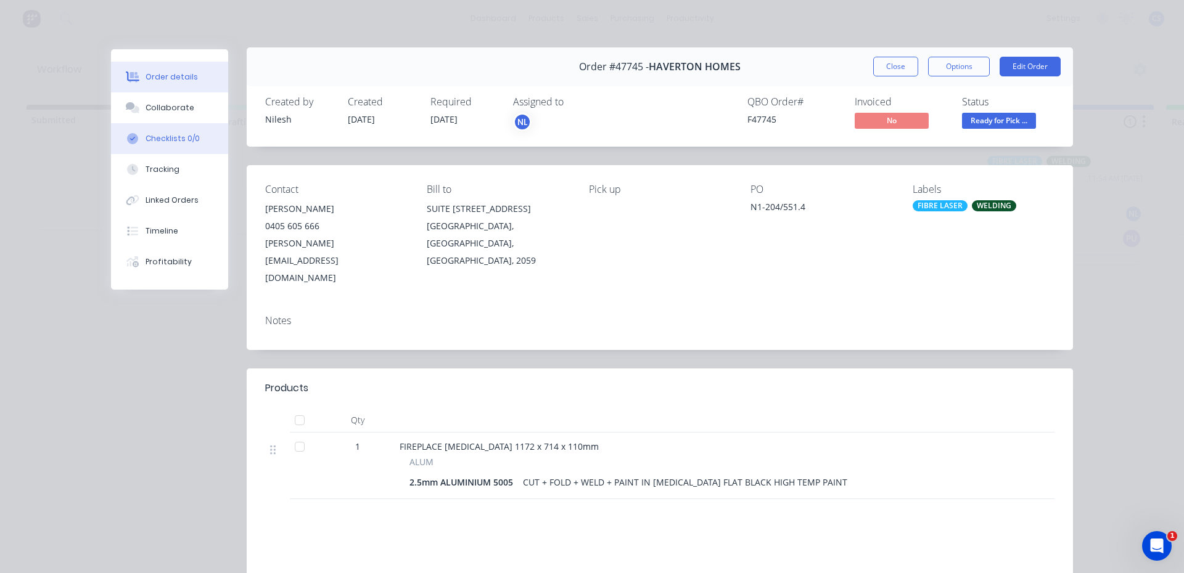
scroll to position [1, 0]
click at [182, 109] on div "Collaborate" at bounding box center [169, 107] width 49 height 11
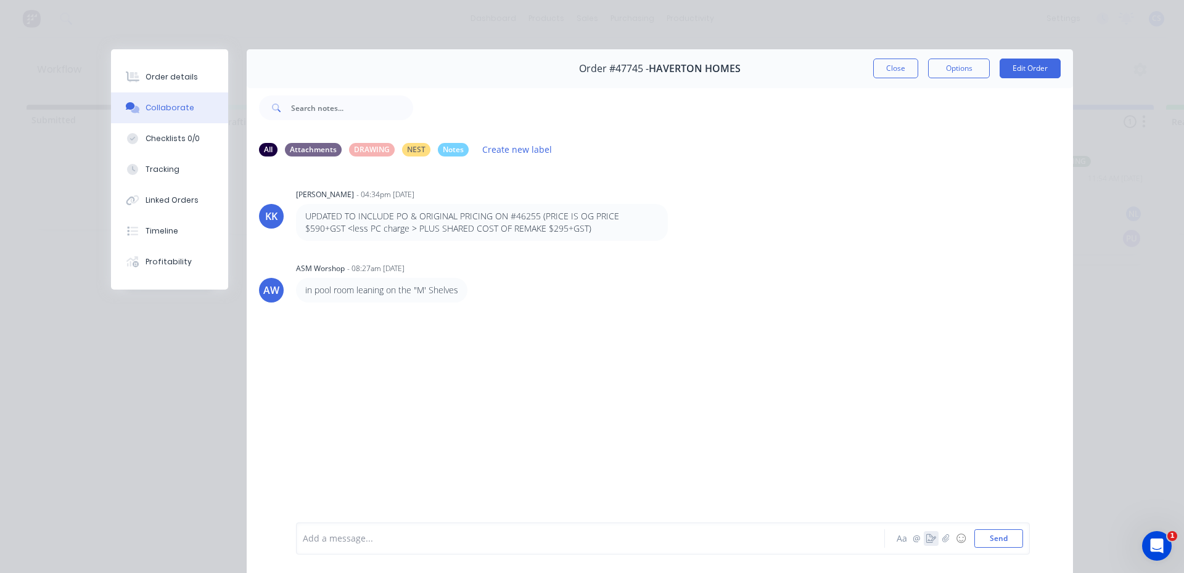
click at [926, 541] on icon "button" at bounding box center [931, 539] width 10 height 9
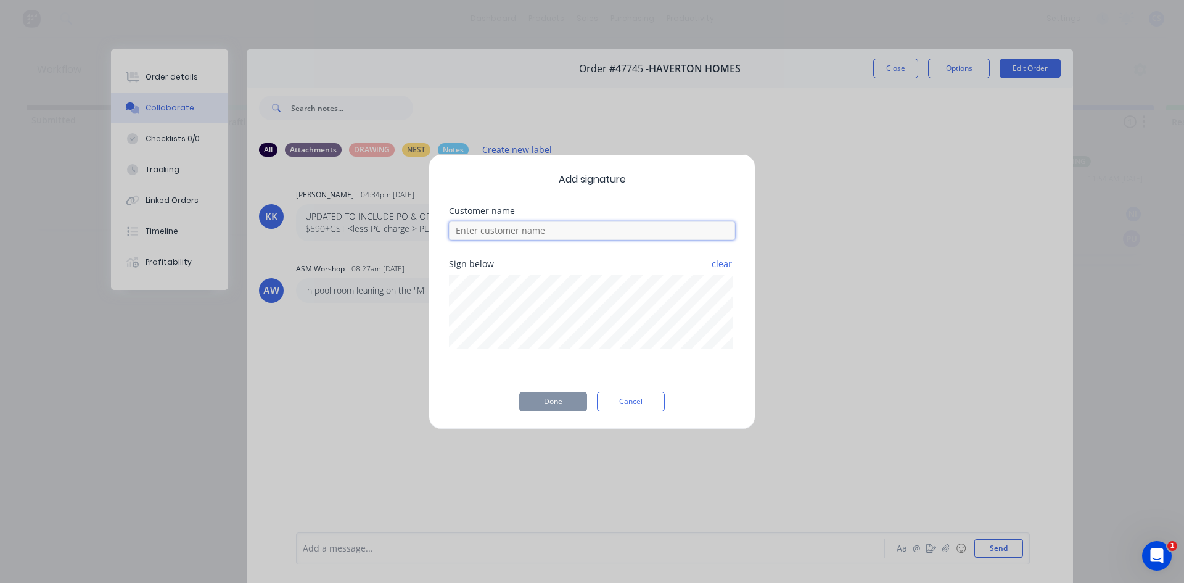
click at [551, 232] on input at bounding box center [592, 230] width 286 height 18
type input "[PERSON_NAME]"
click at [561, 401] on button "Done" at bounding box center [553, 401] width 68 height 20
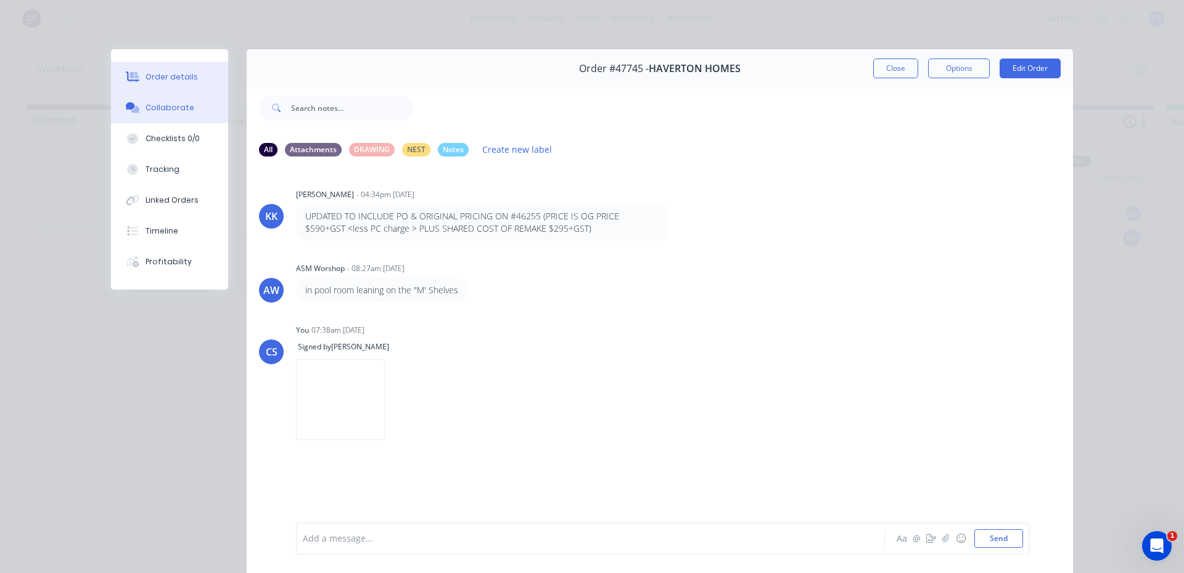
click at [179, 84] on button "Order details" at bounding box center [169, 77] width 117 height 31
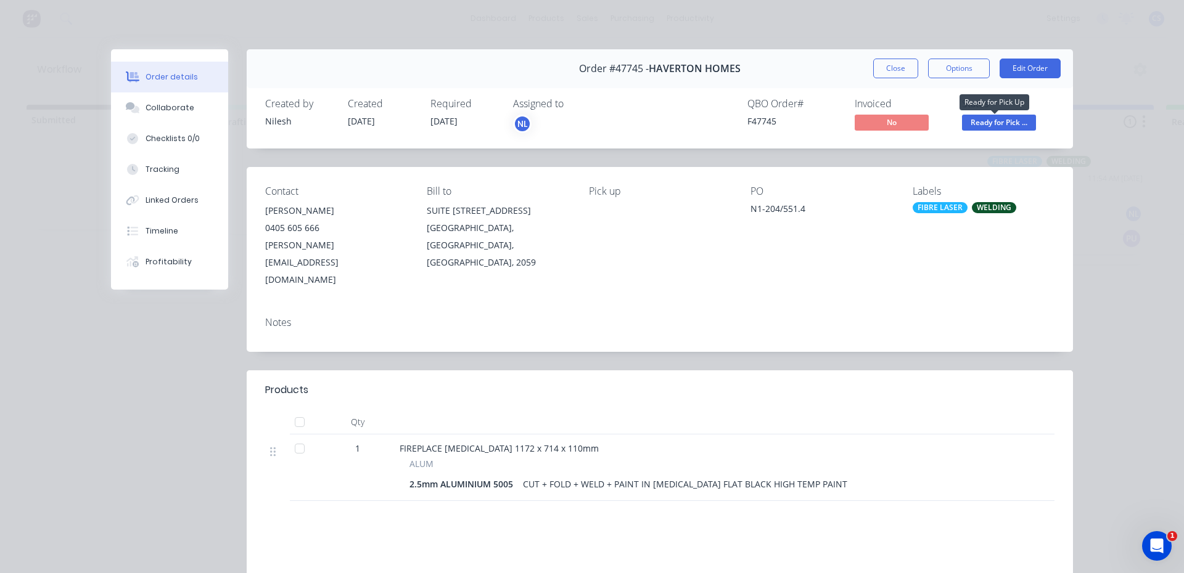
click at [1017, 126] on span "Ready for Pick ..." at bounding box center [999, 122] width 74 height 15
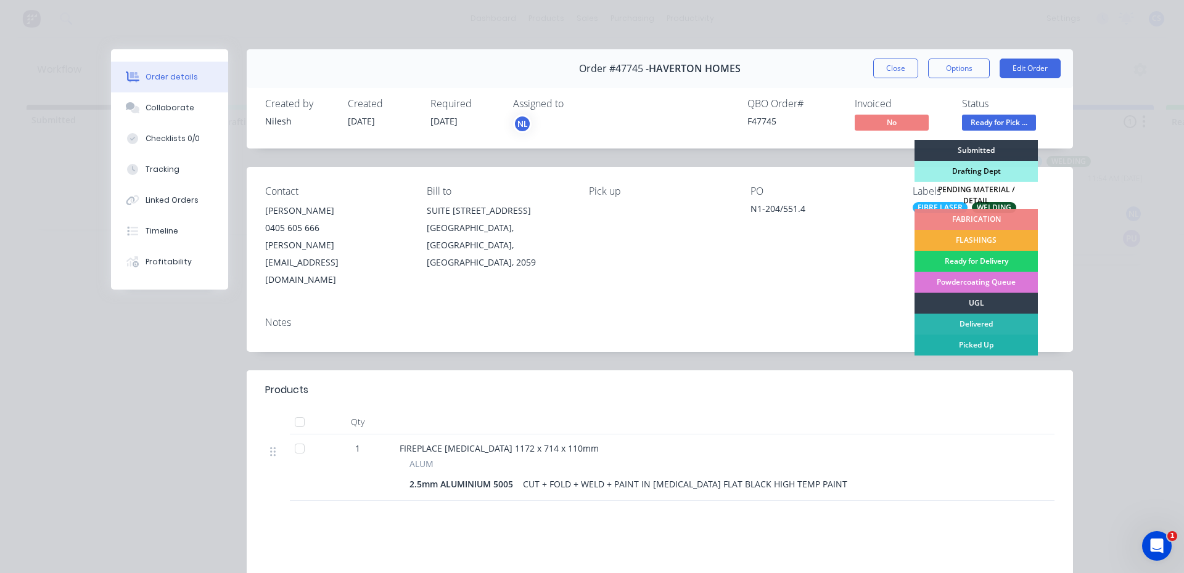
click at [996, 345] on div "Picked Up" at bounding box center [975, 345] width 123 height 21
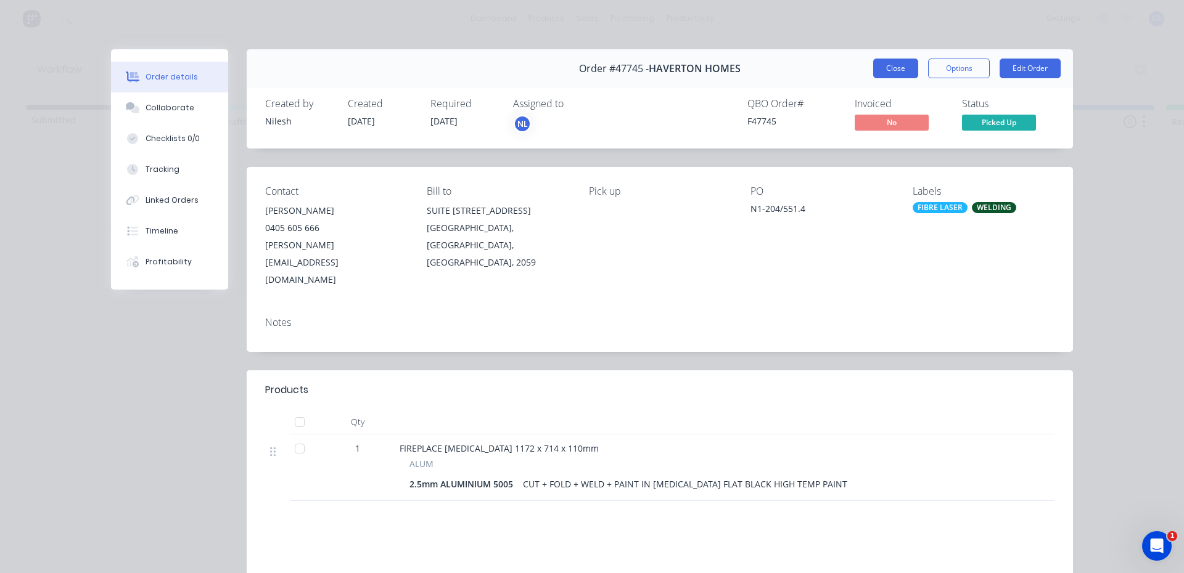
click at [879, 73] on button "Close" at bounding box center [895, 69] width 45 height 20
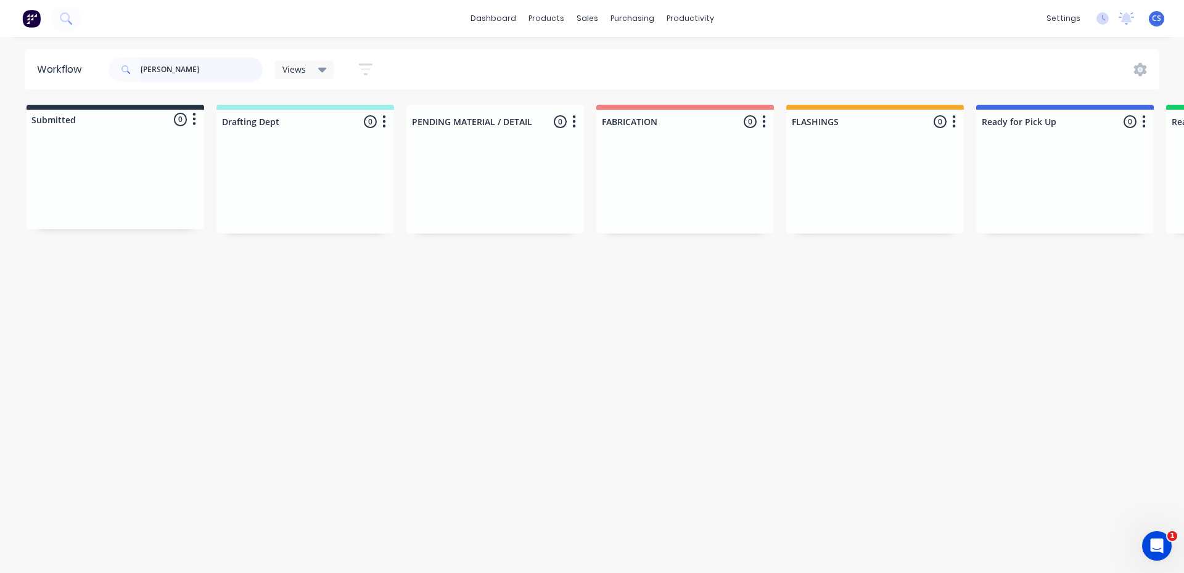
drag, startPoint x: 187, startPoint y: 72, endPoint x: 139, endPoint y: 72, distance: 48.7
click at [139, 72] on div "[PERSON_NAME]" at bounding box center [186, 69] width 154 height 25
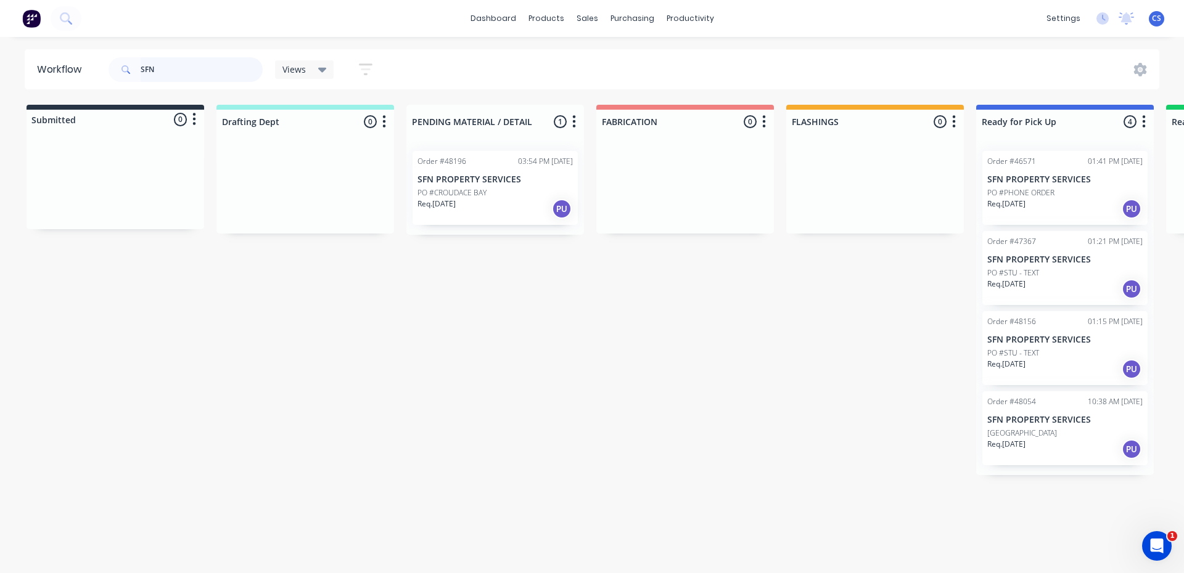
type input "SFN"
click at [1043, 441] on div "Req. [DATE] PU" at bounding box center [1064, 449] width 155 height 21
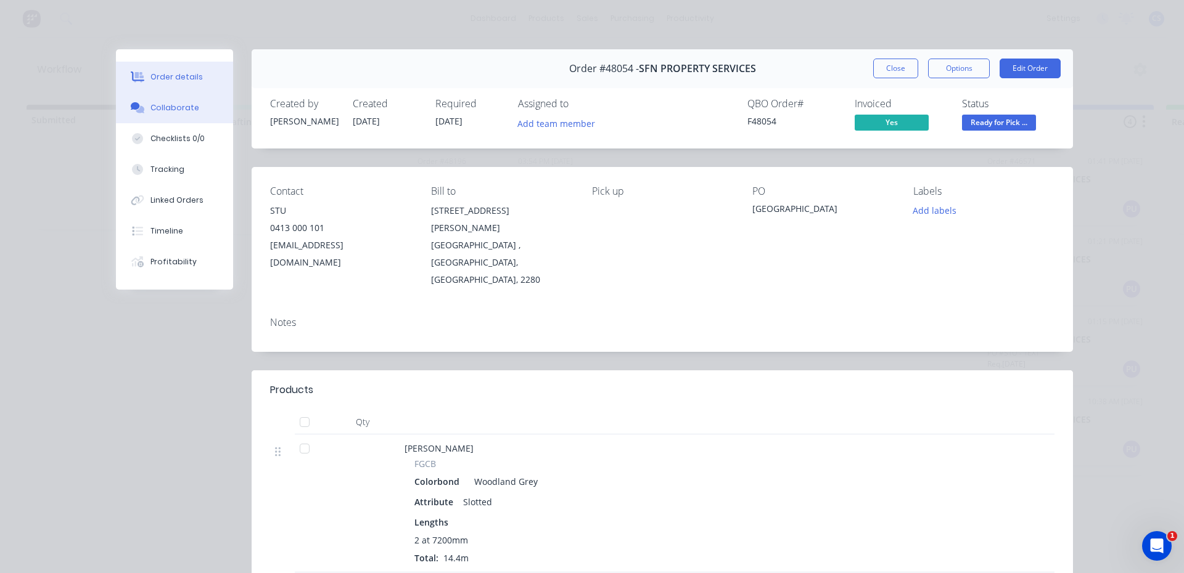
click at [197, 104] on button "Collaborate" at bounding box center [174, 107] width 117 height 31
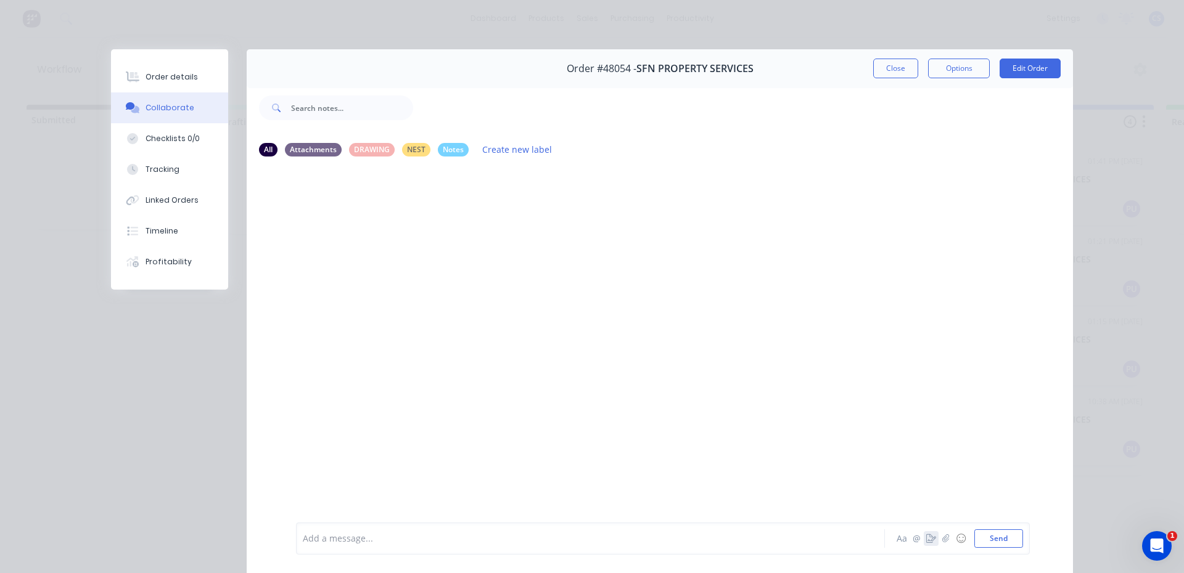
click at [926, 536] on icon "button" at bounding box center [931, 539] width 10 height 9
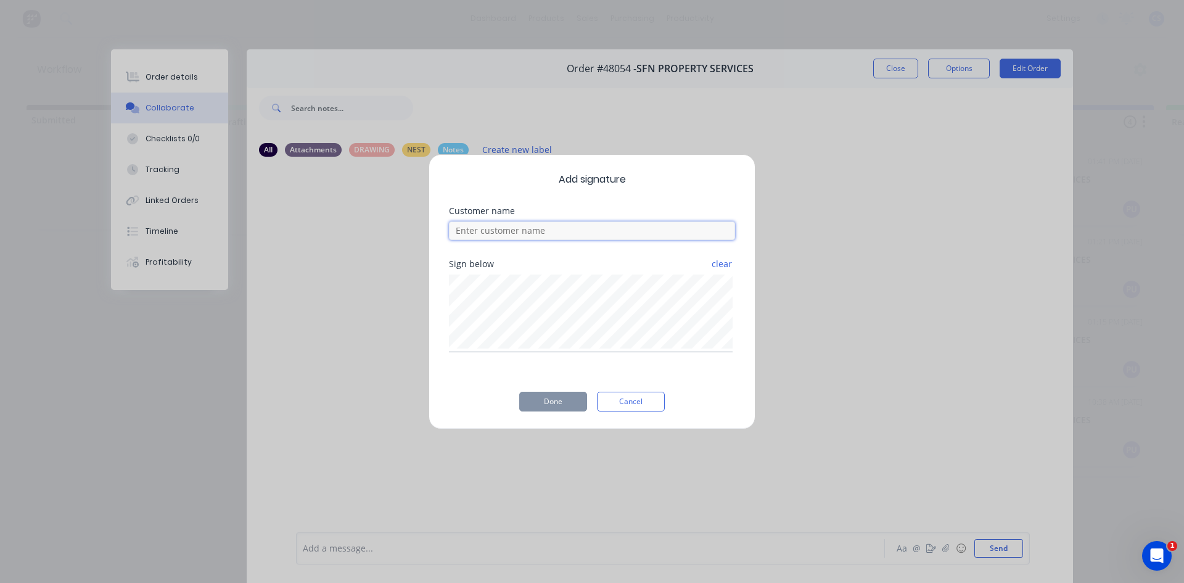
click at [637, 226] on input at bounding box center [592, 230] width 286 height 18
type input "STU"
click at [554, 398] on button "Done" at bounding box center [553, 401] width 68 height 20
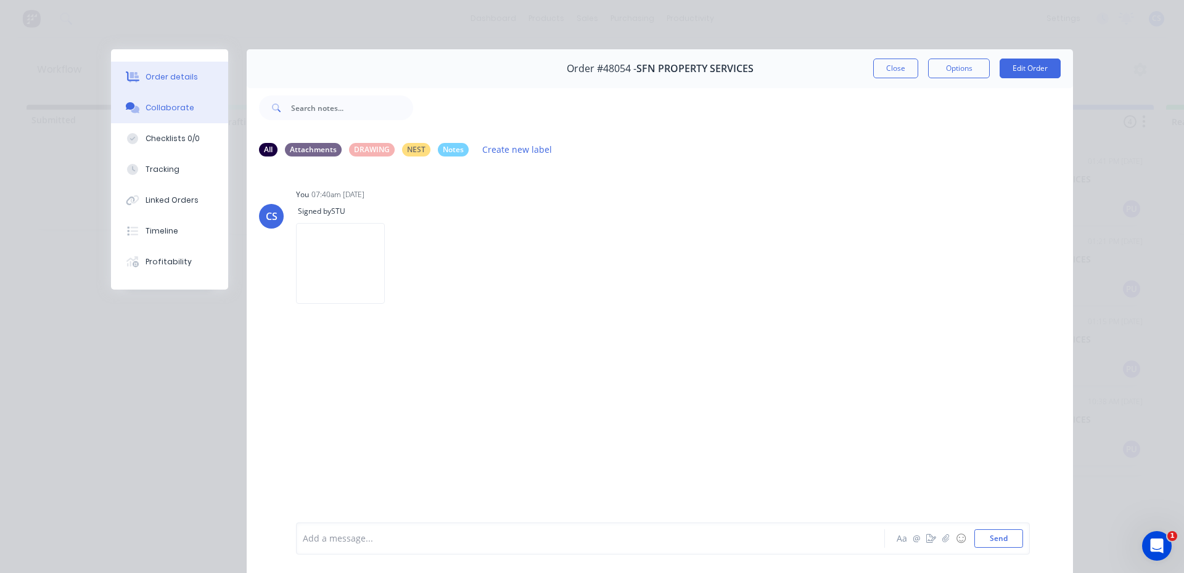
click at [212, 85] on button "Order details" at bounding box center [169, 77] width 117 height 31
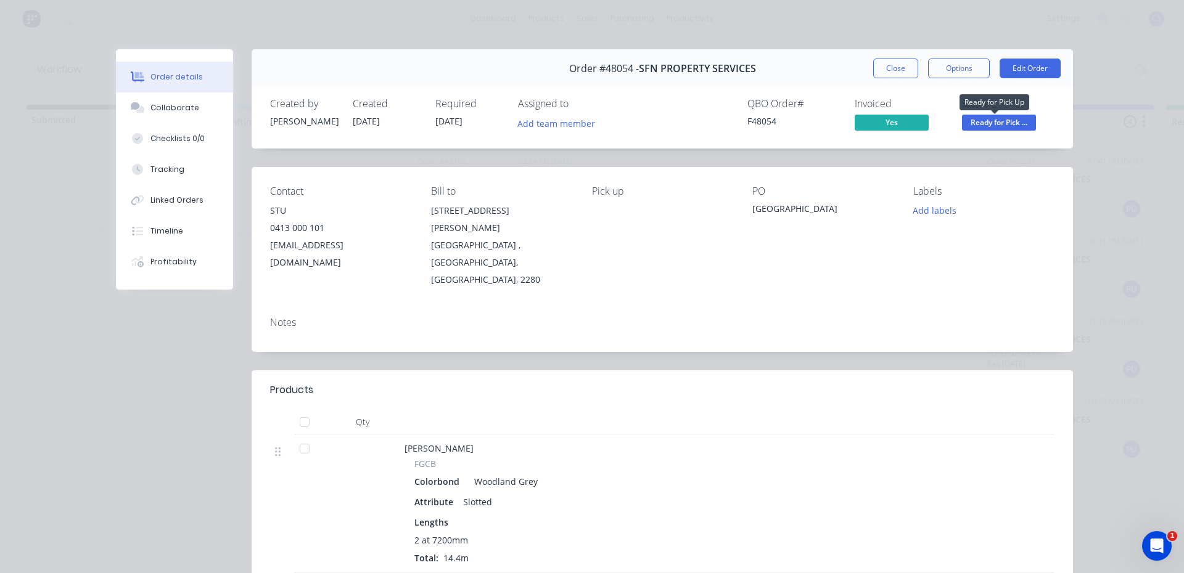
click at [998, 117] on span "Ready for Pick ..." at bounding box center [999, 122] width 74 height 15
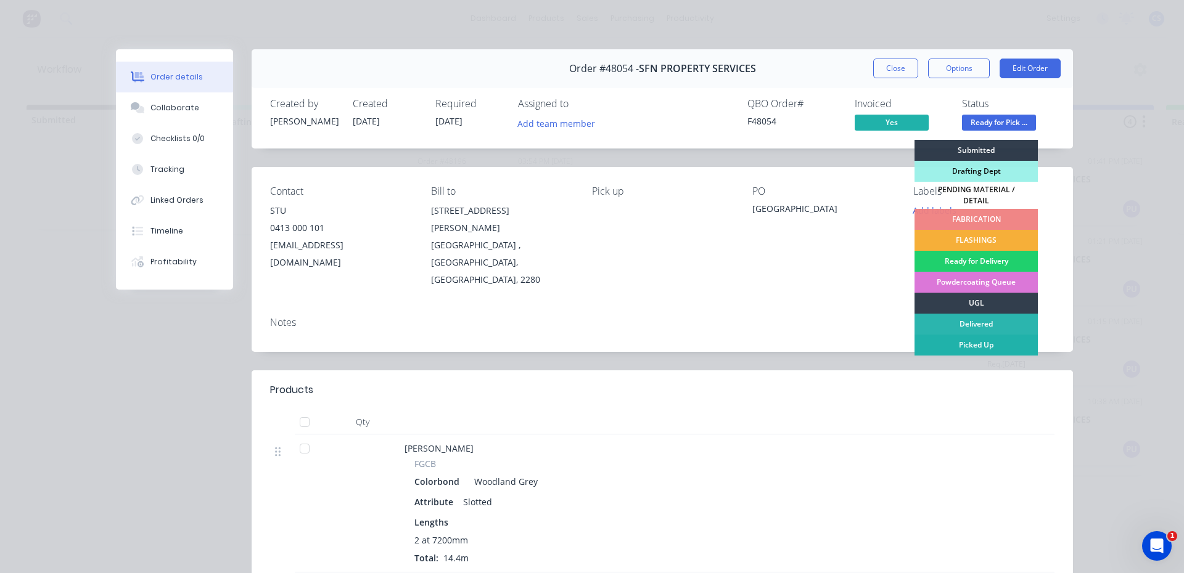
click at [982, 342] on div "Picked Up" at bounding box center [975, 345] width 123 height 21
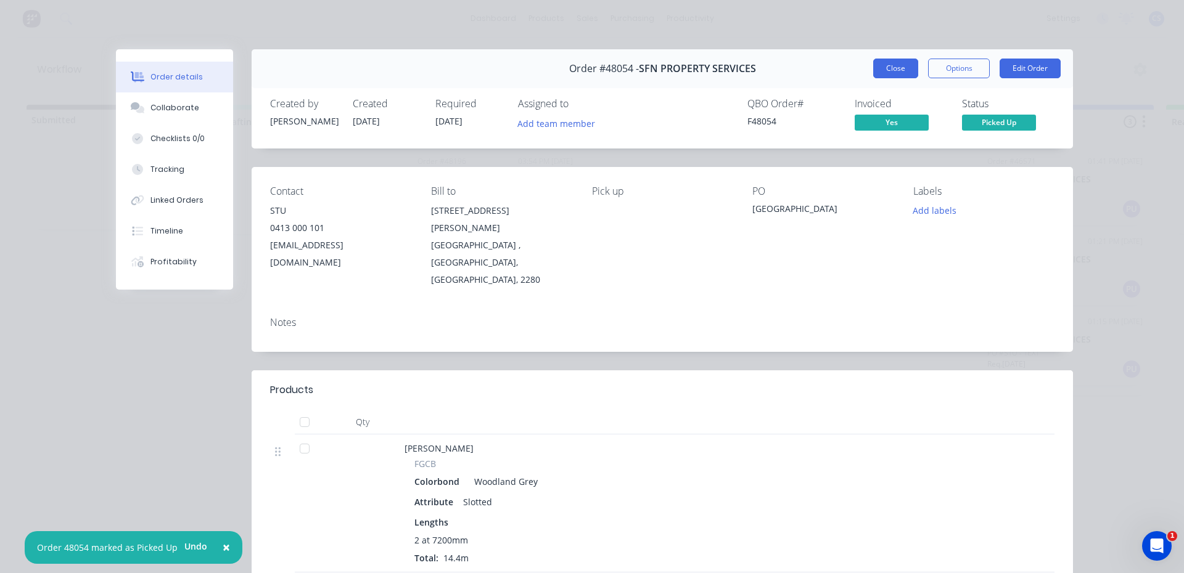
click at [879, 71] on button "Close" at bounding box center [895, 69] width 45 height 20
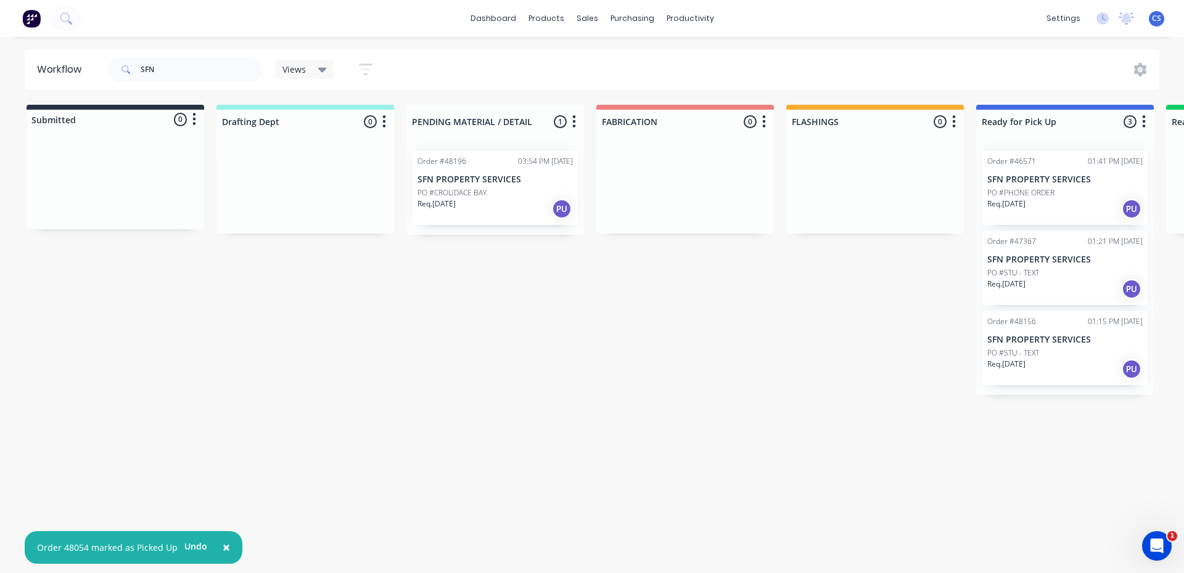
click at [1044, 363] on div "Req. [DATE] PU" at bounding box center [1064, 369] width 155 height 21
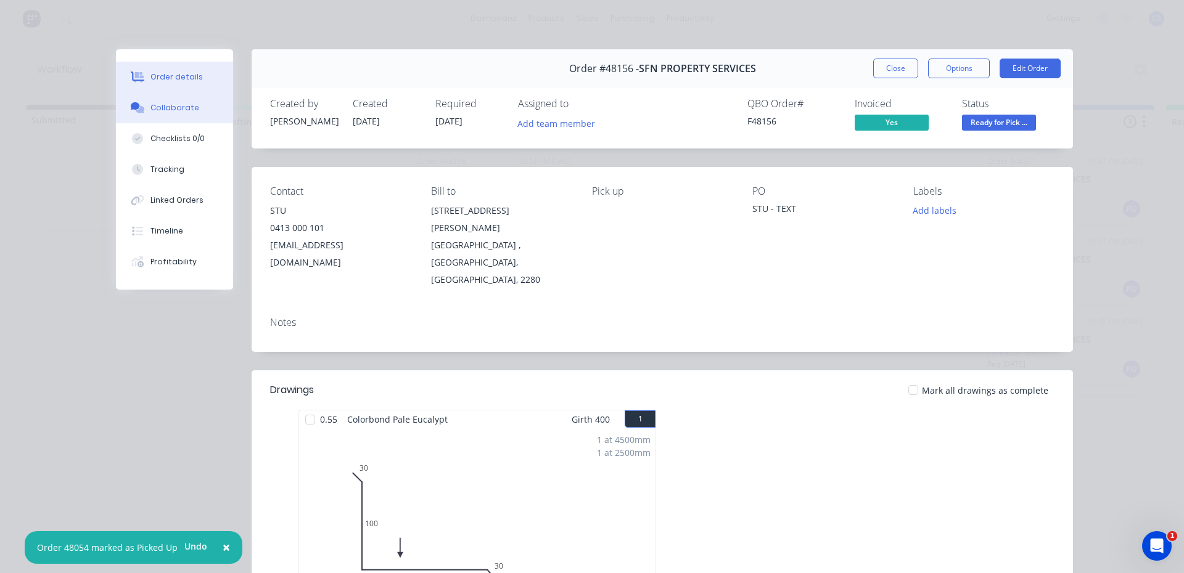
click at [165, 119] on button "Collaborate" at bounding box center [174, 107] width 117 height 31
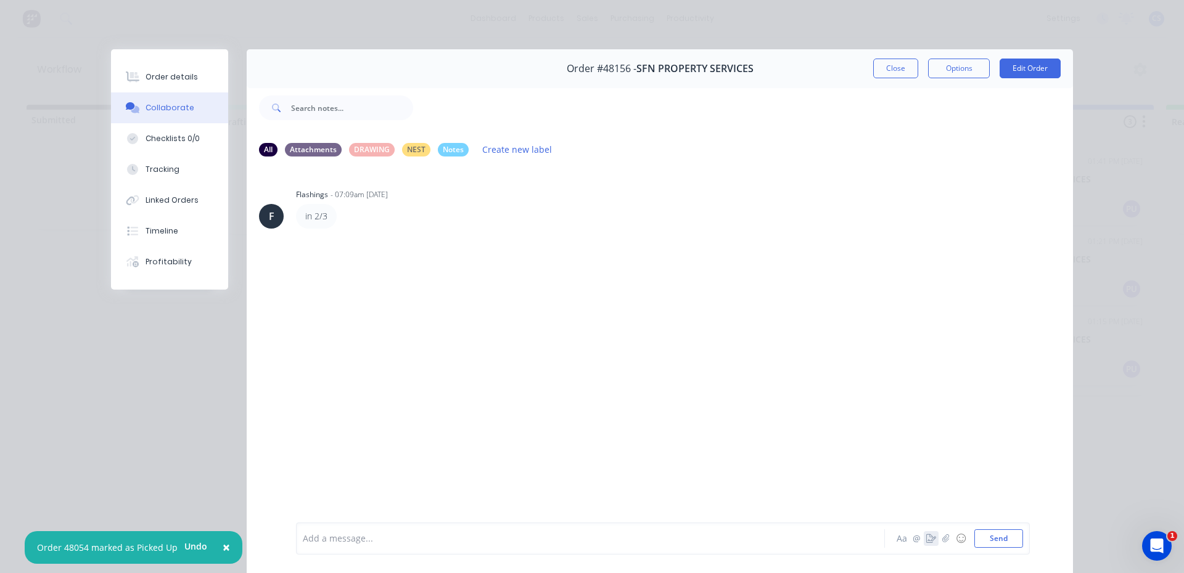
click at [926, 541] on icon "button" at bounding box center [931, 539] width 10 height 9
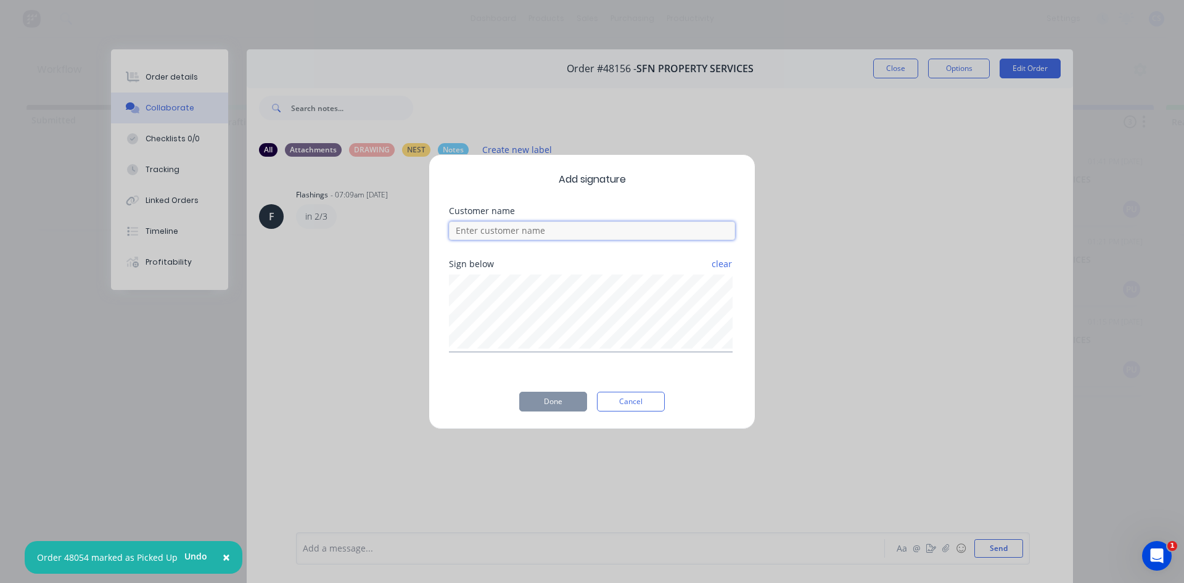
click at [587, 229] on input at bounding box center [592, 230] width 286 height 18
type input "STU"
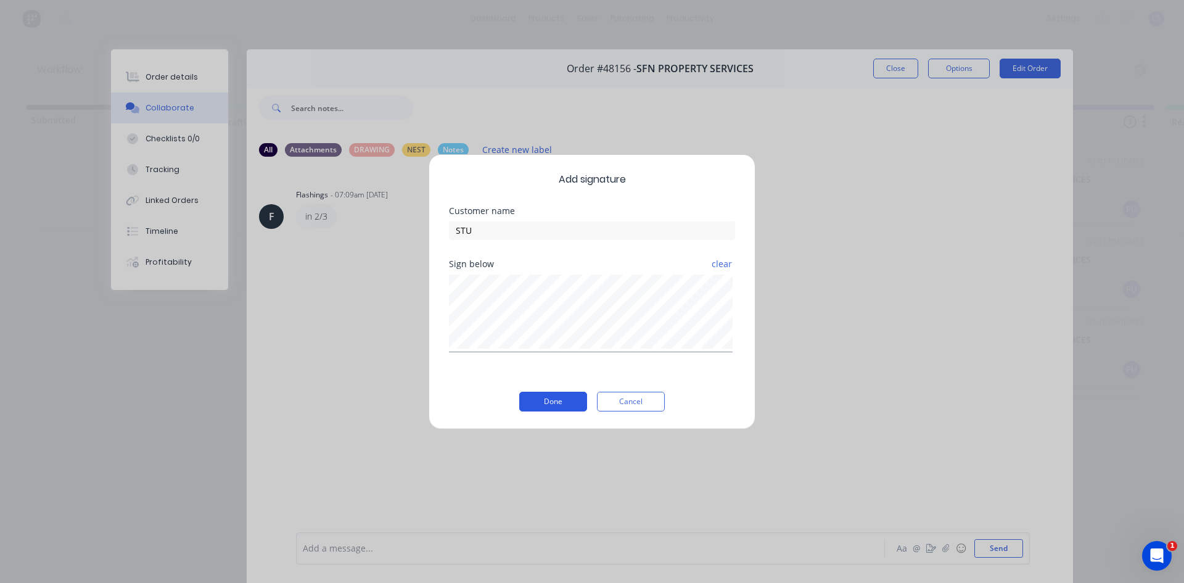
click at [537, 395] on button "Done" at bounding box center [553, 401] width 68 height 20
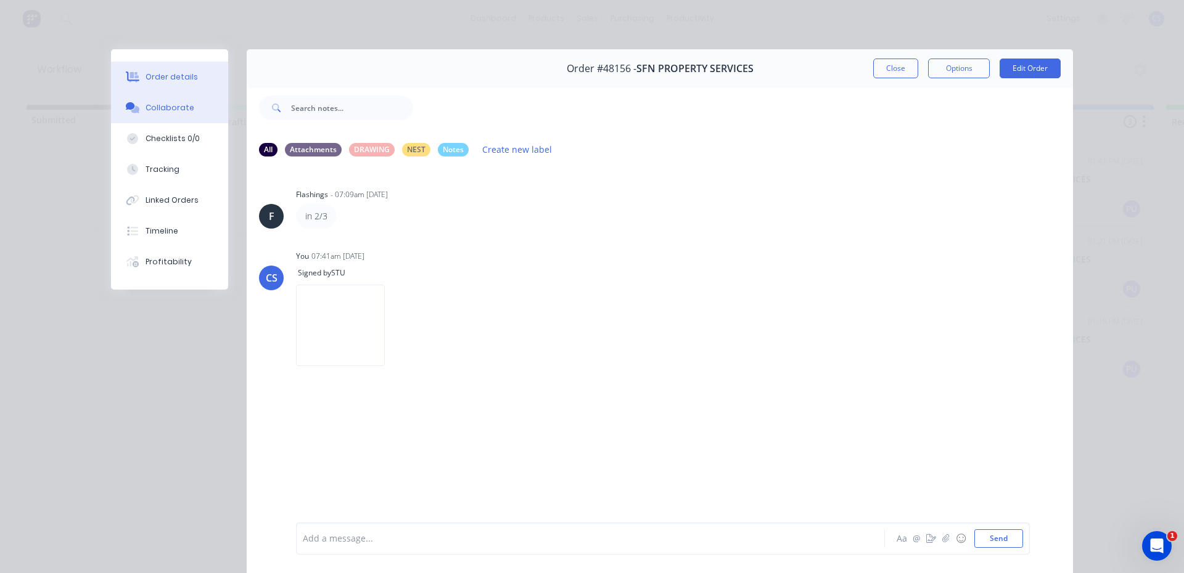
click at [144, 84] on button "Order details" at bounding box center [169, 77] width 117 height 31
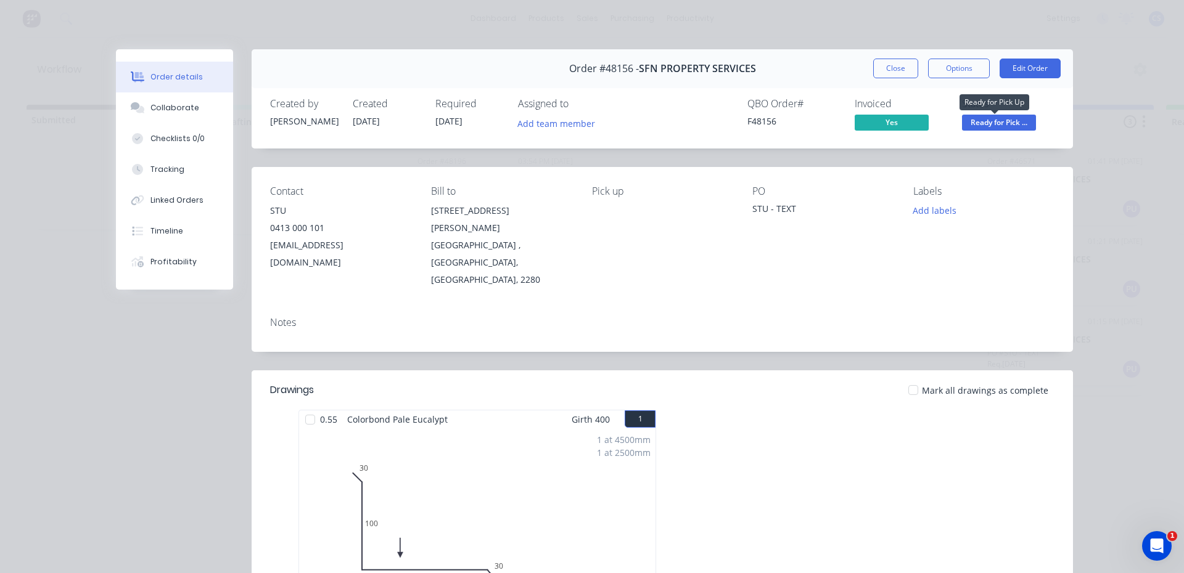
click at [1010, 126] on span "Ready for Pick ..." at bounding box center [999, 122] width 74 height 15
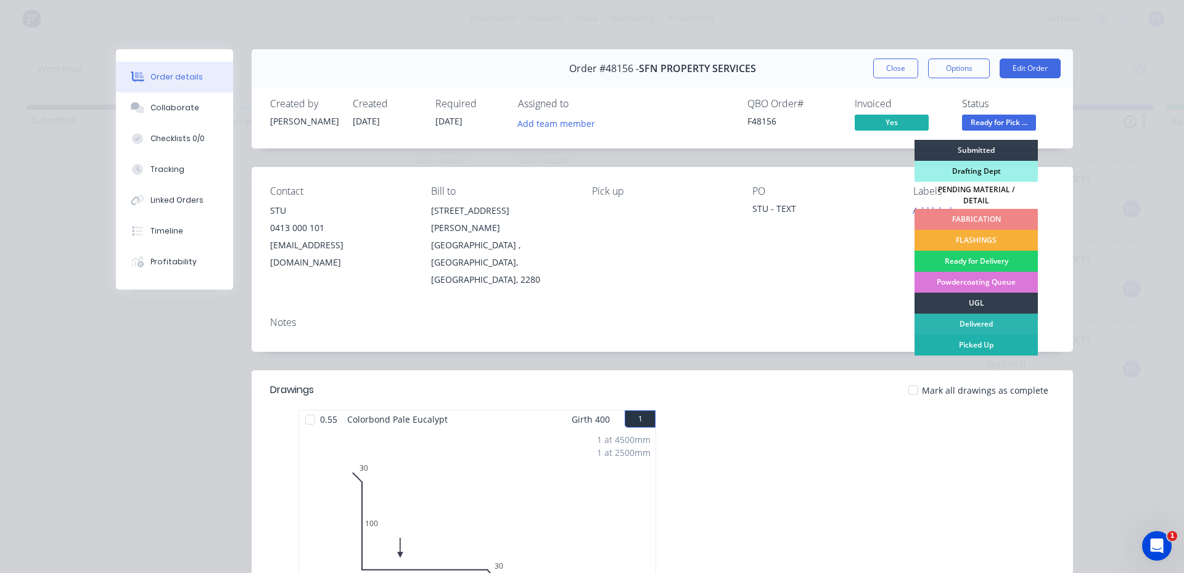
click at [975, 336] on div "Picked Up" at bounding box center [975, 345] width 123 height 21
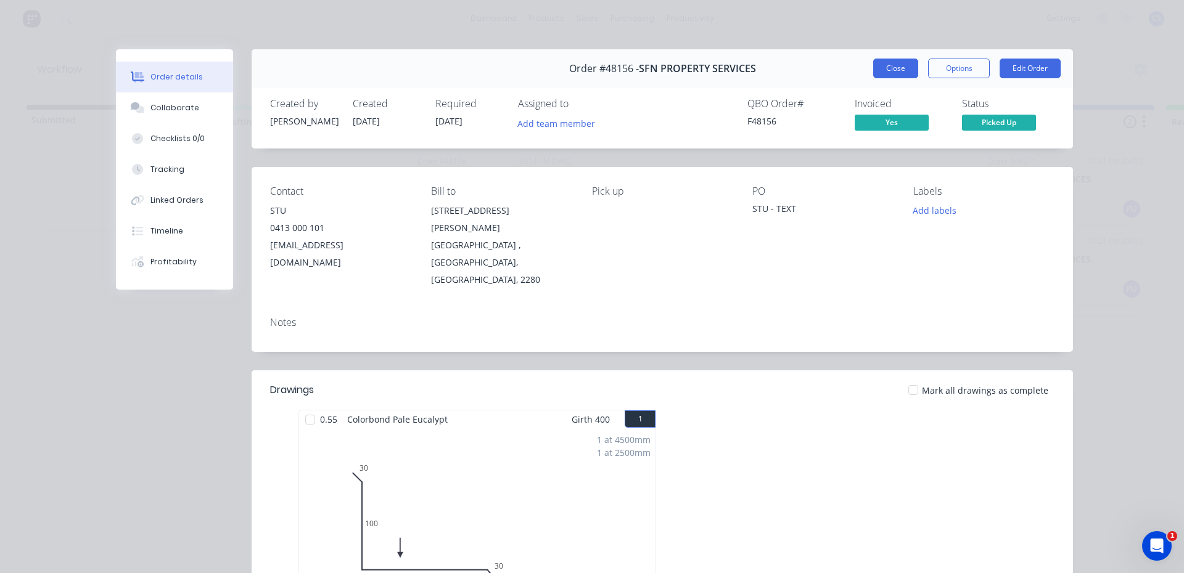
click at [885, 77] on button "Close" at bounding box center [895, 69] width 45 height 20
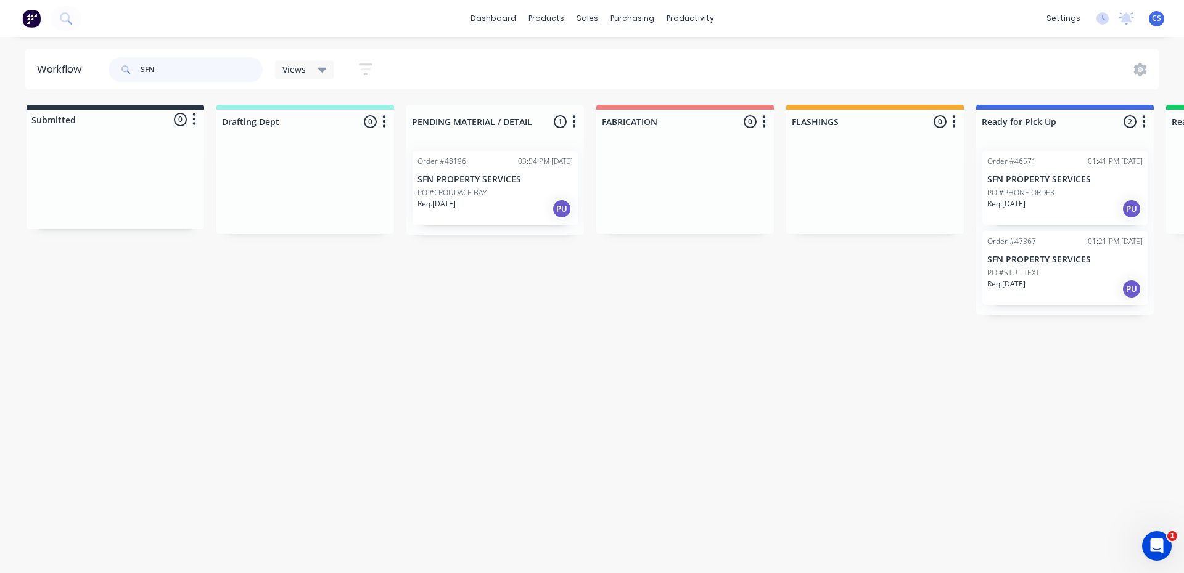
drag, startPoint x: 188, startPoint y: 62, endPoint x: 137, endPoint y: 73, distance: 51.8
click at [137, 73] on div "SFN" at bounding box center [186, 69] width 154 height 25
type input "LAKE V"
click at [1064, 193] on div "PO #[GEOGRAPHIC_DATA]" at bounding box center [1064, 192] width 155 height 11
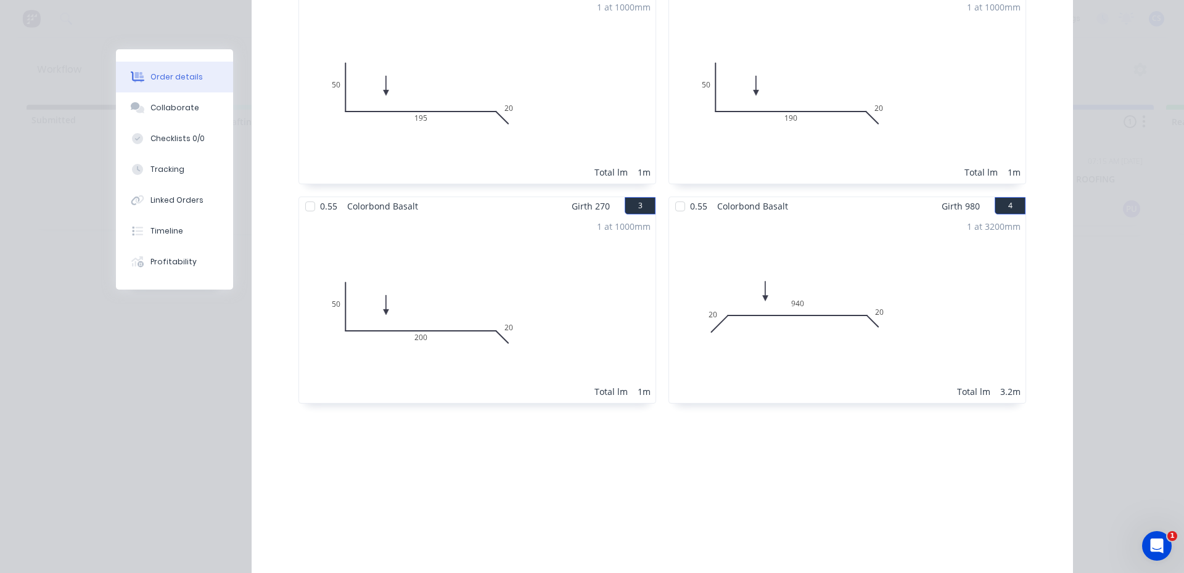
scroll to position [226, 0]
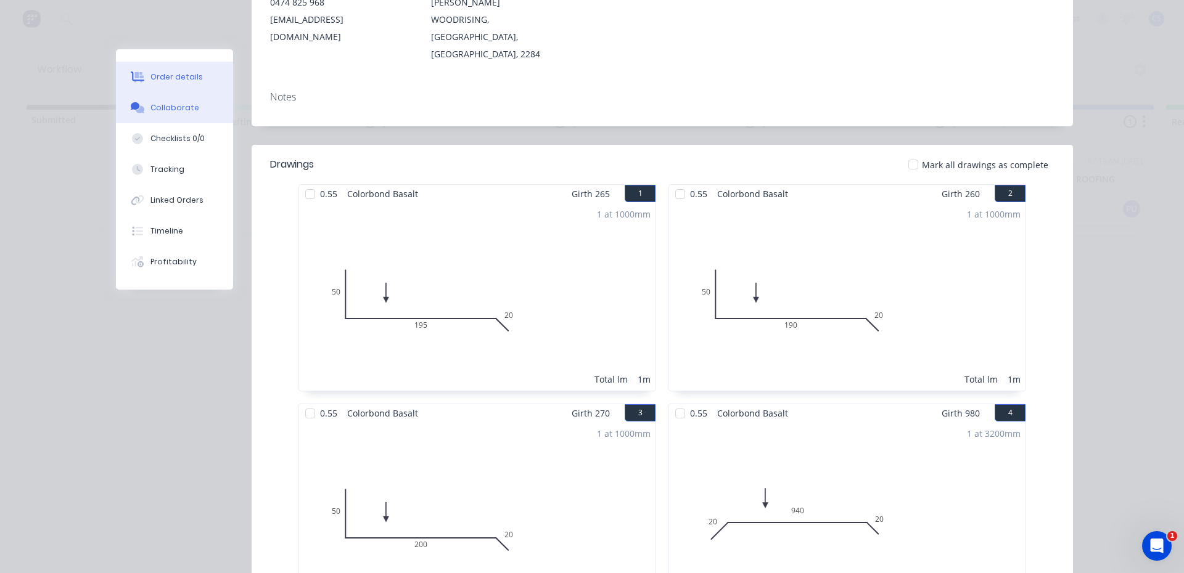
click at [210, 102] on button "Collaborate" at bounding box center [174, 107] width 117 height 31
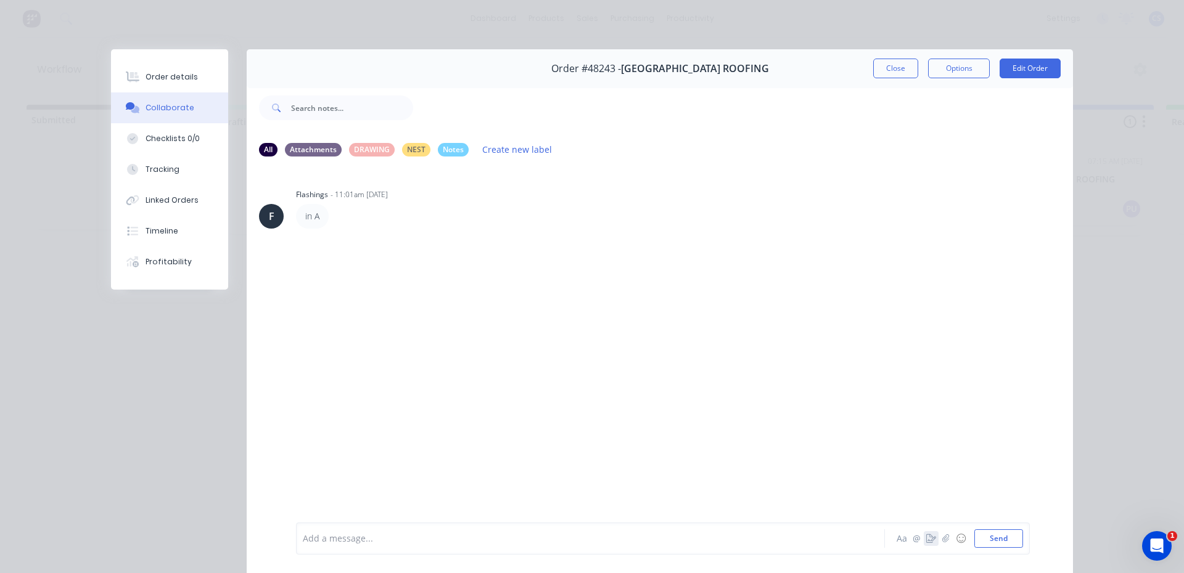
click at [926, 539] on icon "button" at bounding box center [931, 539] width 10 height 9
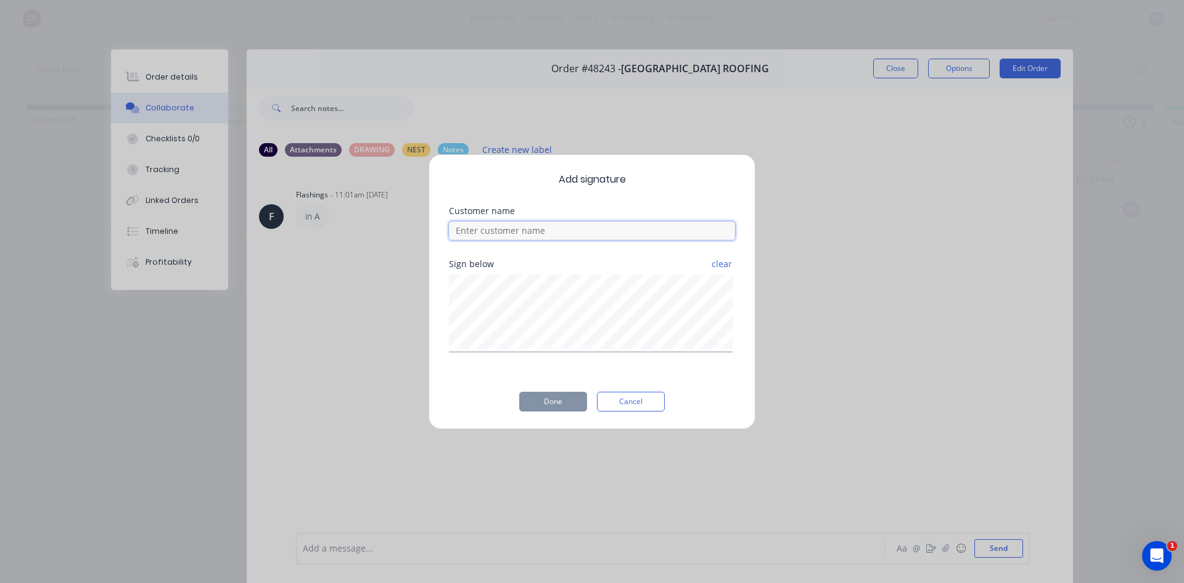
click at [566, 223] on input at bounding box center [592, 230] width 286 height 18
type input "."
click at [565, 400] on button "Done" at bounding box center [553, 401] width 68 height 20
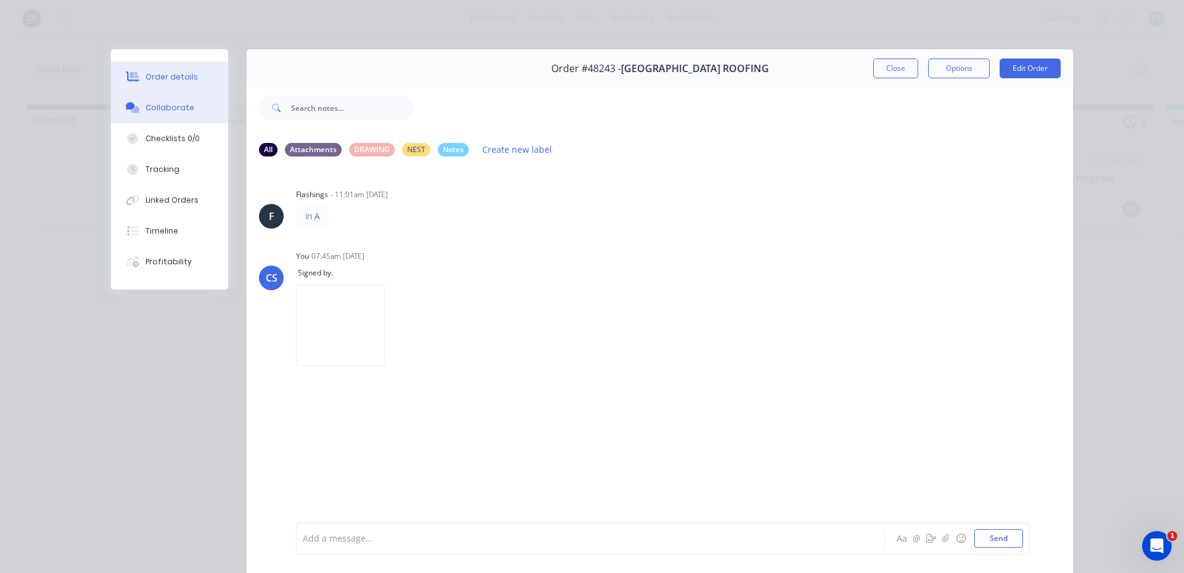
click at [190, 73] on button "Order details" at bounding box center [169, 77] width 117 height 31
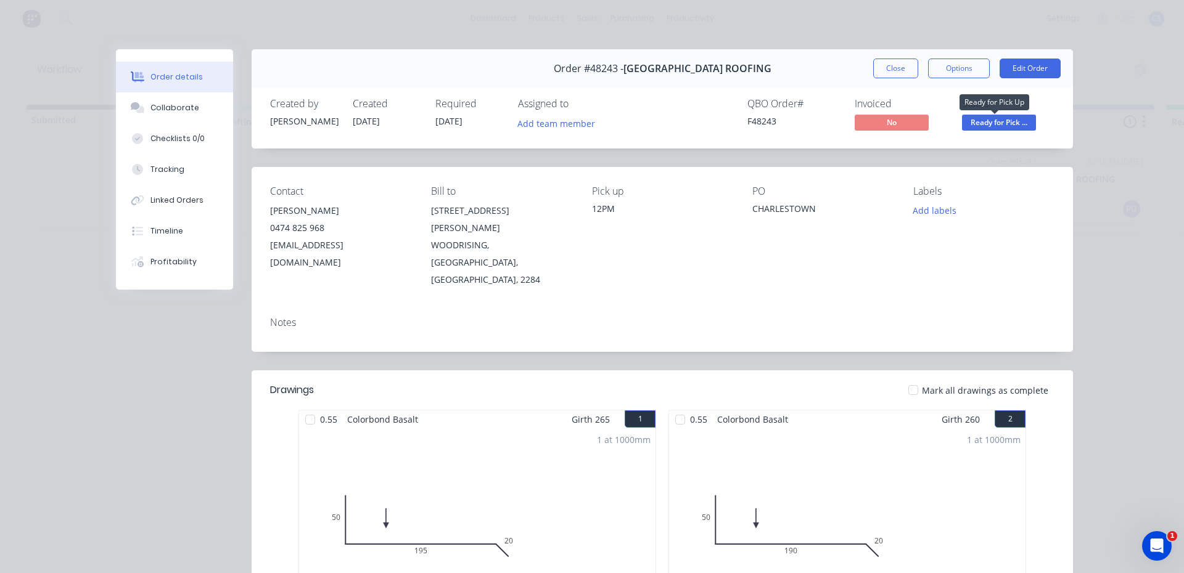
click at [972, 118] on span "Ready for Pick ..." at bounding box center [999, 122] width 74 height 15
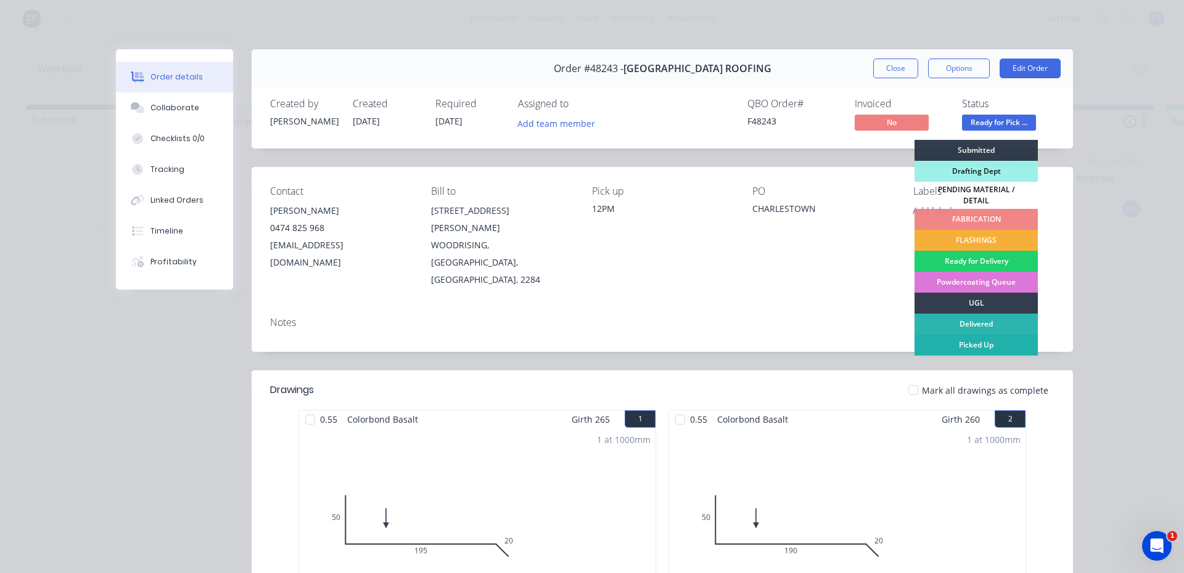
click at [967, 337] on div "Picked Up" at bounding box center [975, 345] width 123 height 21
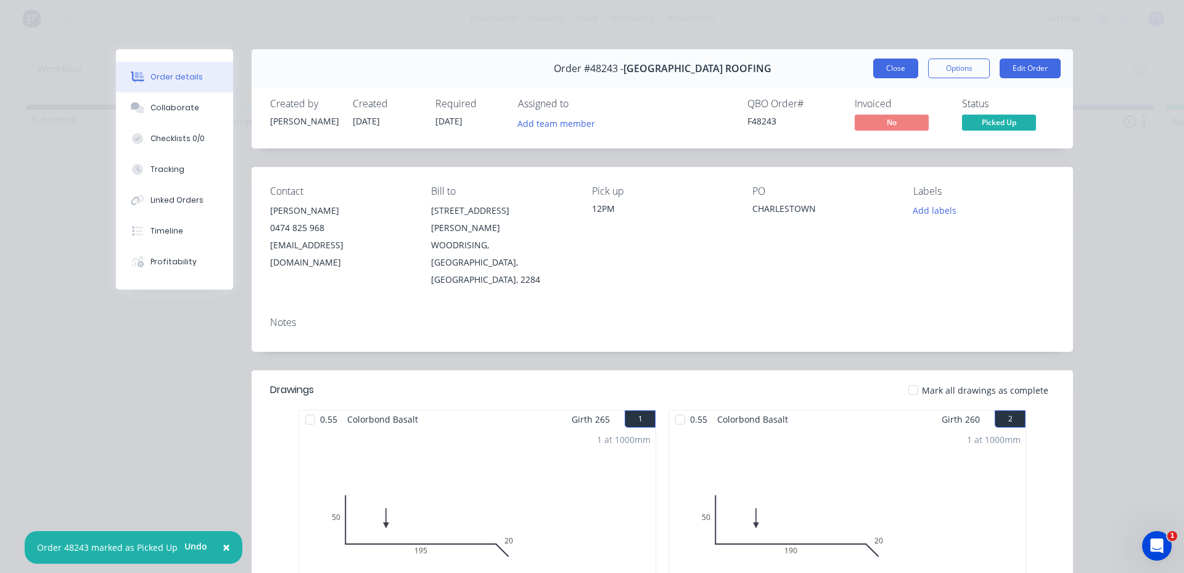
click at [875, 69] on button "Close" at bounding box center [895, 69] width 45 height 20
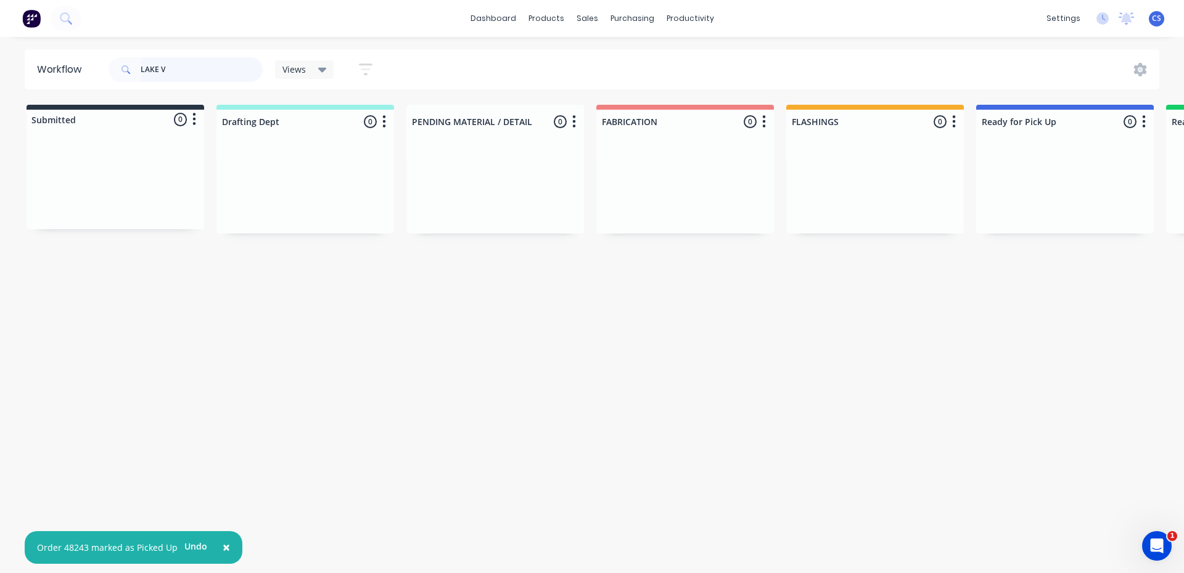
drag, startPoint x: 165, startPoint y: 69, endPoint x: 137, endPoint y: 70, distance: 27.8
click at [137, 70] on div "LAKE V" at bounding box center [186, 69] width 154 height 25
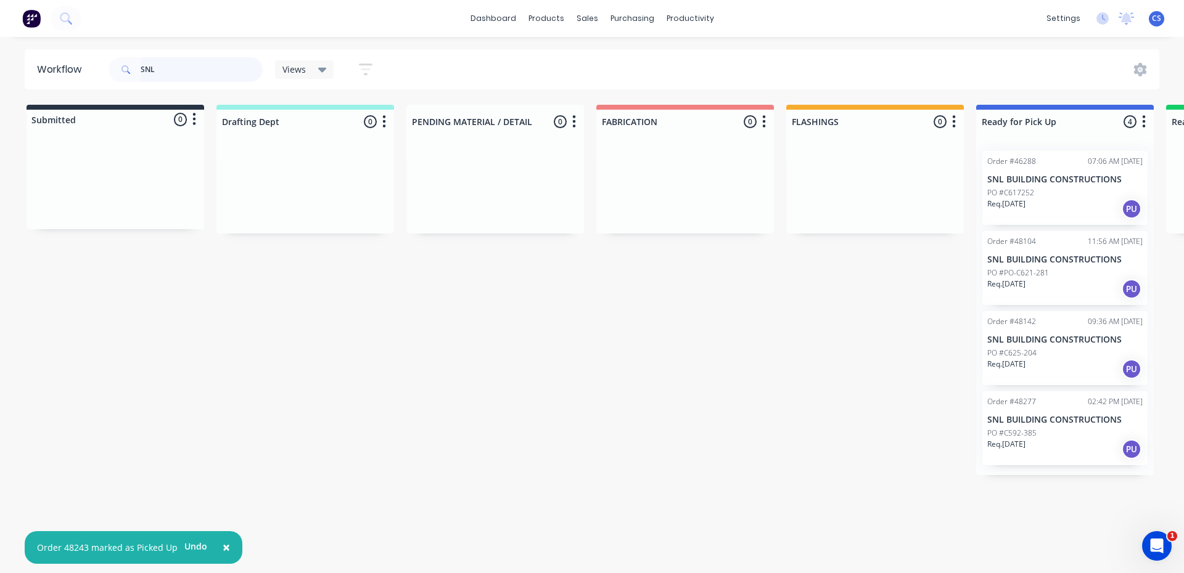
type input "SNL"
click at [1034, 435] on p "PO #C592-385" at bounding box center [1011, 433] width 49 height 11
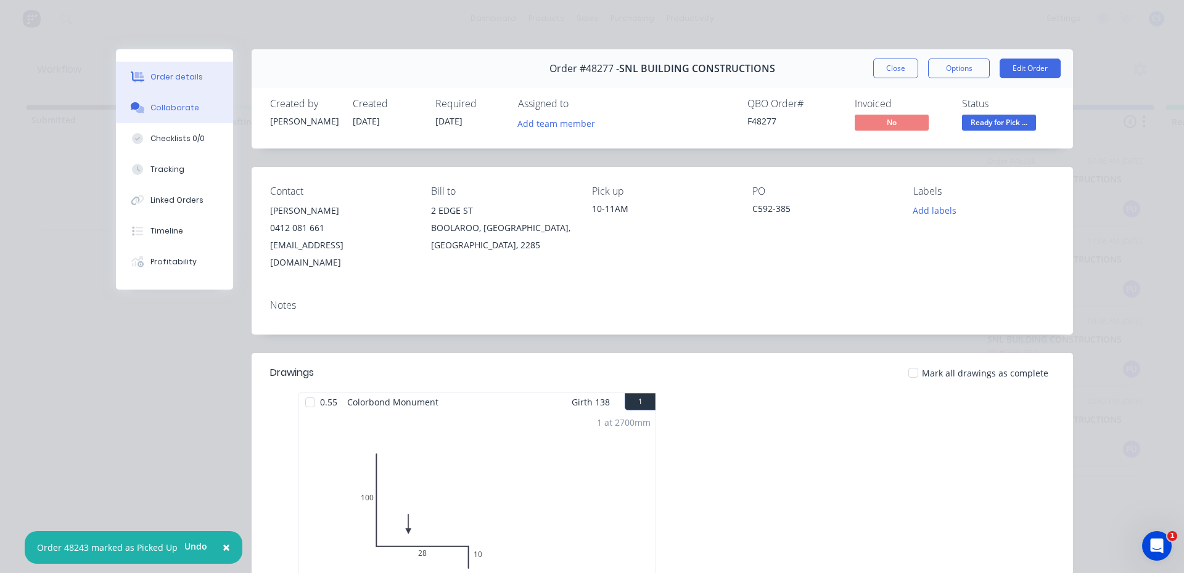
click at [179, 101] on button "Collaborate" at bounding box center [174, 107] width 117 height 31
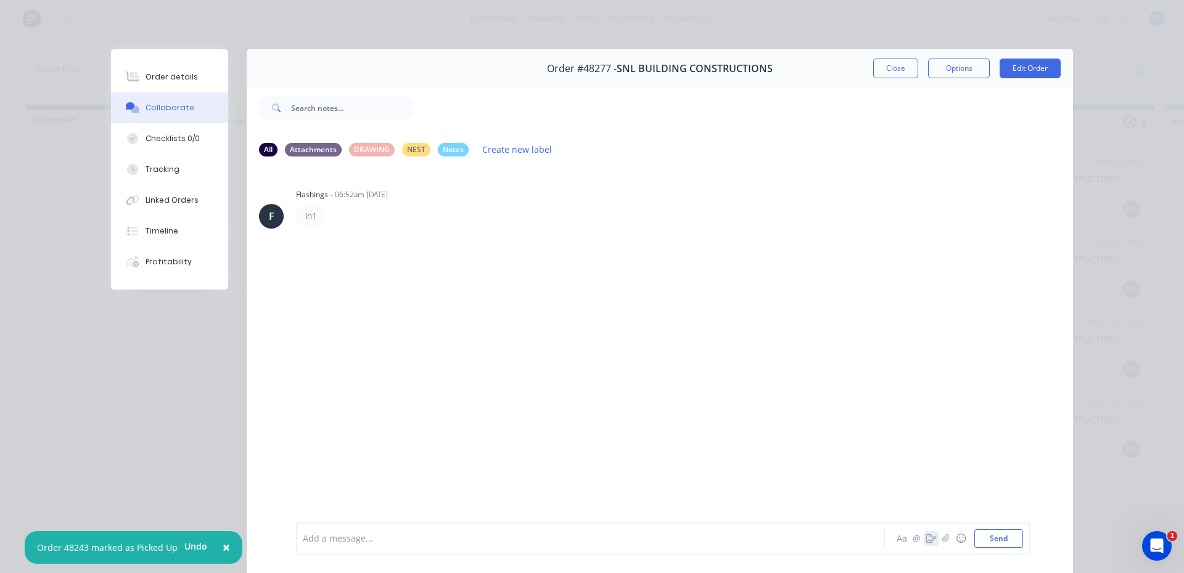
click at [926, 536] on icon "button" at bounding box center [931, 539] width 10 height 9
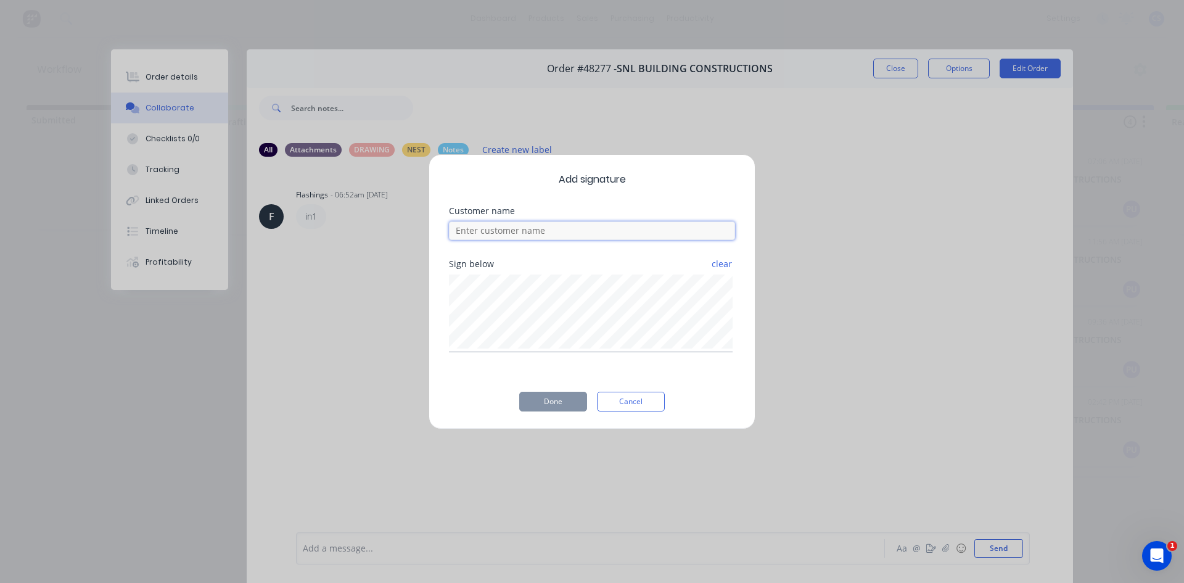
click at [495, 232] on input at bounding box center [592, 230] width 286 height 18
type input "[PERSON_NAME]"
click at [559, 398] on button "Done" at bounding box center [553, 401] width 68 height 20
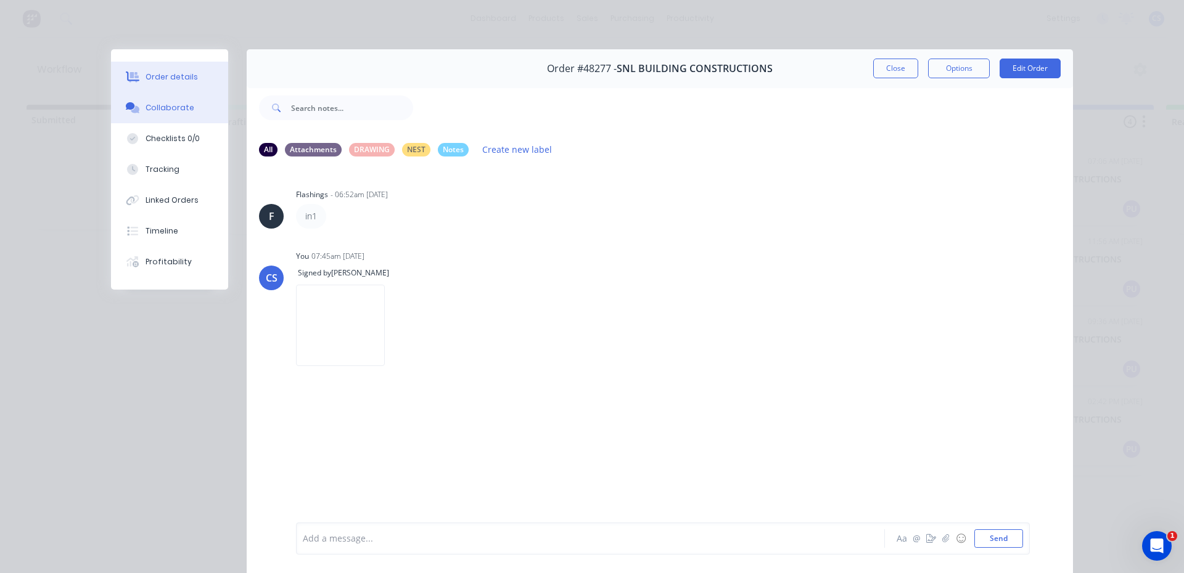
click at [150, 78] on div "Order details" at bounding box center [171, 77] width 52 height 11
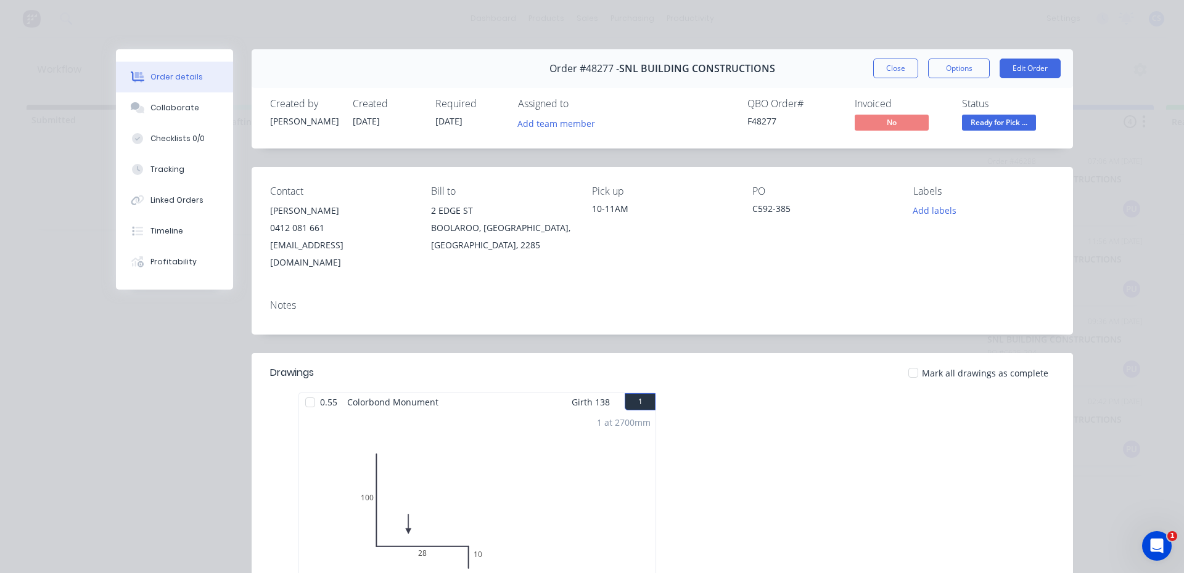
click at [972, 120] on span "Ready for Pick ..." at bounding box center [999, 122] width 74 height 15
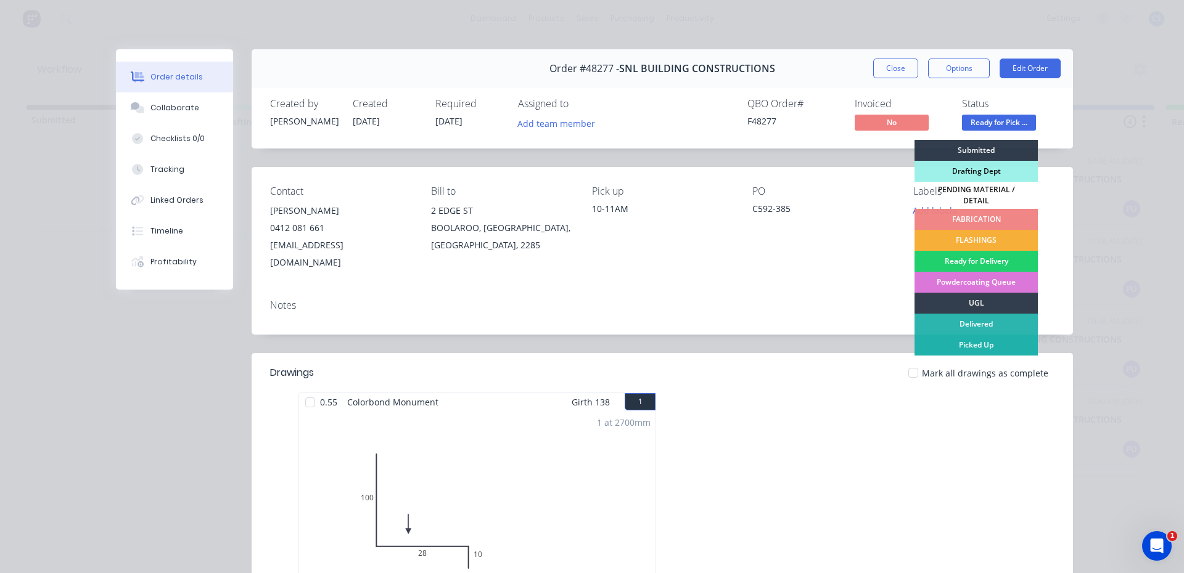
click at [997, 348] on div "Picked Up" at bounding box center [975, 345] width 123 height 21
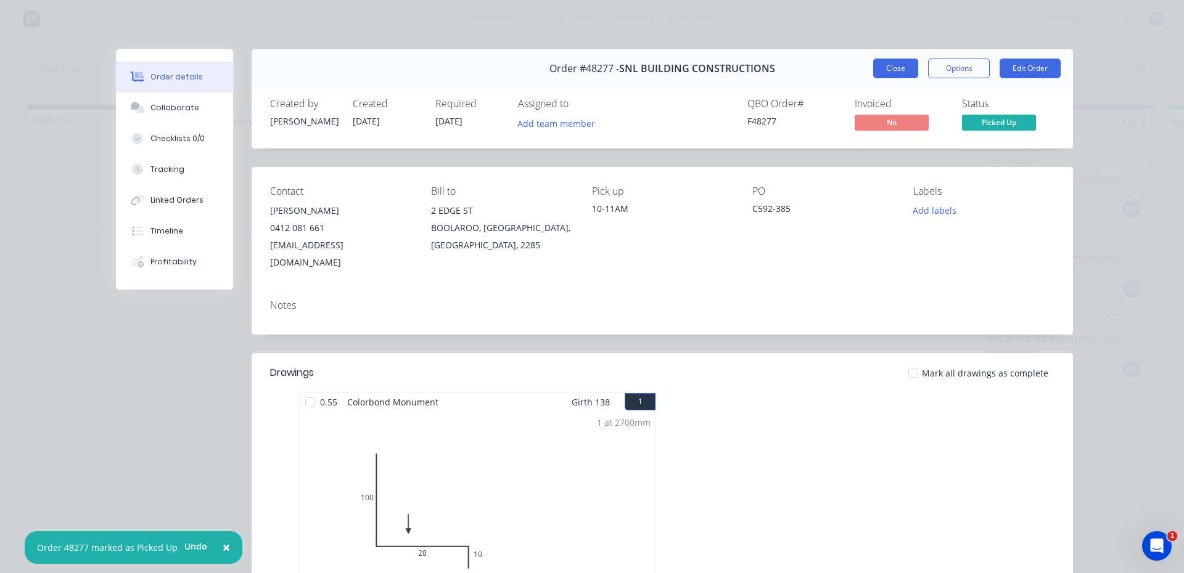
click at [899, 60] on button "Close" at bounding box center [895, 69] width 45 height 20
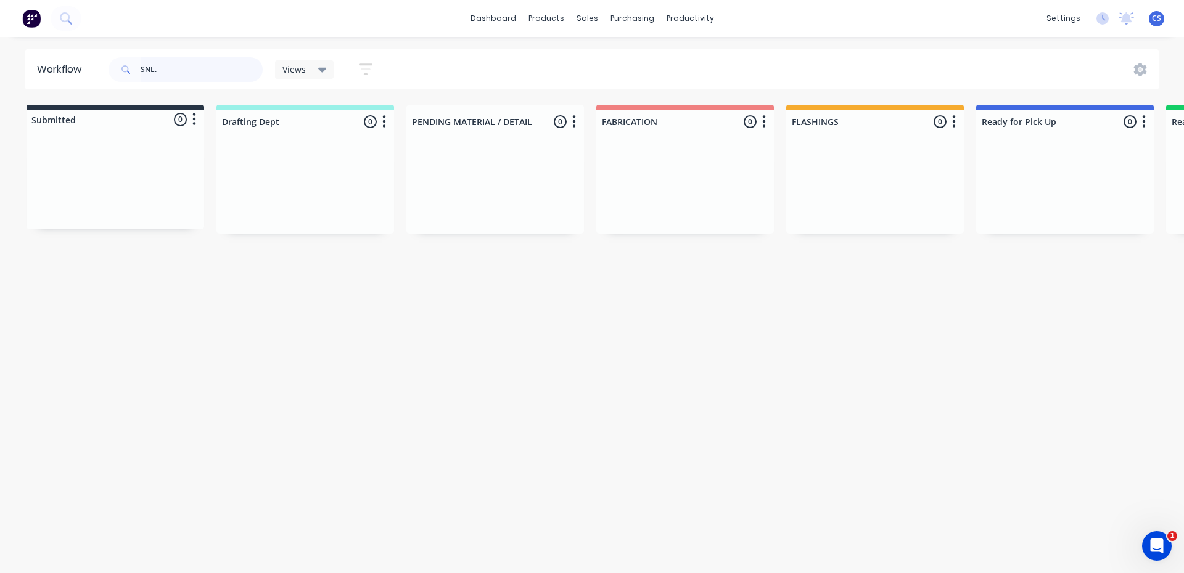
type input "SNL."
